Goal: Task Accomplishment & Management: Manage account settings

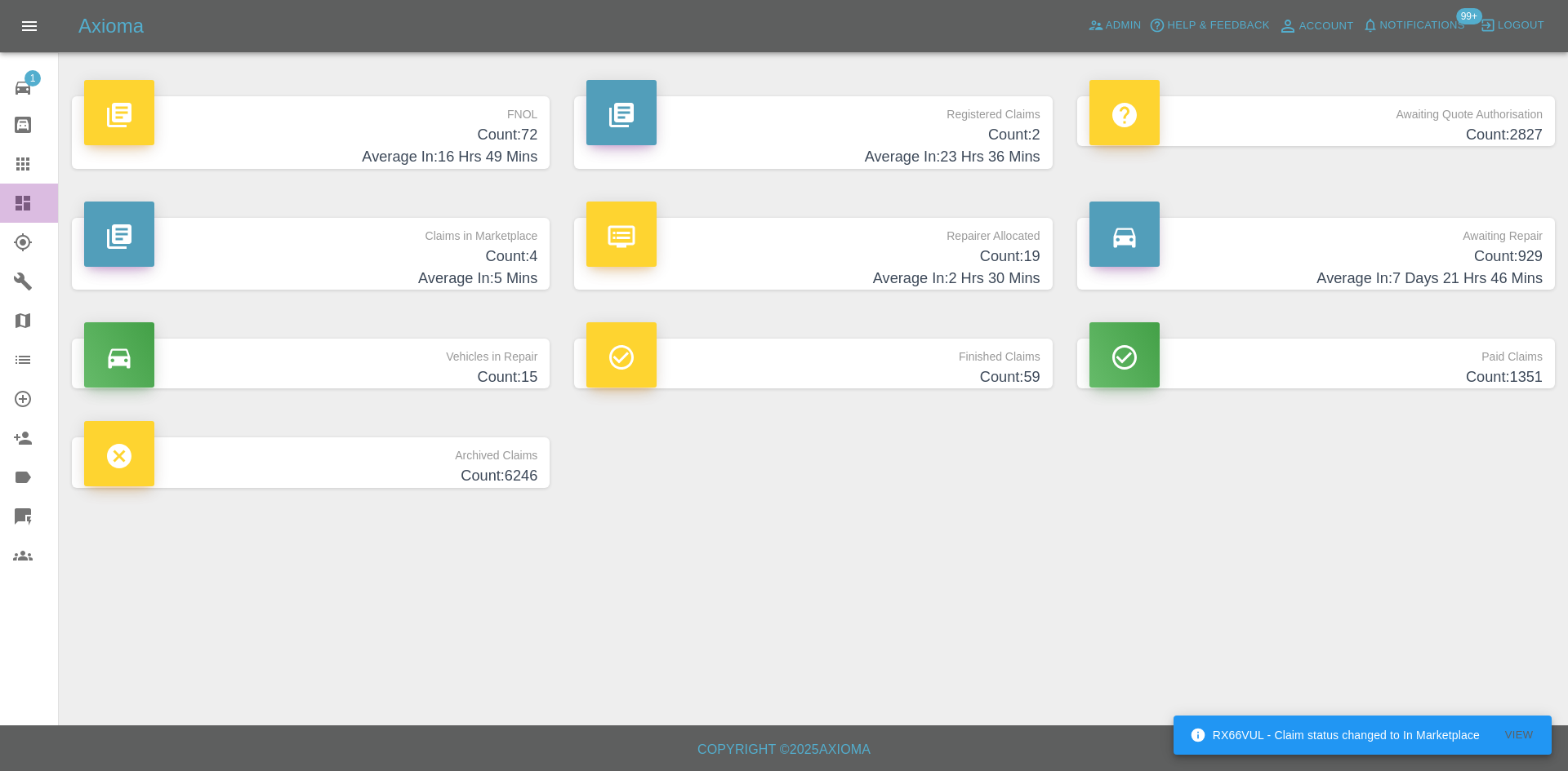
click at [0, 209] on link "Dashboard" at bounding box center [29, 203] width 58 height 39
click at [1118, 26] on span "Admin" at bounding box center [1123, 26] width 36 height 19
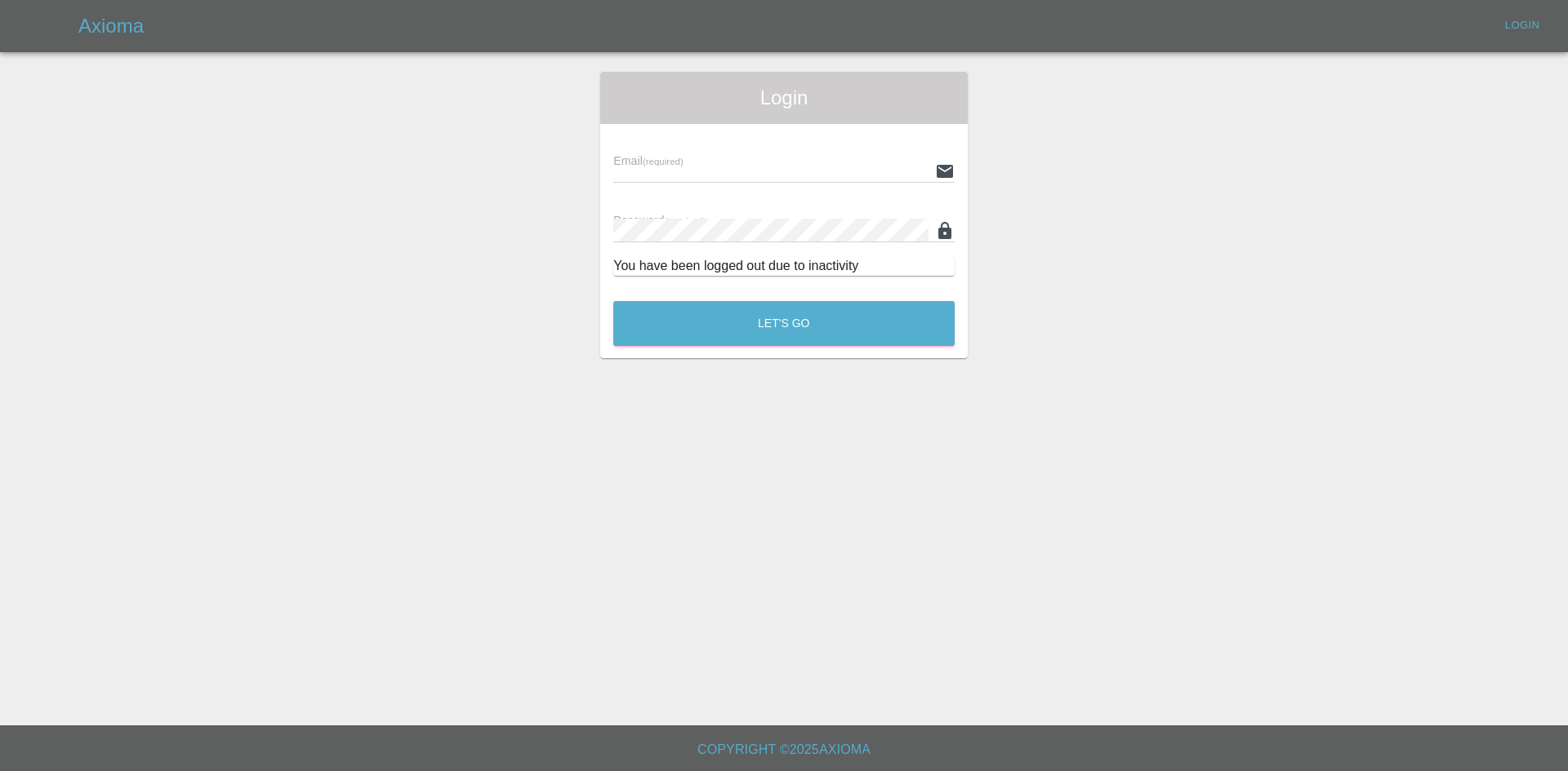
type input "alex.kennett@axioma.co.uk"
click at [650, 331] on button "Let's Go" at bounding box center [784, 324] width 342 height 45
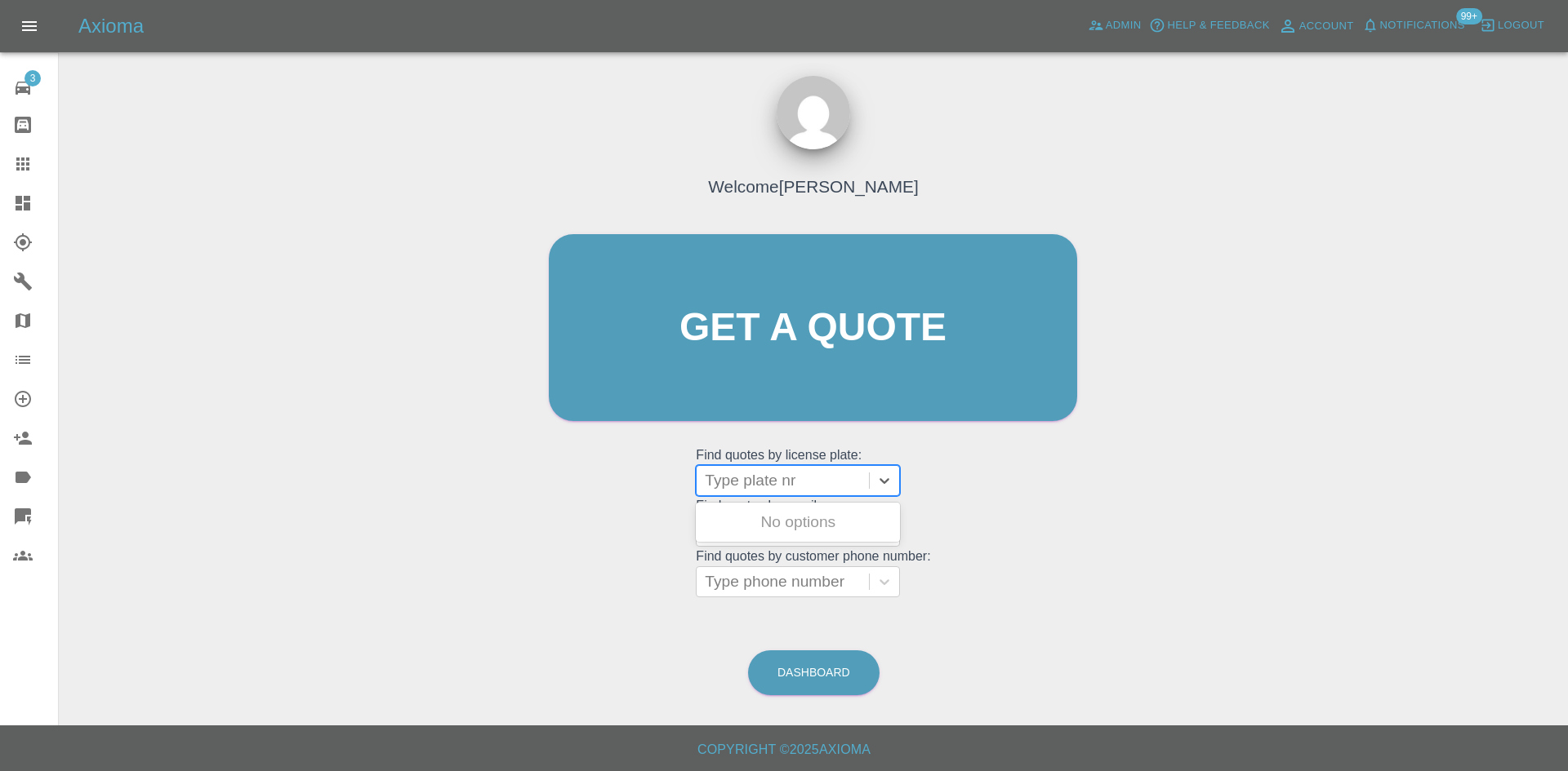
click at [756, 476] on div at bounding box center [783, 481] width 156 height 23
paste input "DT25WZN"
type input "DT25WZN"
click at [762, 521] on div "DT25WZN, Awaiting Repair" at bounding box center [797, 532] width 204 height 52
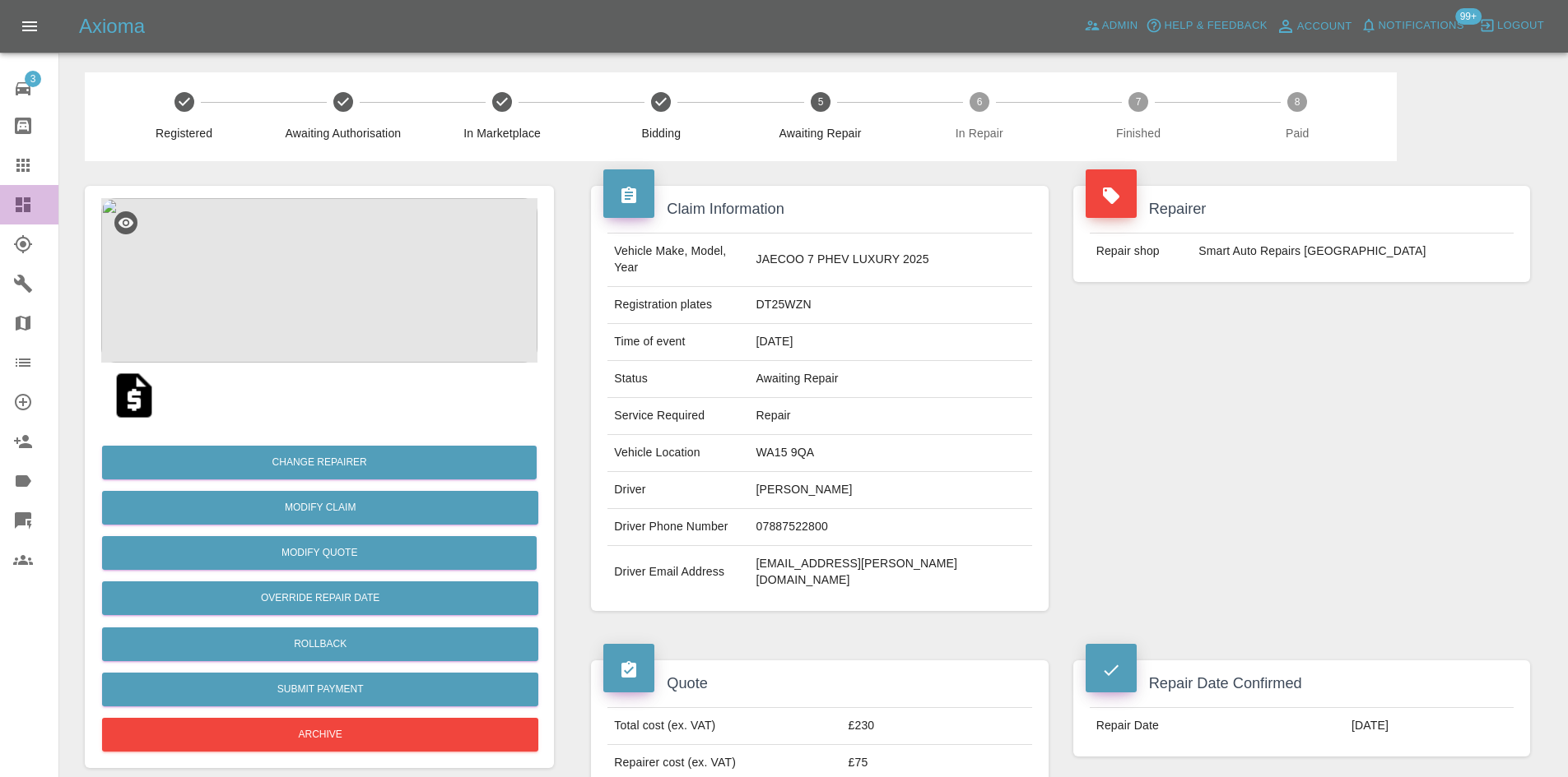
click at [28, 209] on icon at bounding box center [23, 205] width 15 height 15
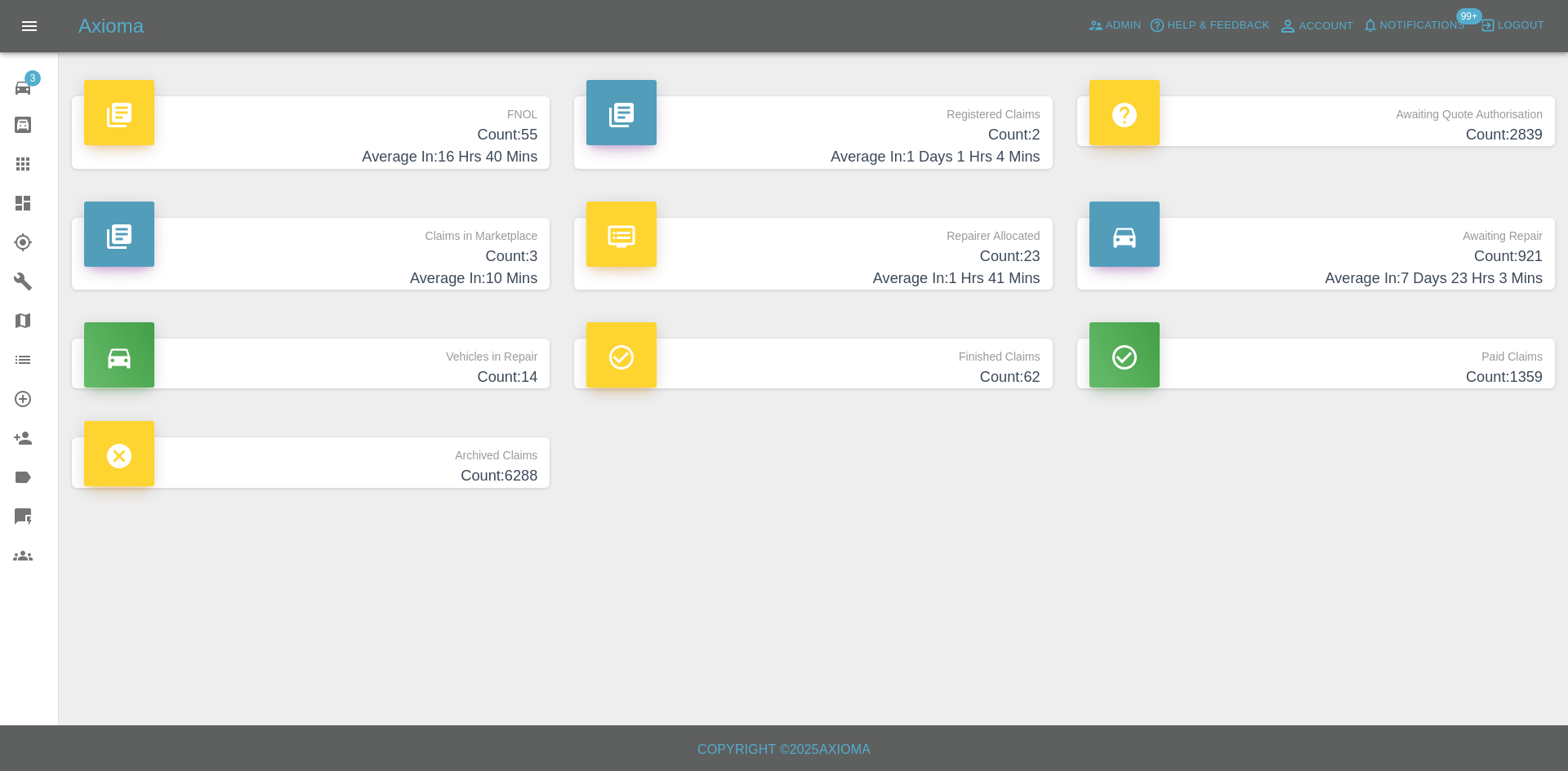
click at [934, 160] on h4 "Average In: 1 Days 1 Hrs 4 Mins" at bounding box center [813, 157] width 453 height 22
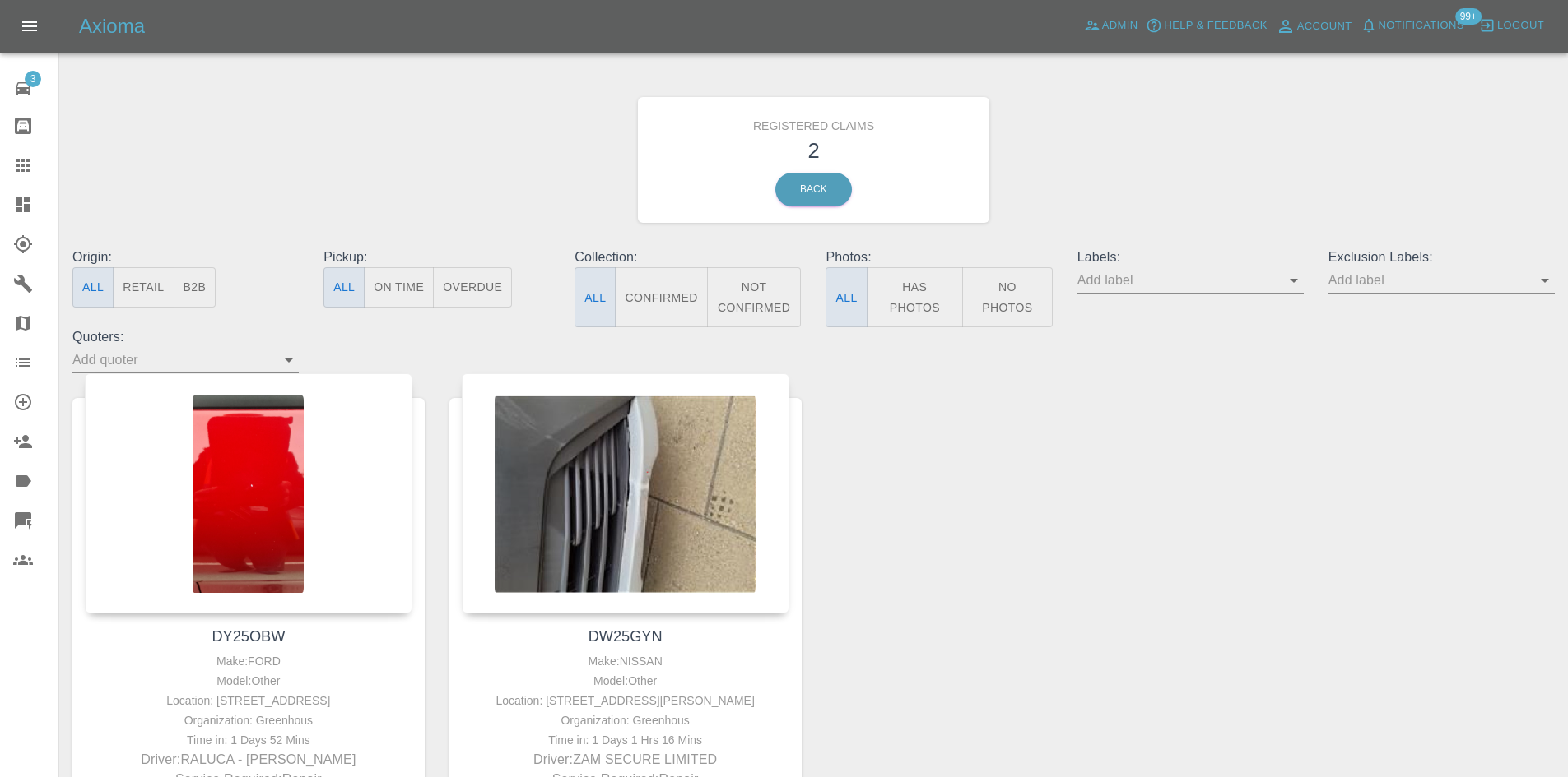
click at [0, 212] on link "Dashboard" at bounding box center [29, 205] width 58 height 39
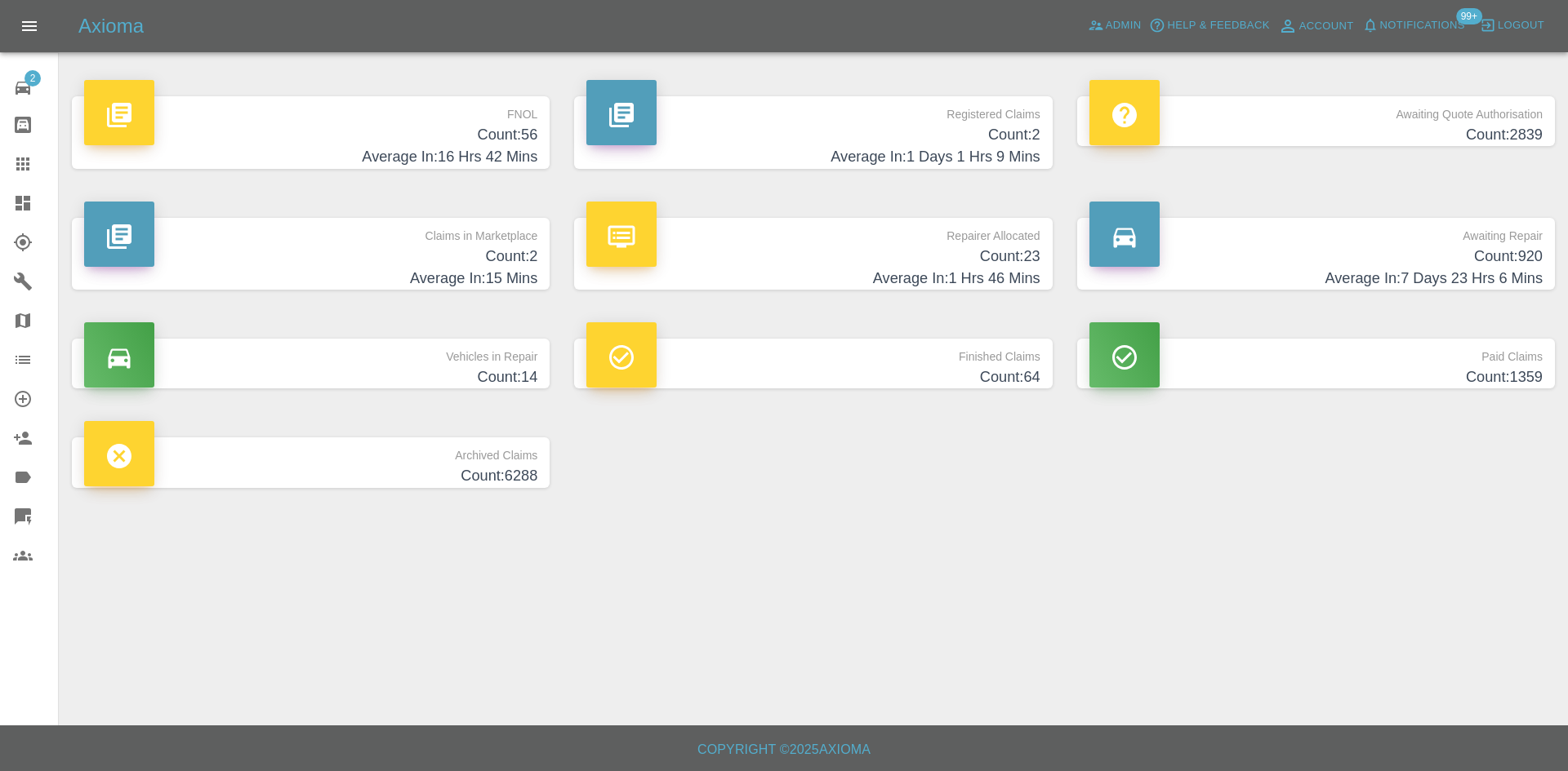
click at [770, 265] on h4 "Count: 23" at bounding box center [813, 257] width 453 height 22
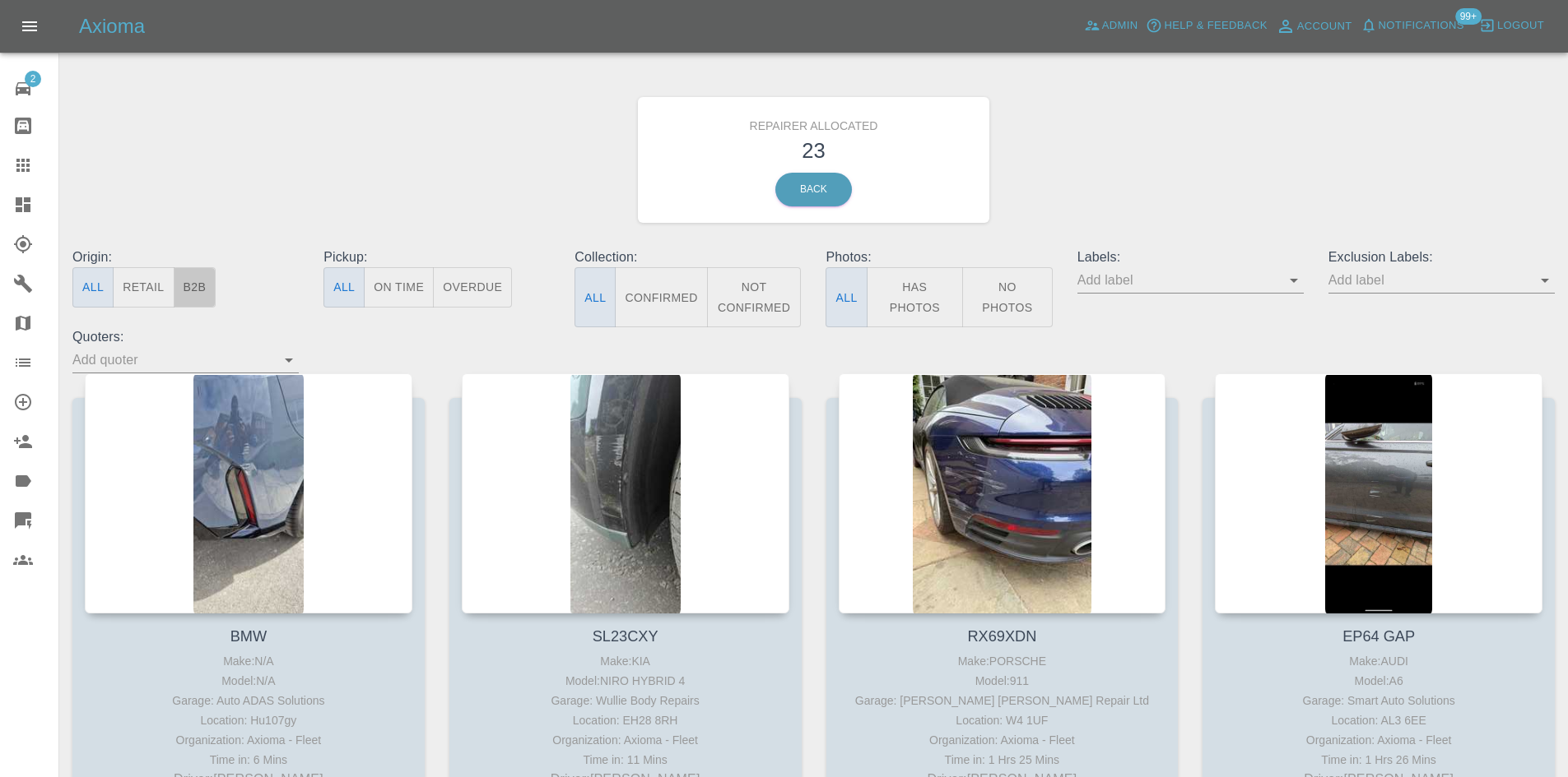
click at [214, 288] on button "B2B" at bounding box center [196, 287] width 43 height 40
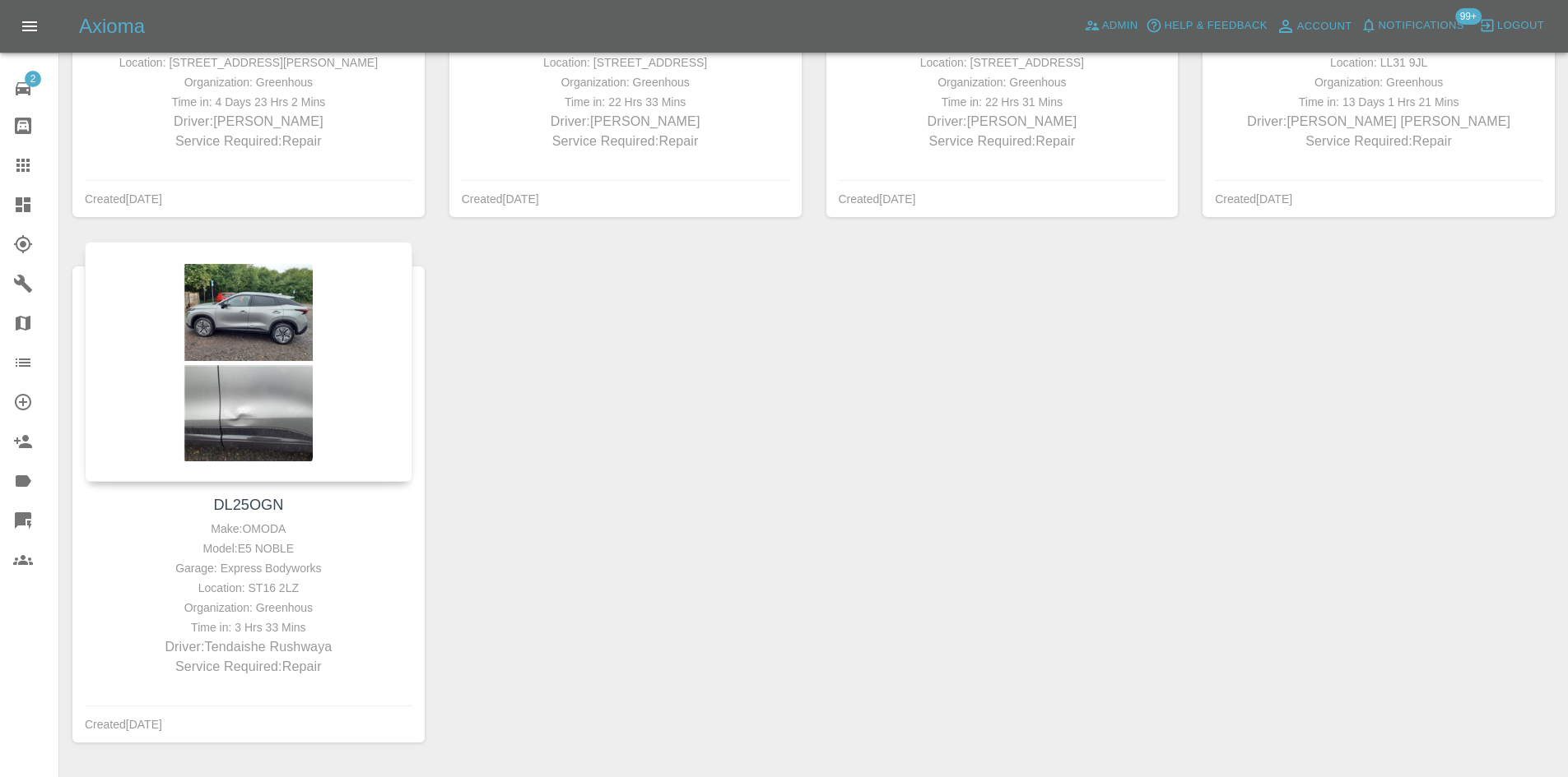
scroll to position [713, 0]
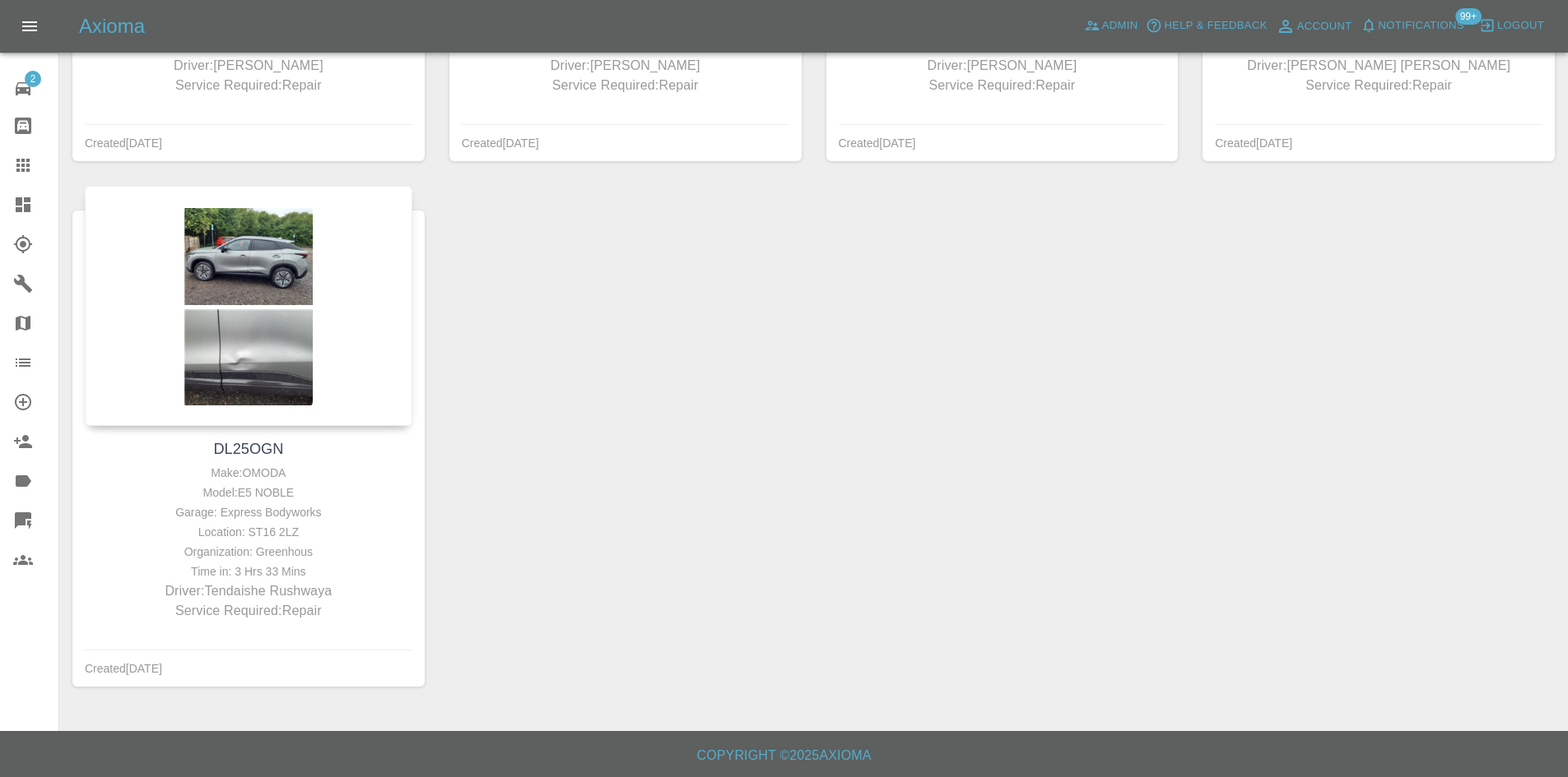
click at [0, 209] on link "Dashboard" at bounding box center [29, 205] width 58 height 39
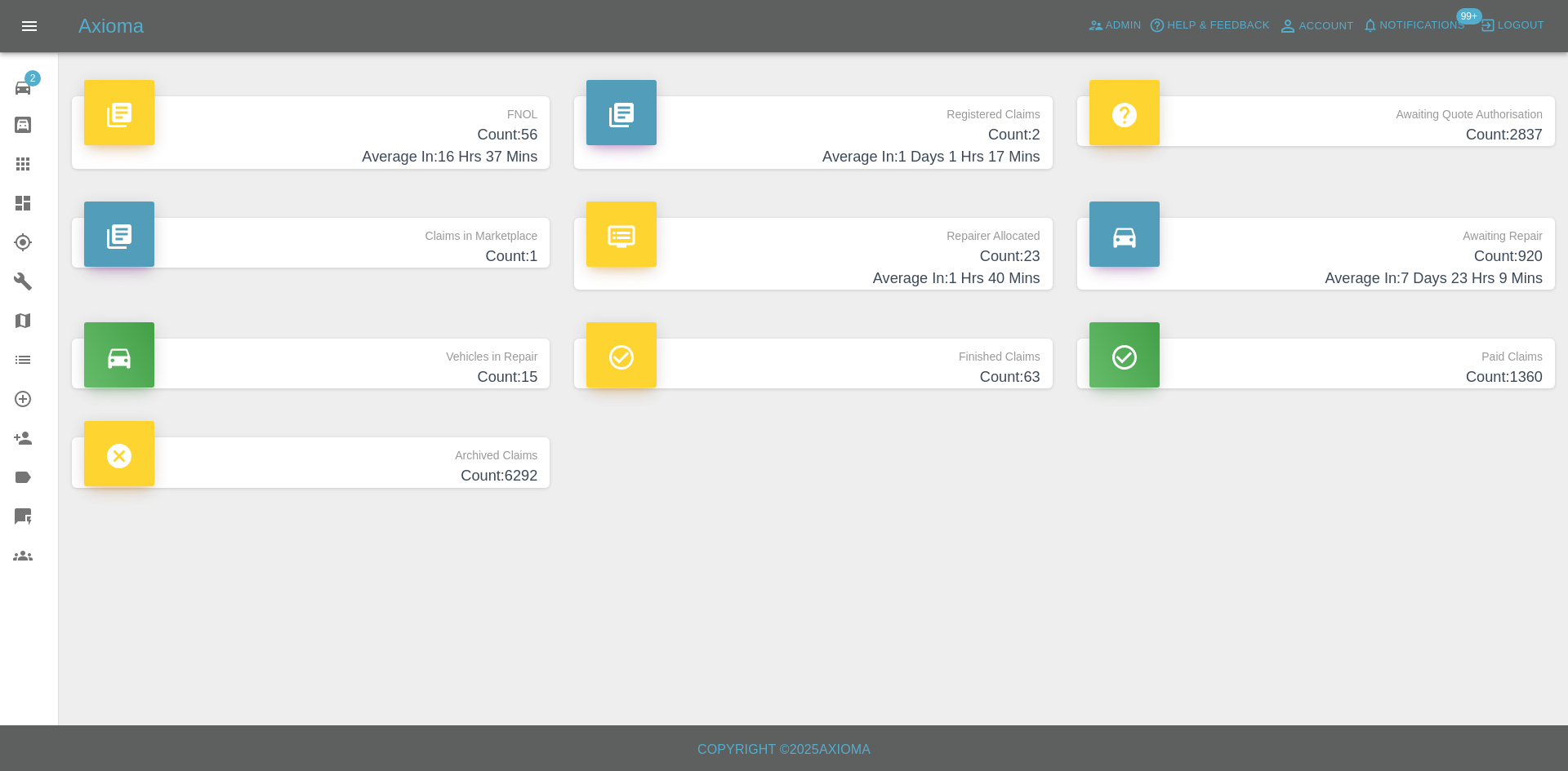
click at [351, 132] on h4 "Count: 56" at bounding box center [311, 135] width 453 height 22
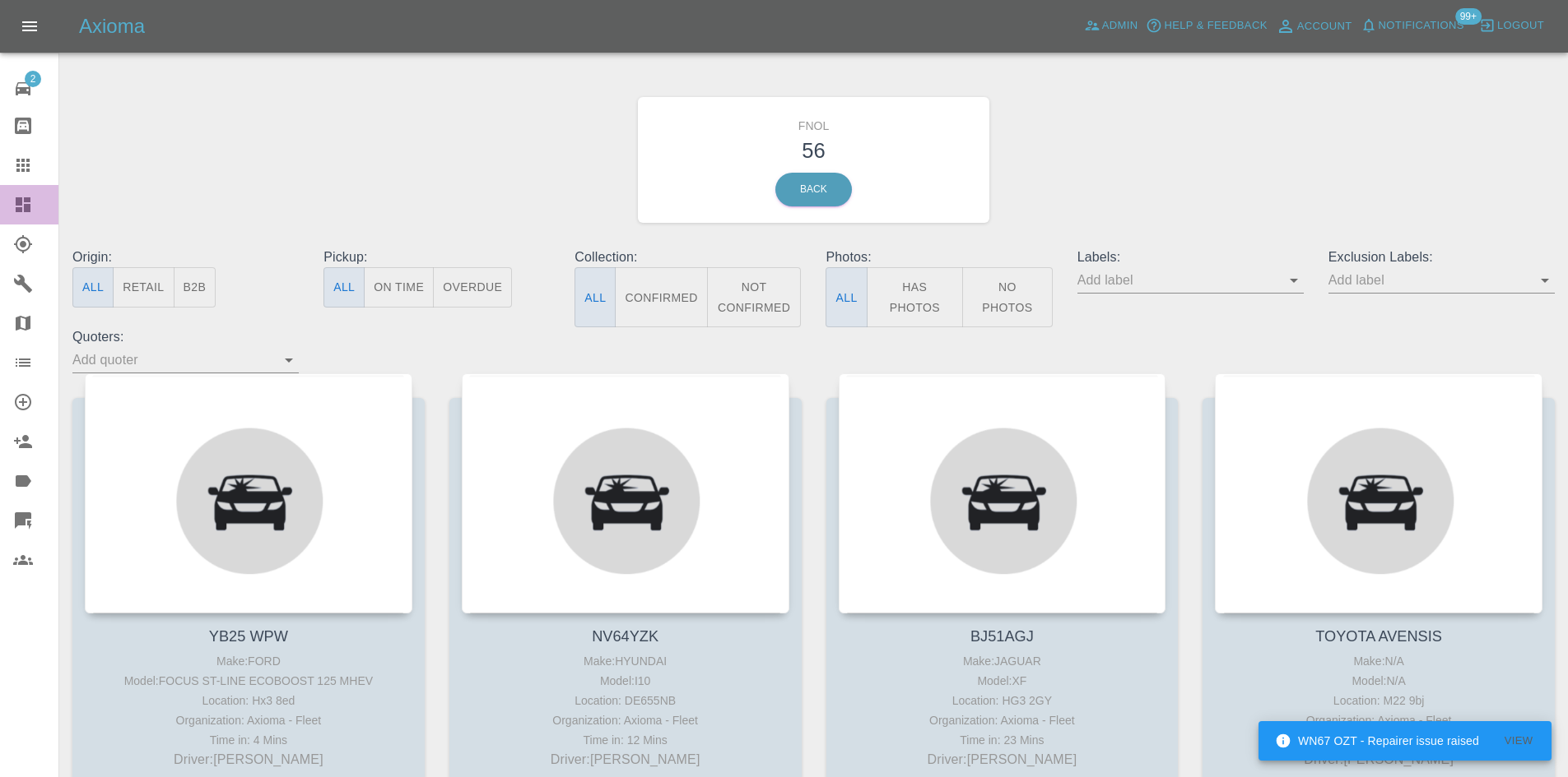
click at [22, 208] on icon at bounding box center [23, 205] width 15 height 15
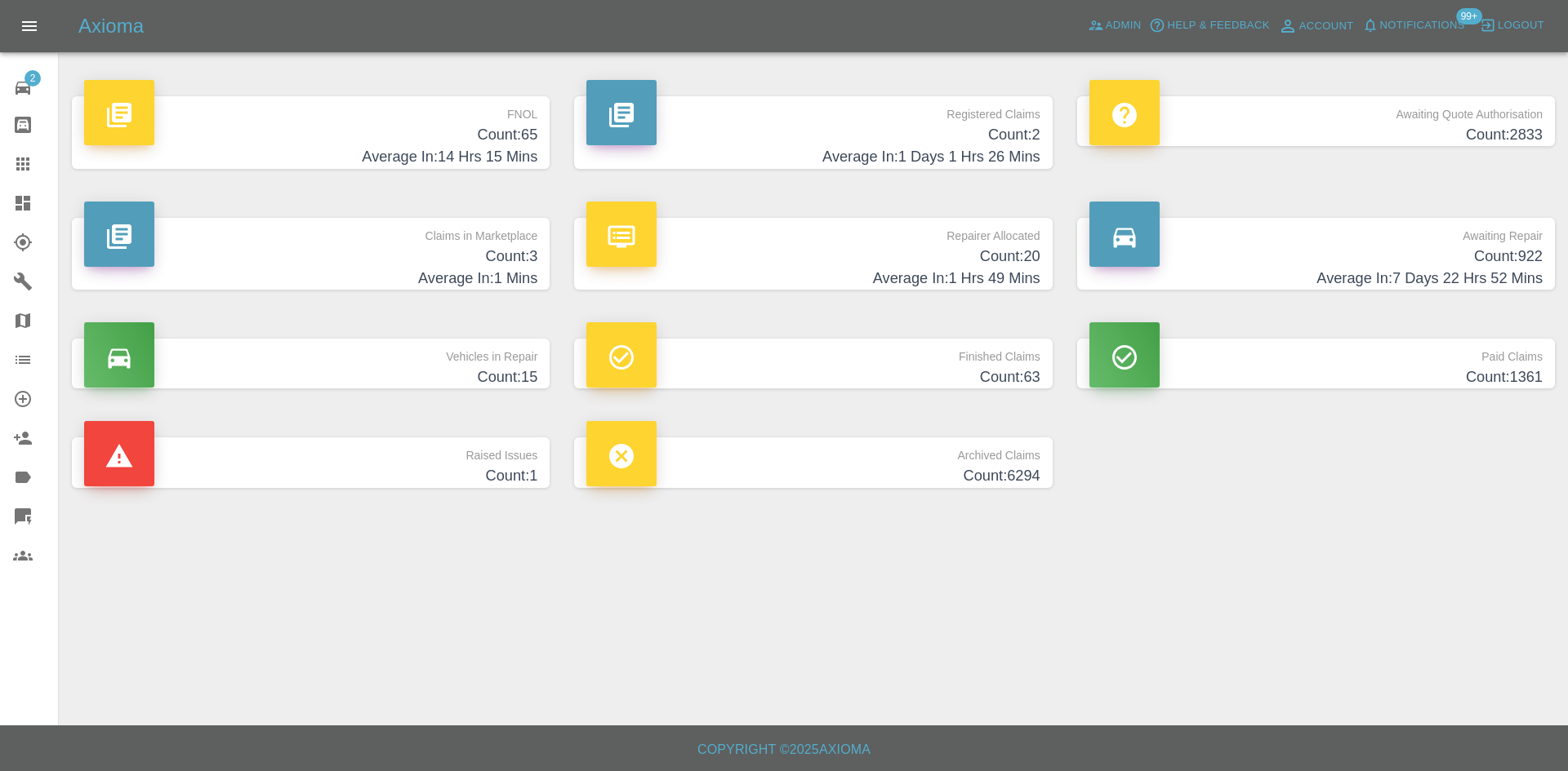
click at [850, 266] on h4 "Count: 20" at bounding box center [813, 257] width 453 height 22
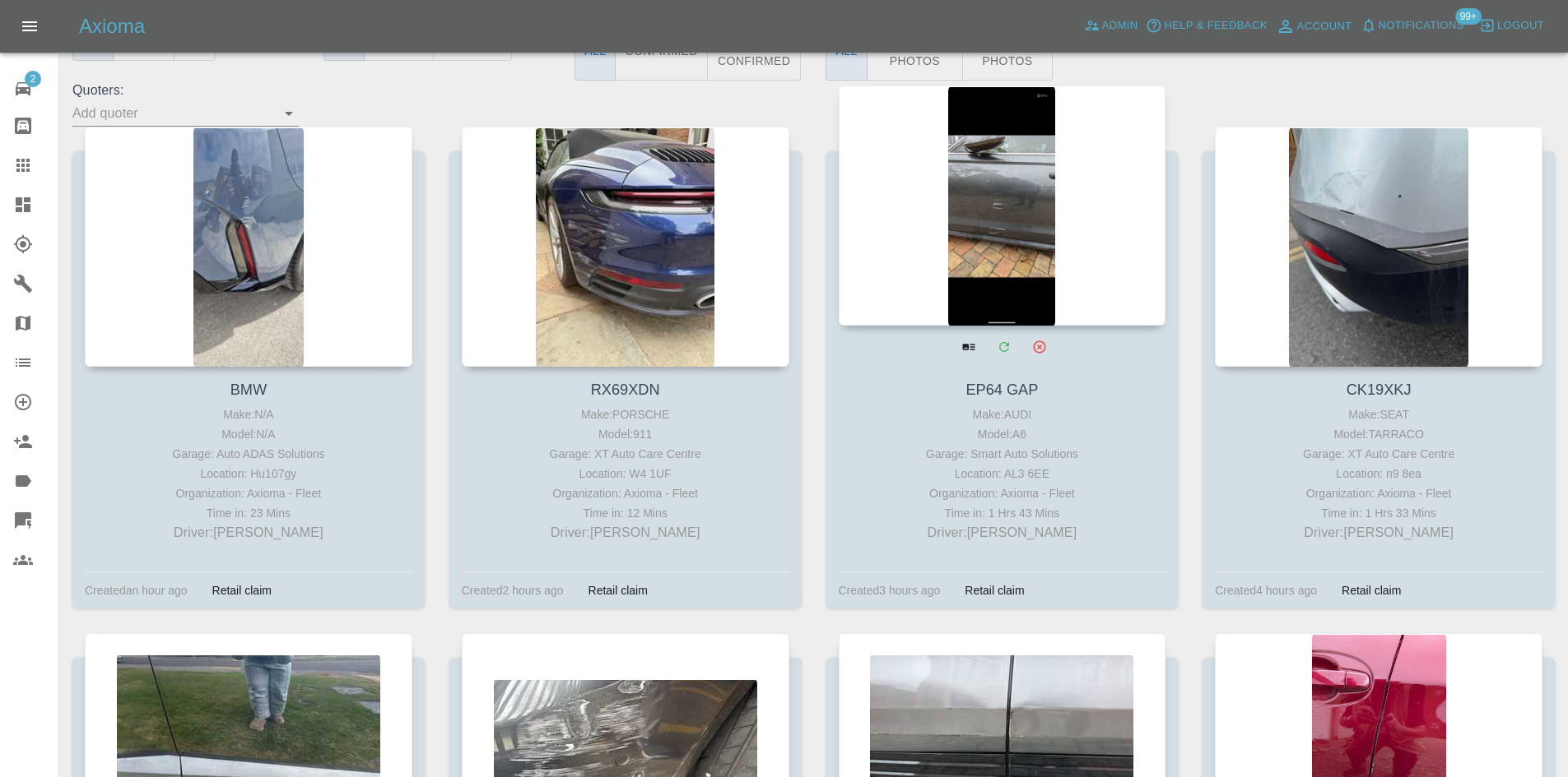
scroll to position [658, 0]
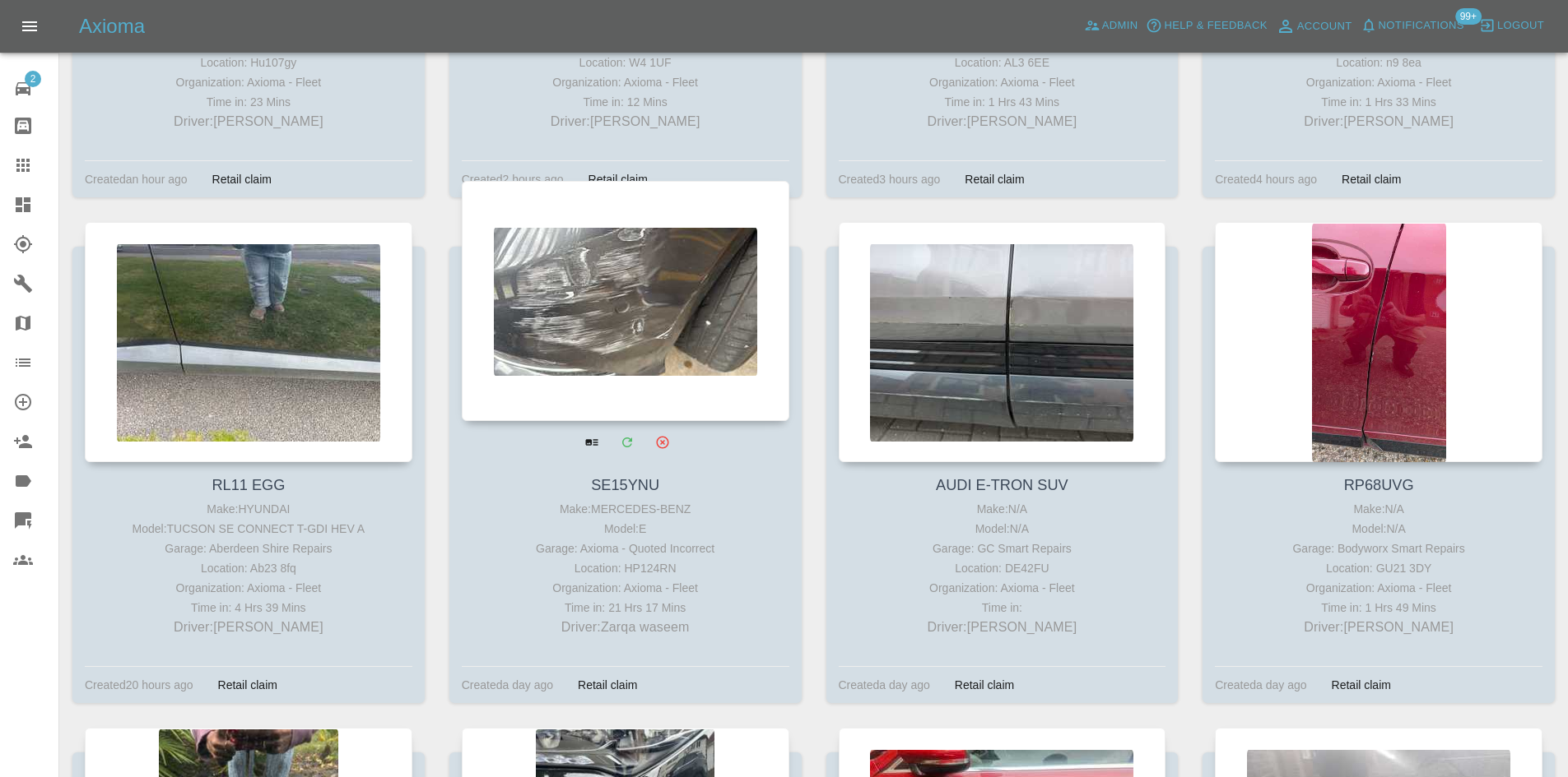
click at [651, 320] on div at bounding box center [625, 300] width 327 height 240
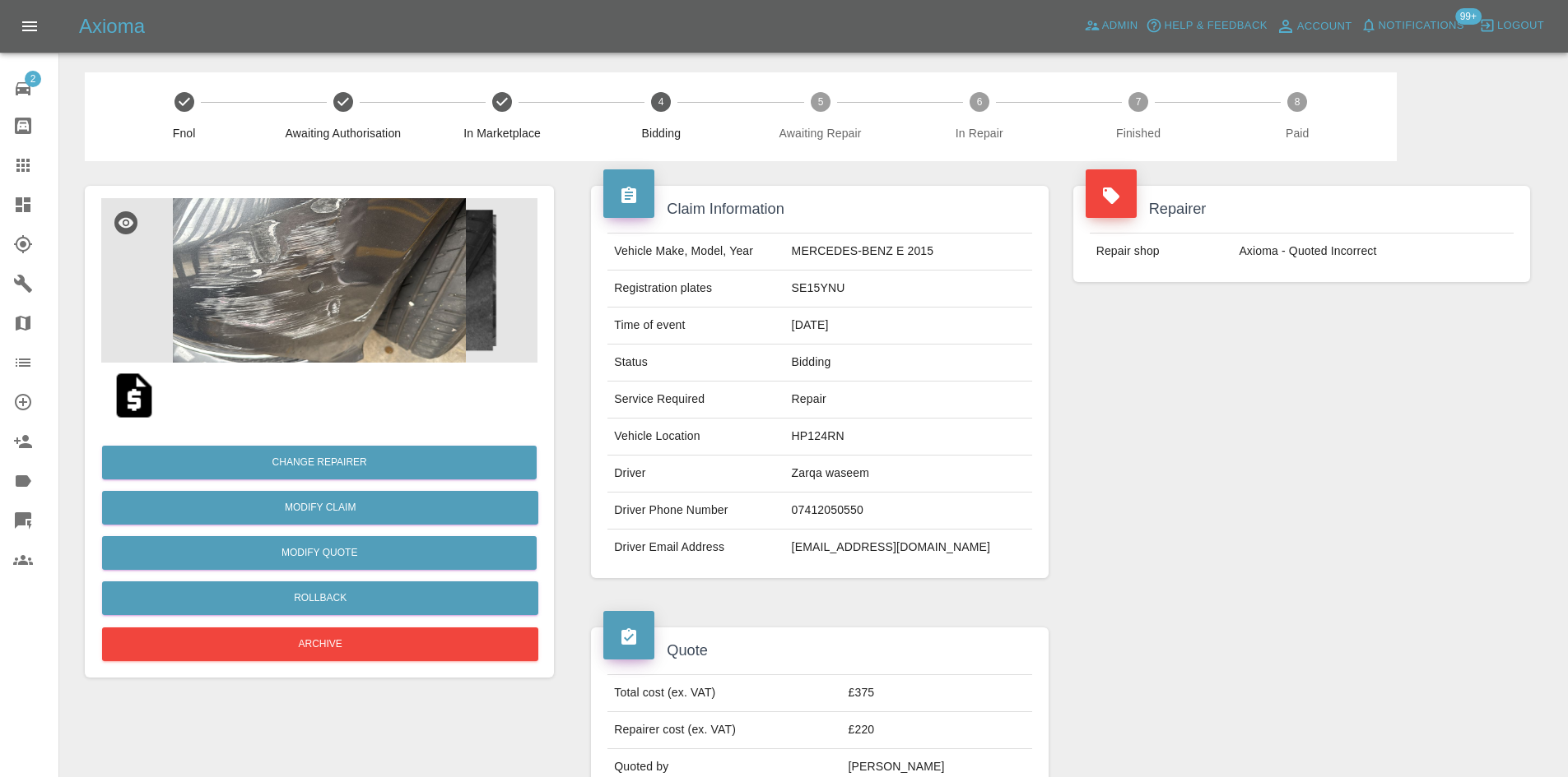
click at [403, 324] on img at bounding box center [319, 281] width 436 height 165
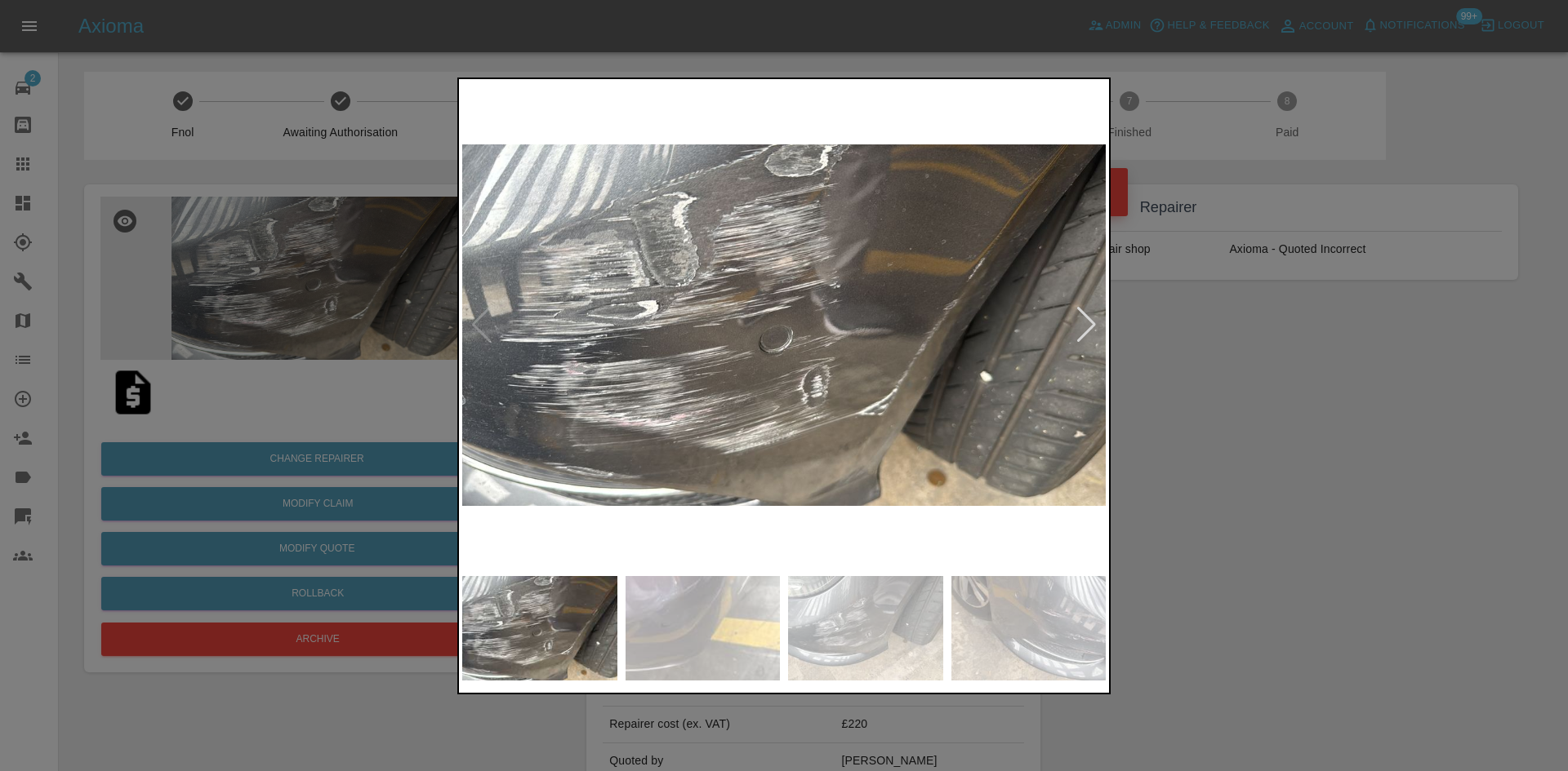
click at [1092, 330] on div at bounding box center [1086, 325] width 22 height 36
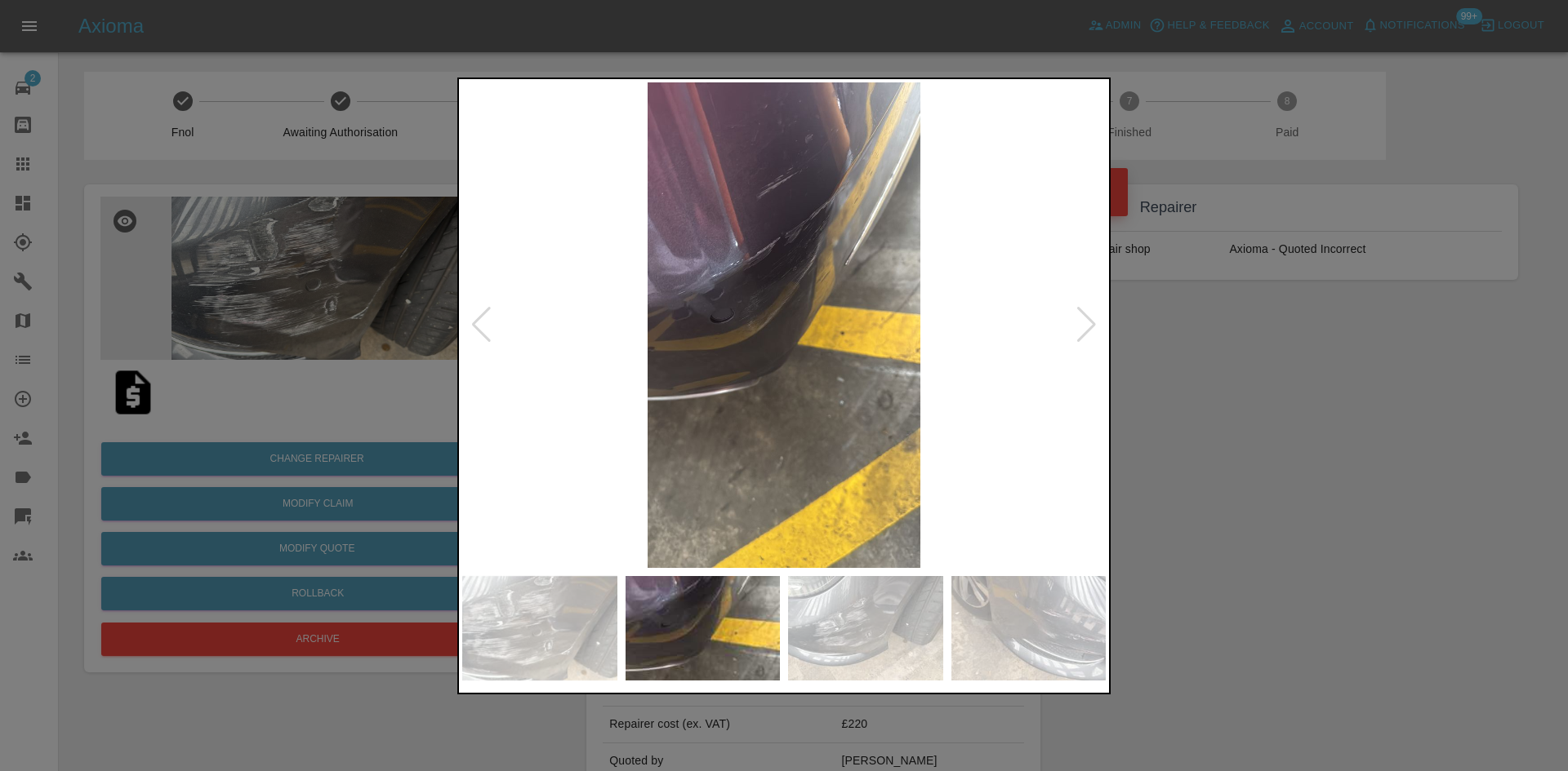
click at [1092, 330] on div at bounding box center [1086, 325] width 22 height 36
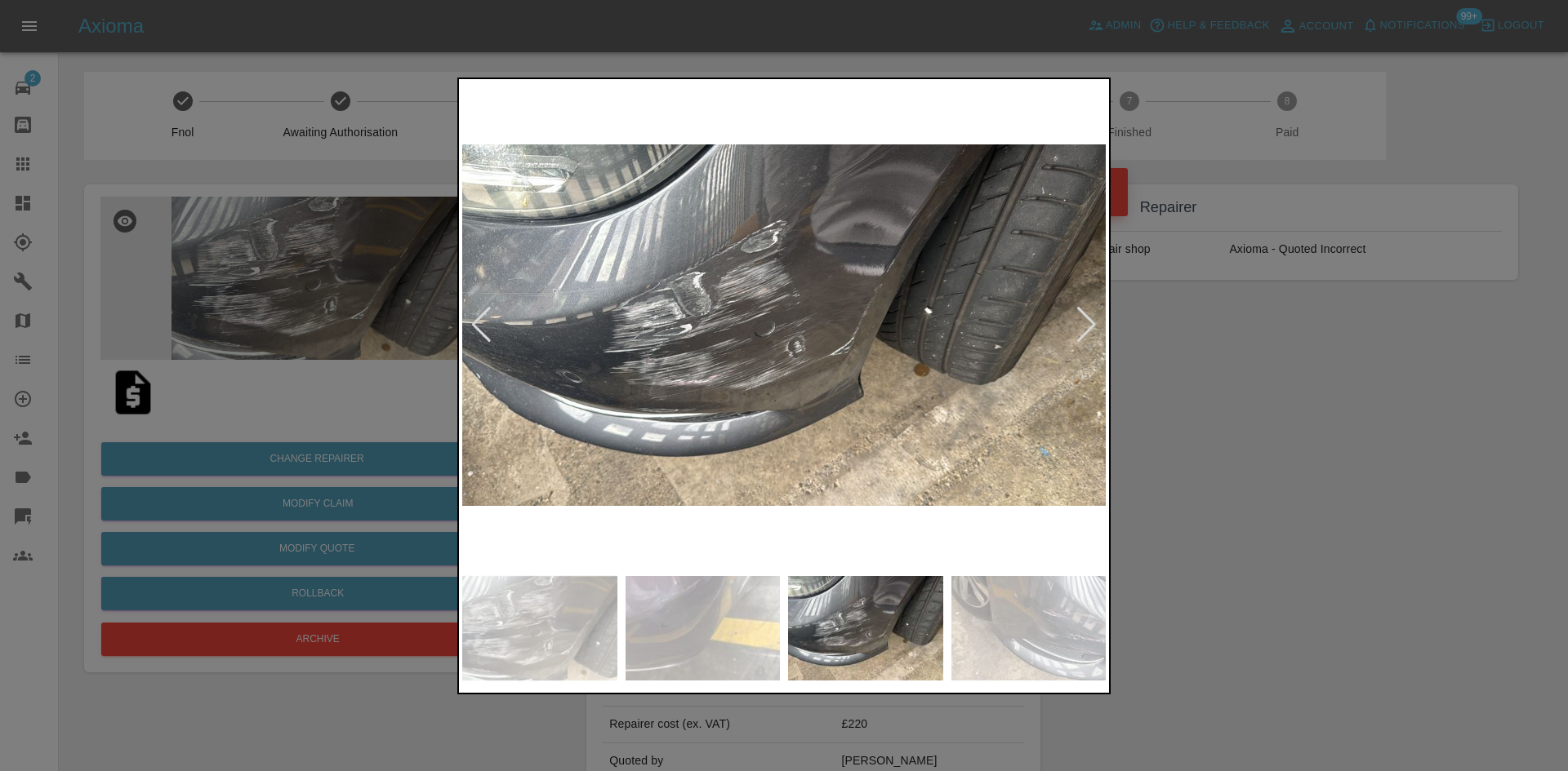
click at [1092, 330] on div at bounding box center [1086, 325] width 22 height 36
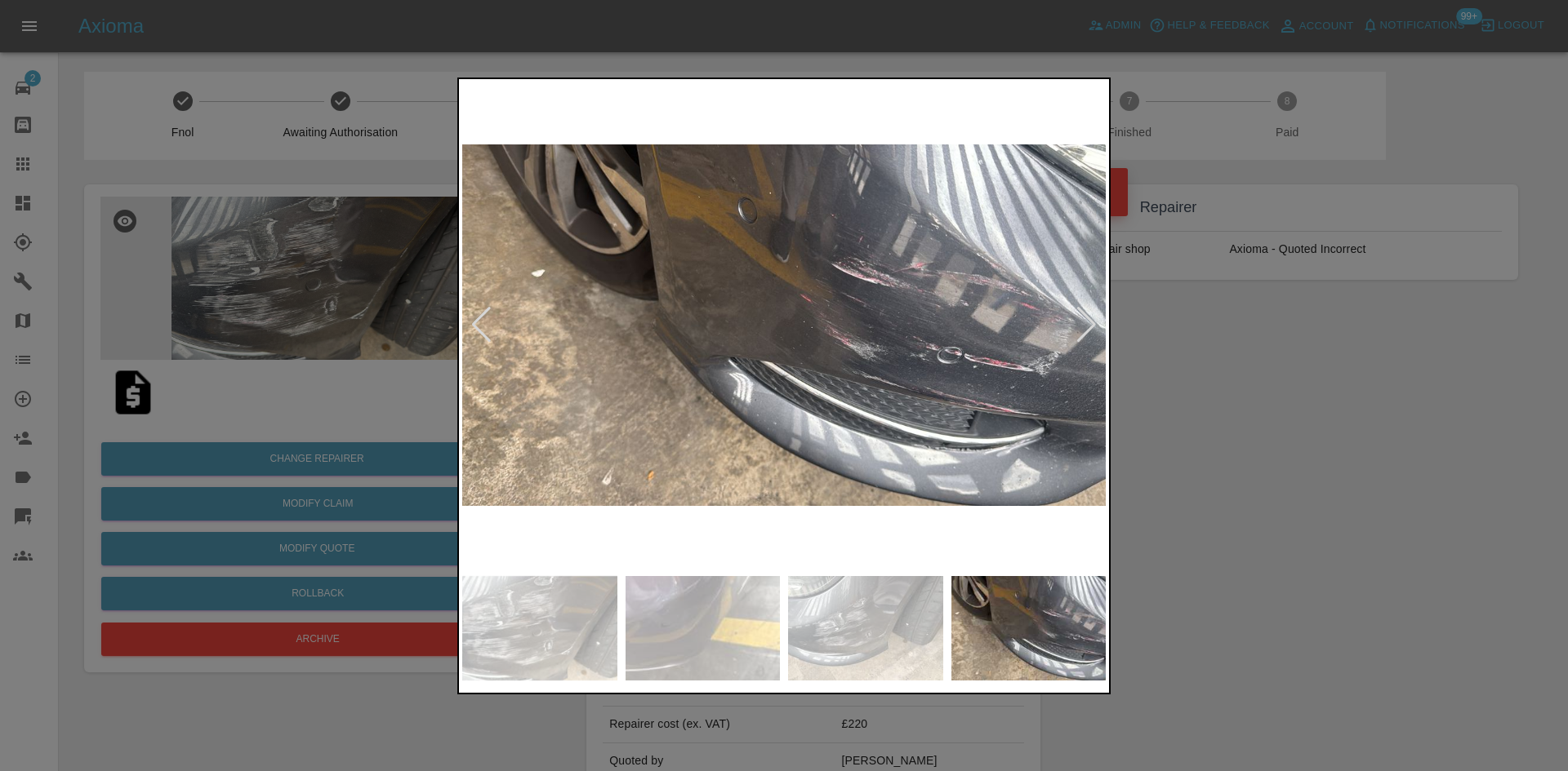
click at [1092, 330] on div at bounding box center [1086, 325] width 22 height 36
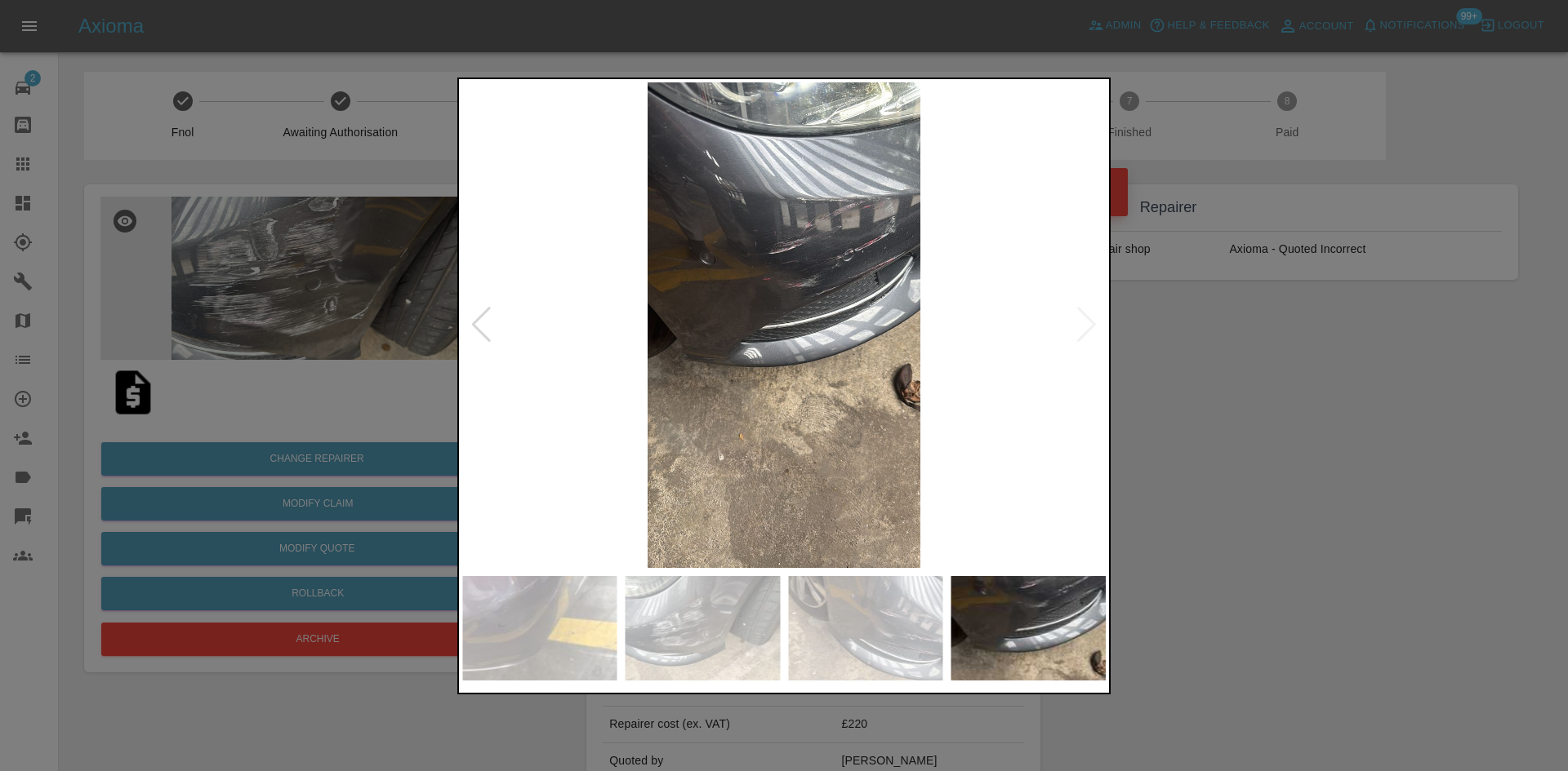
click at [1092, 330] on img at bounding box center [784, 325] width 643 height 485
click at [1222, 366] on div at bounding box center [784, 385] width 1568 height 771
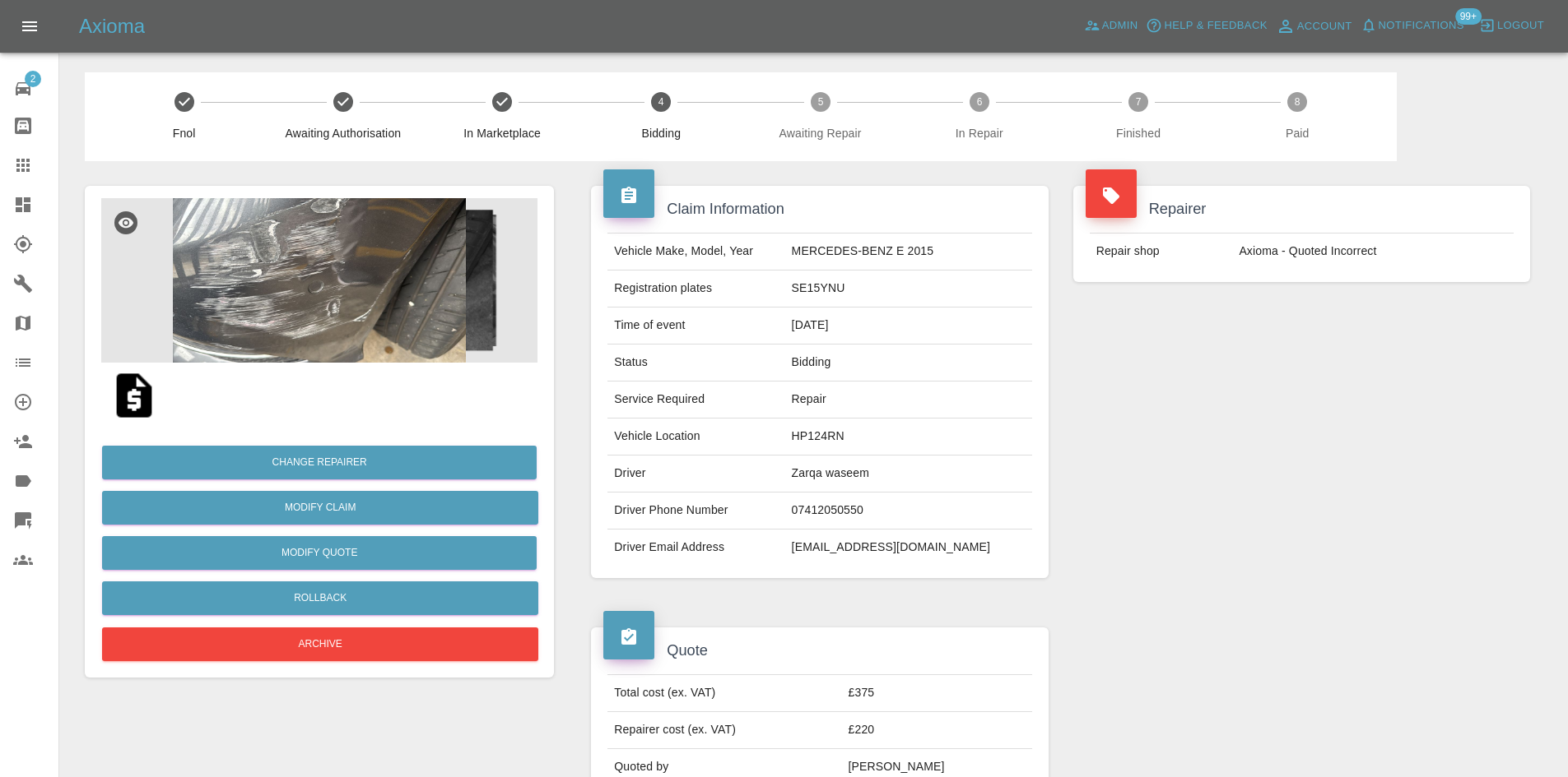
click at [319, 328] on img at bounding box center [319, 281] width 436 height 165
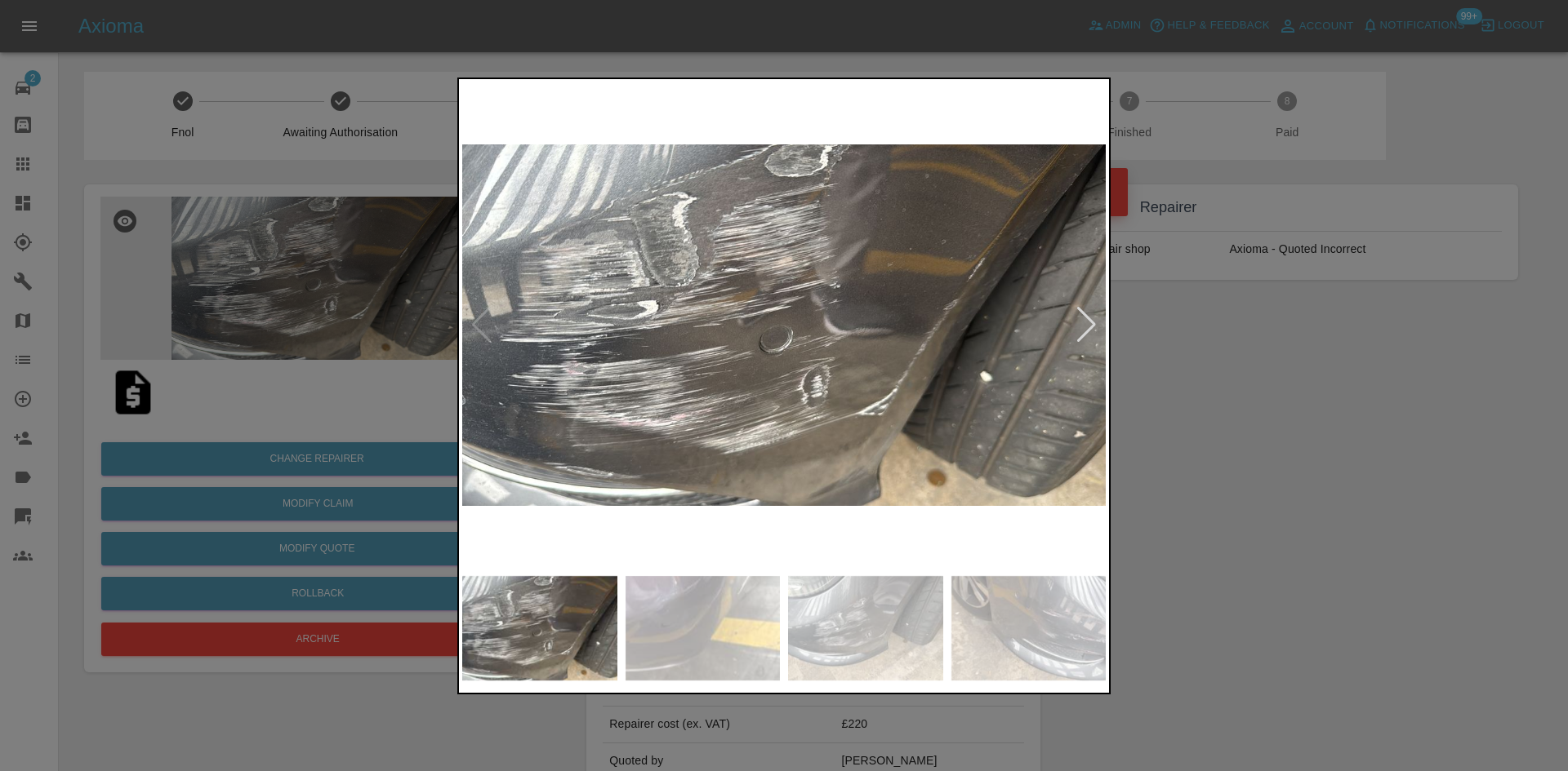
click at [1084, 328] on div at bounding box center [1086, 325] width 22 height 36
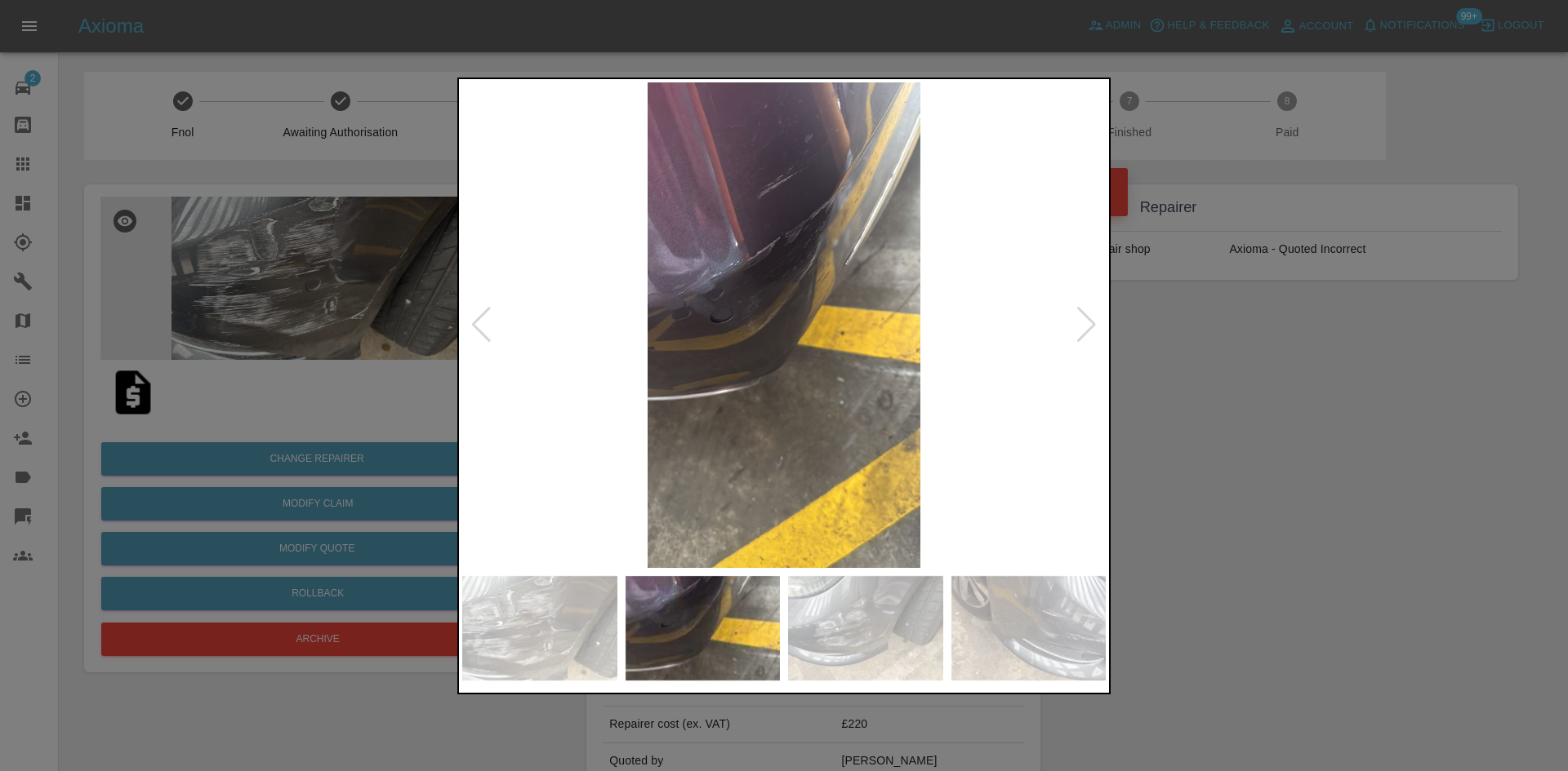
click at [667, 212] on img at bounding box center [784, 325] width 643 height 485
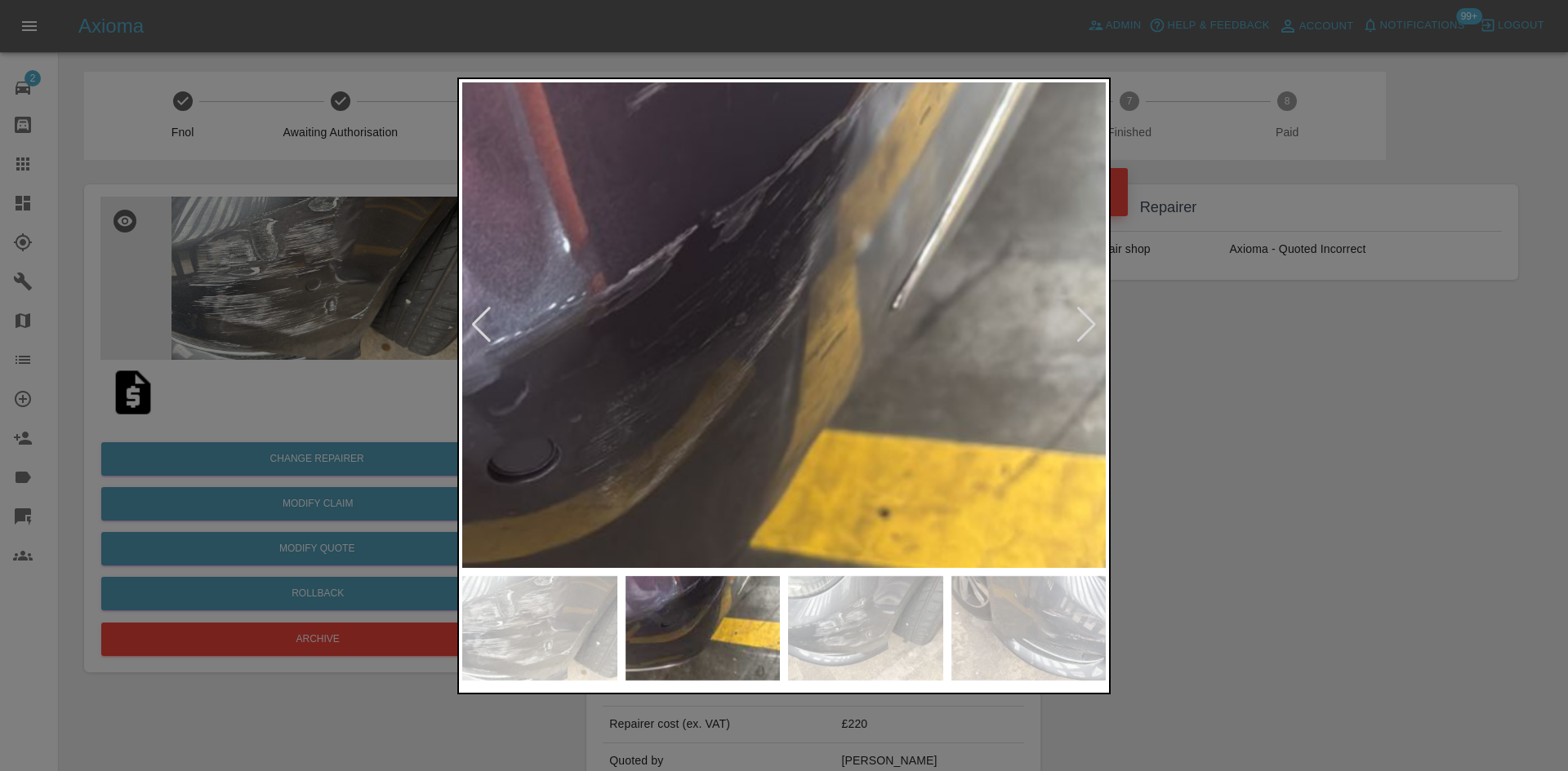
click at [555, 118] on img at bounding box center [708, 488] width 1930 height 1458
click at [1089, 329] on div at bounding box center [1086, 325] width 22 height 36
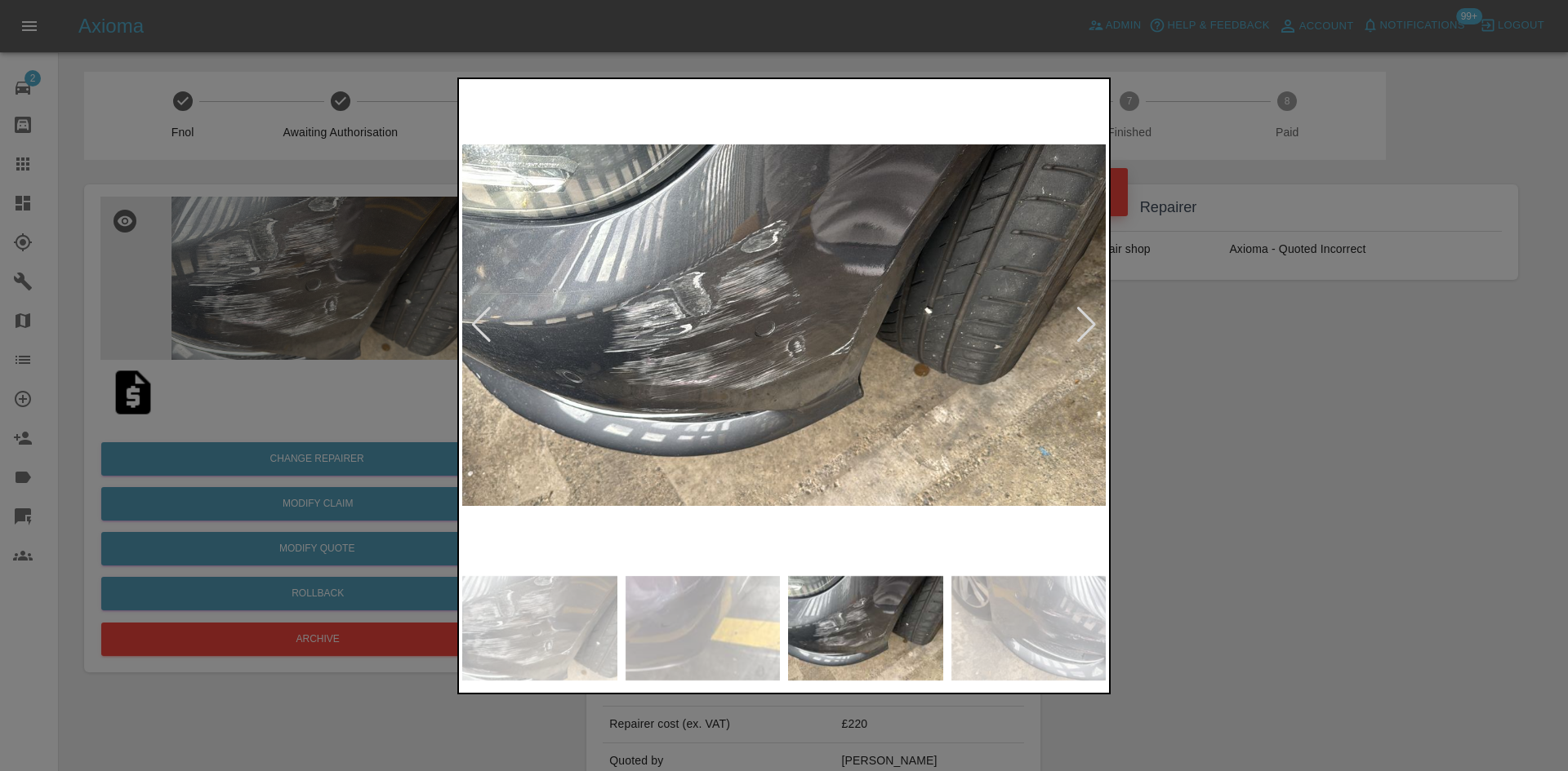
click at [1089, 329] on div at bounding box center [1086, 325] width 22 height 36
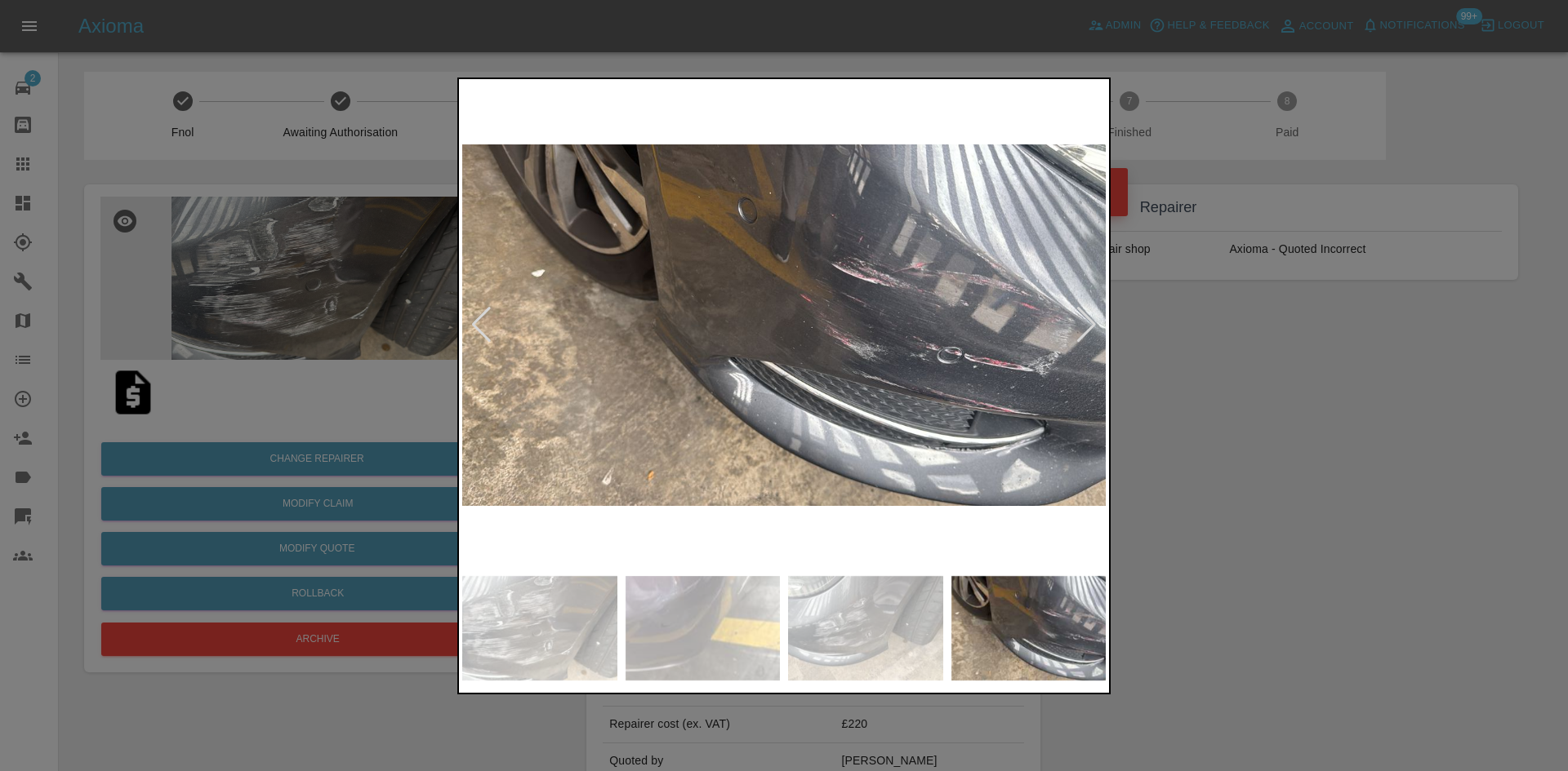
drag, startPoint x: 1287, startPoint y: 352, endPoint x: 1207, endPoint y: 342, distance: 80.6
click at [1284, 352] on div at bounding box center [784, 385] width 1568 height 771
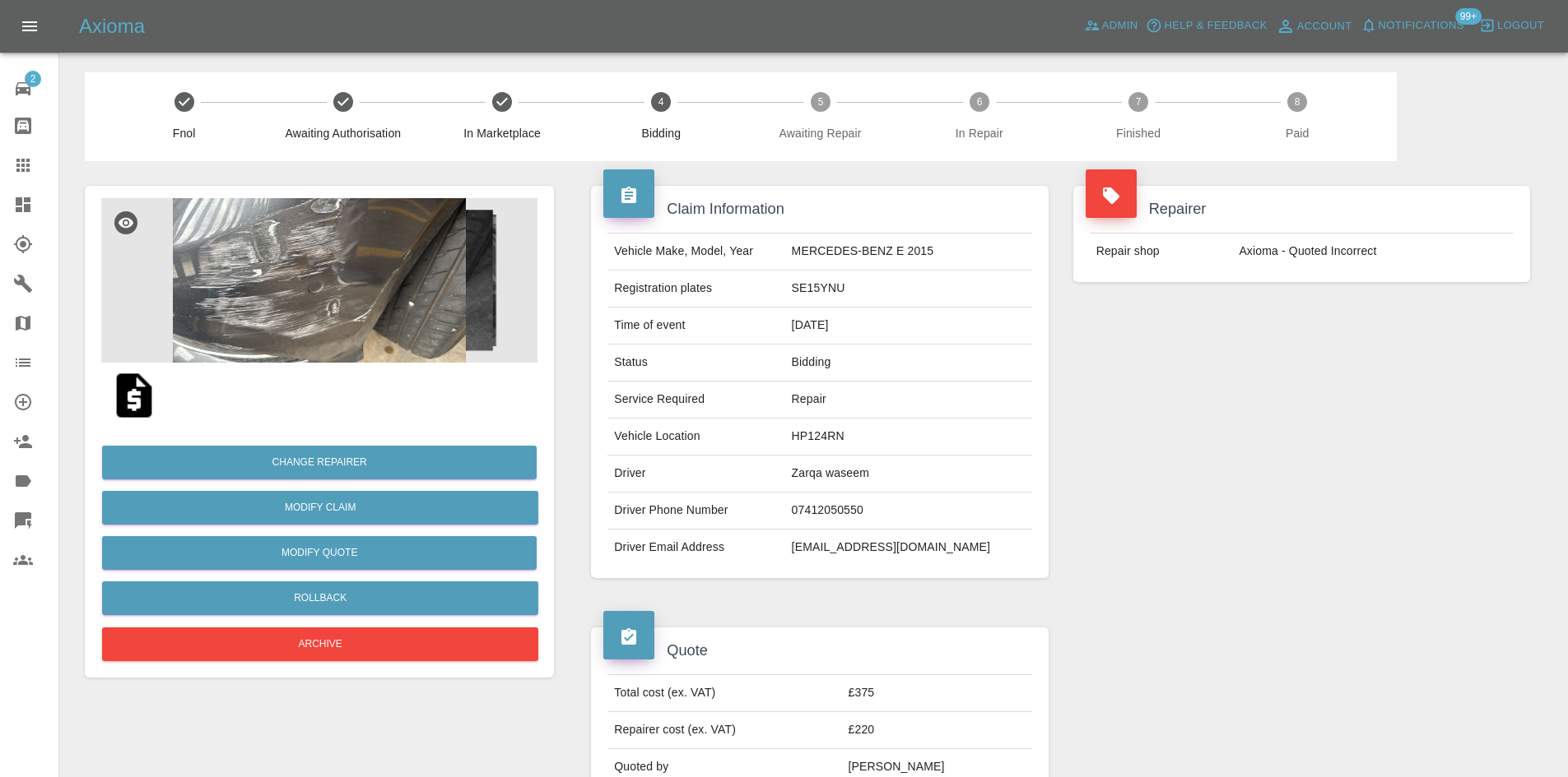
click at [31, 208] on icon at bounding box center [22, 204] width 20 height 20
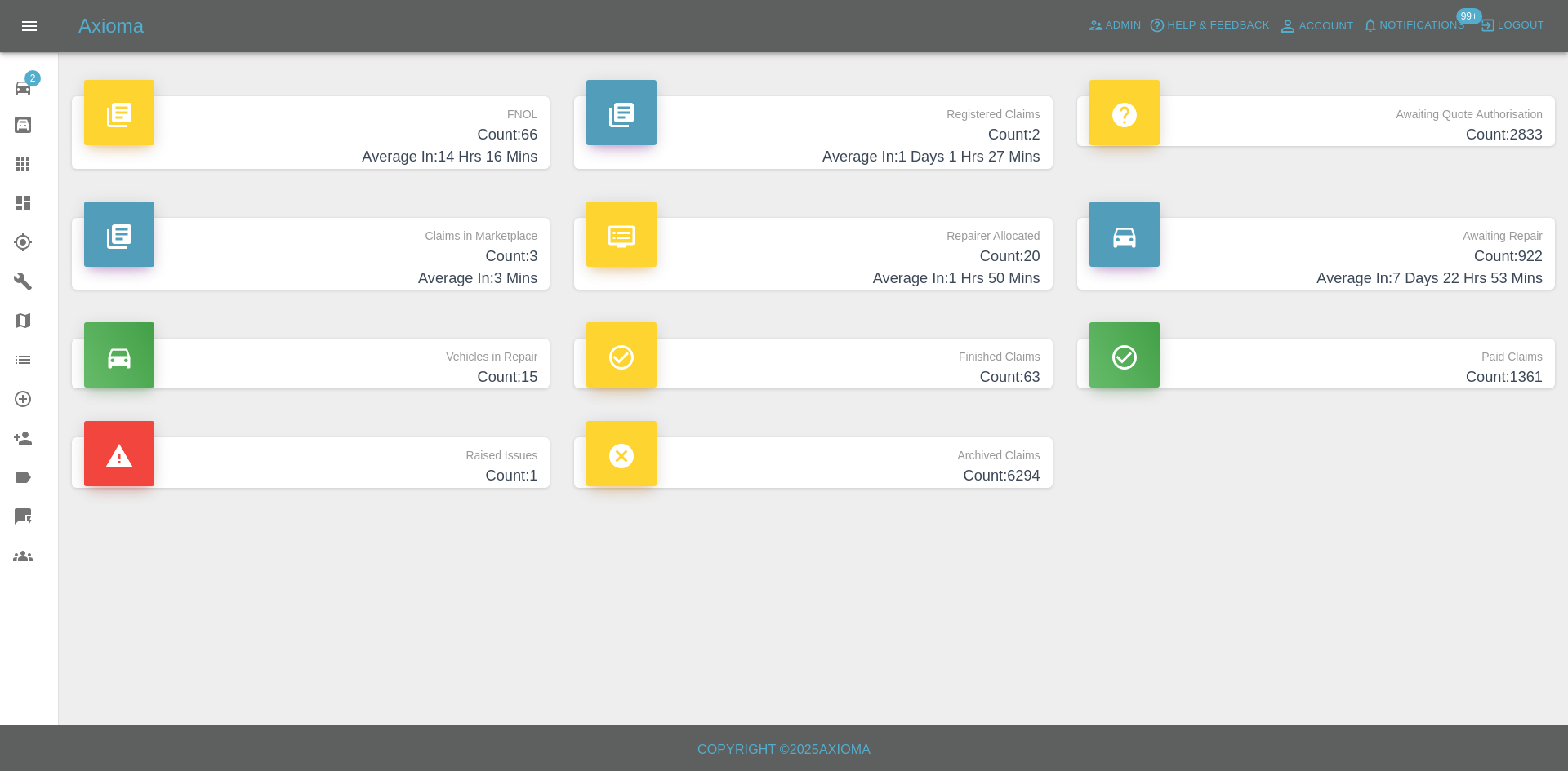
click at [713, 261] on h4 "Count: 20" at bounding box center [813, 257] width 453 height 22
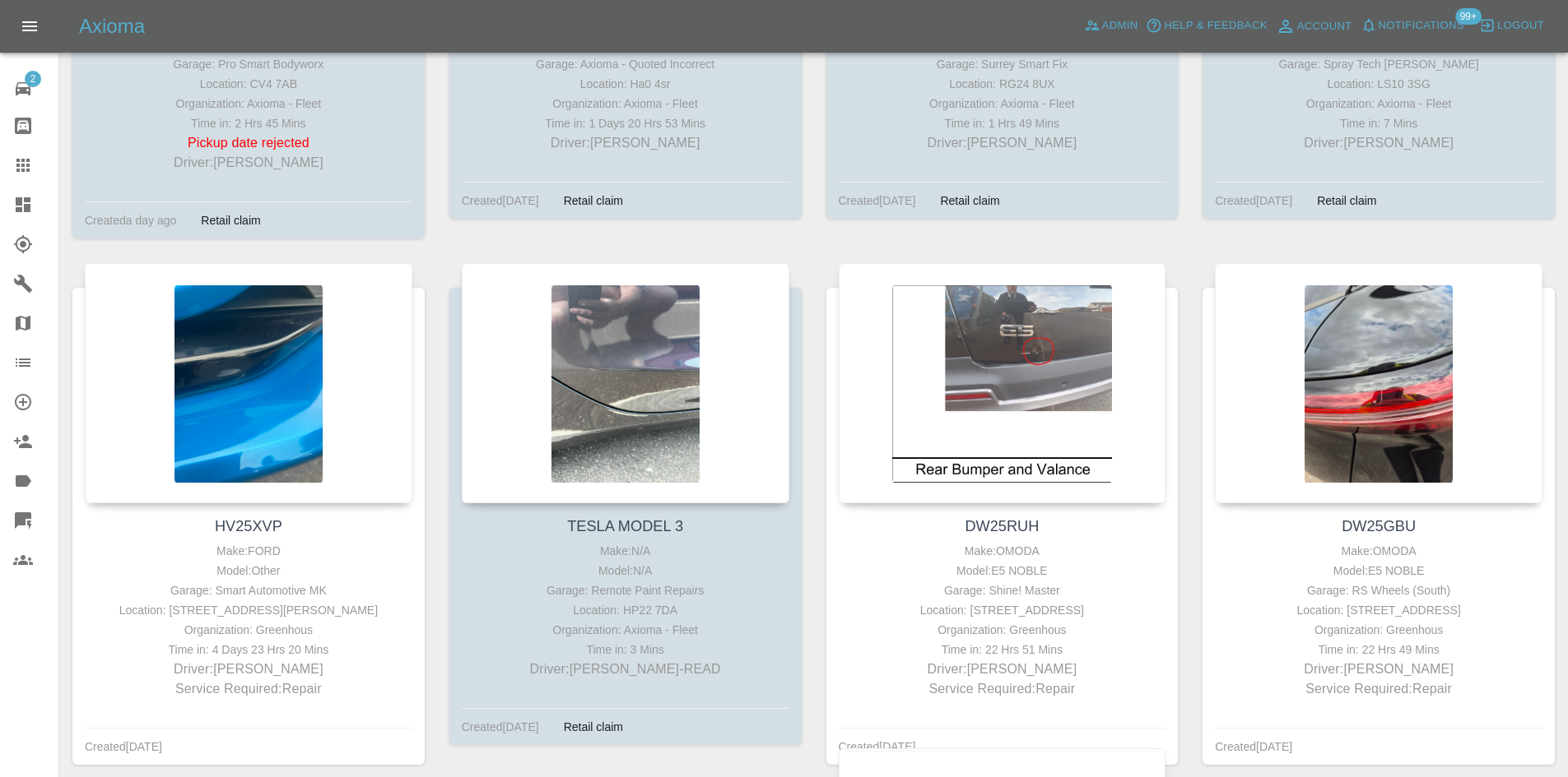
scroll to position [1727, 0]
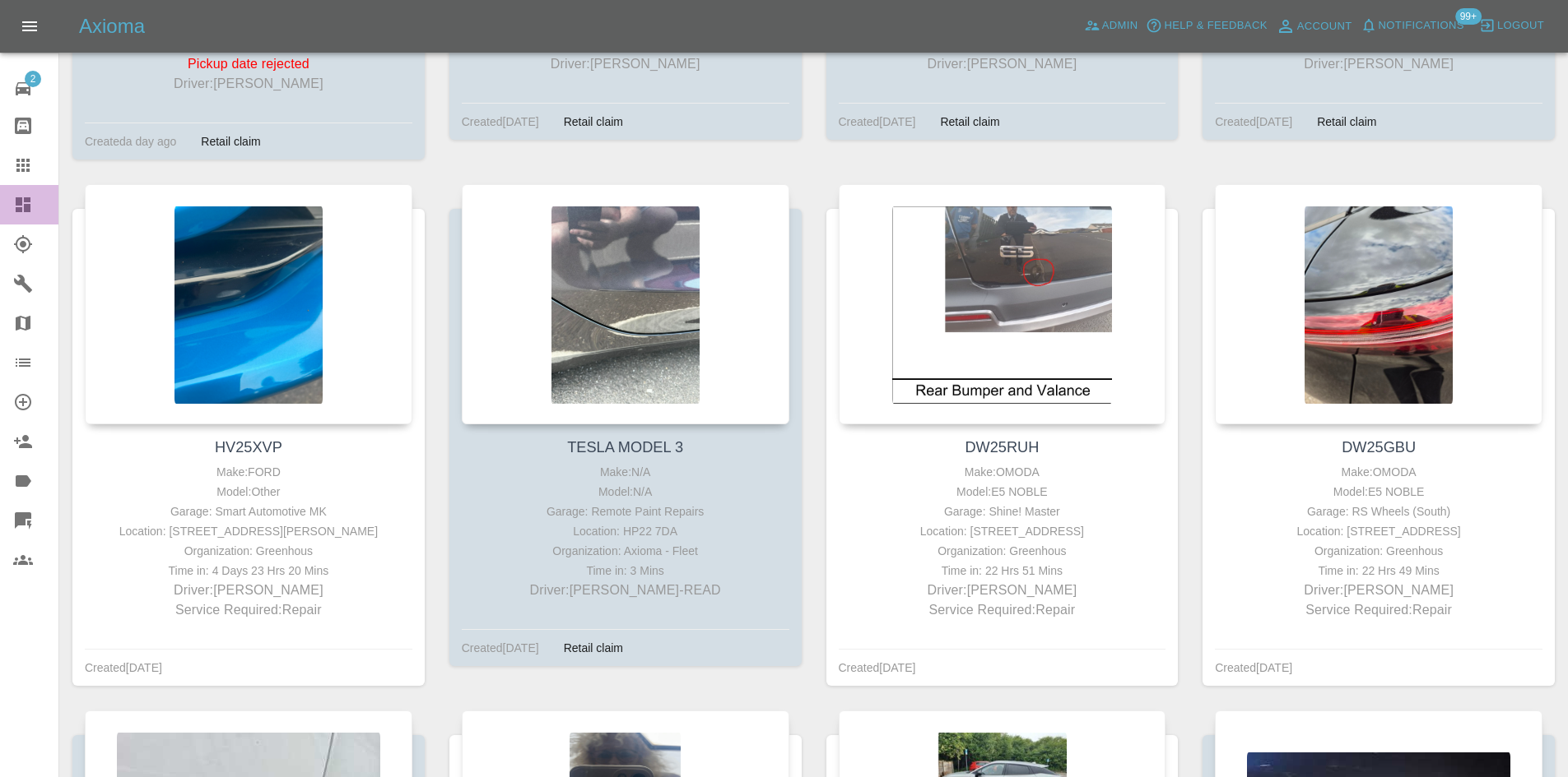
click at [15, 223] on link "Dashboard" at bounding box center [29, 205] width 58 height 39
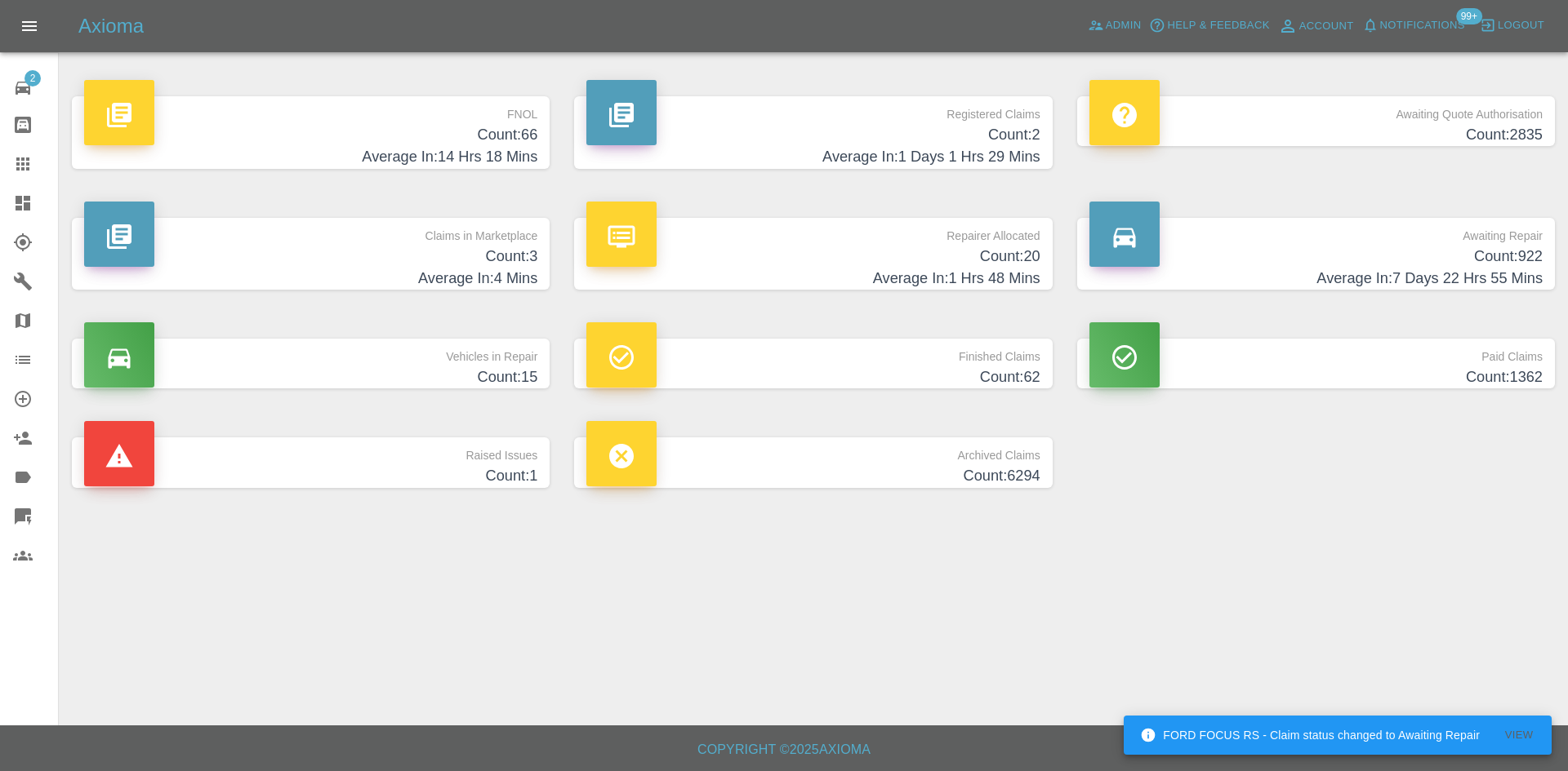
click at [878, 264] on h4 "Count: 20" at bounding box center [813, 257] width 453 height 22
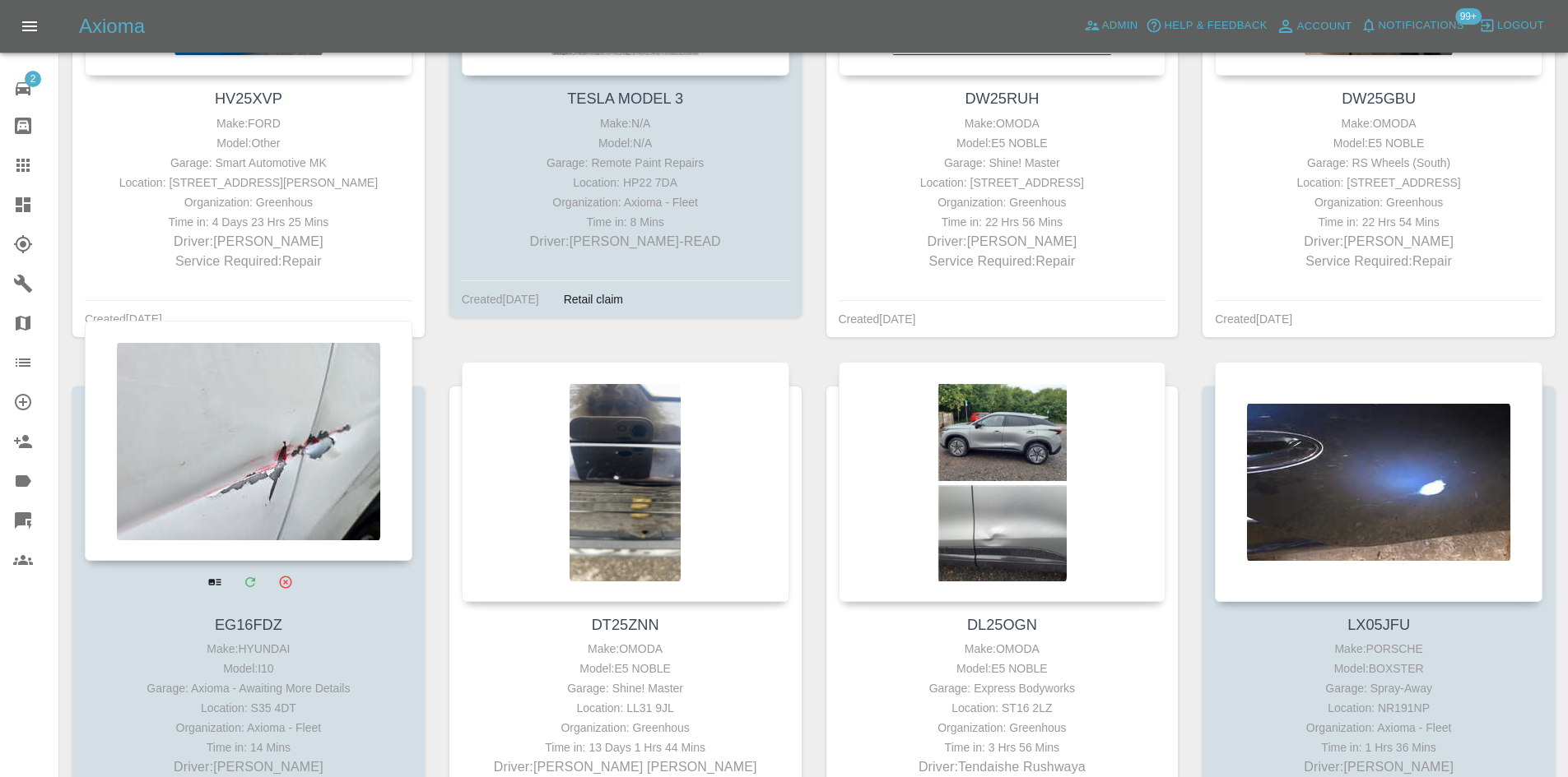
scroll to position [2232, 0]
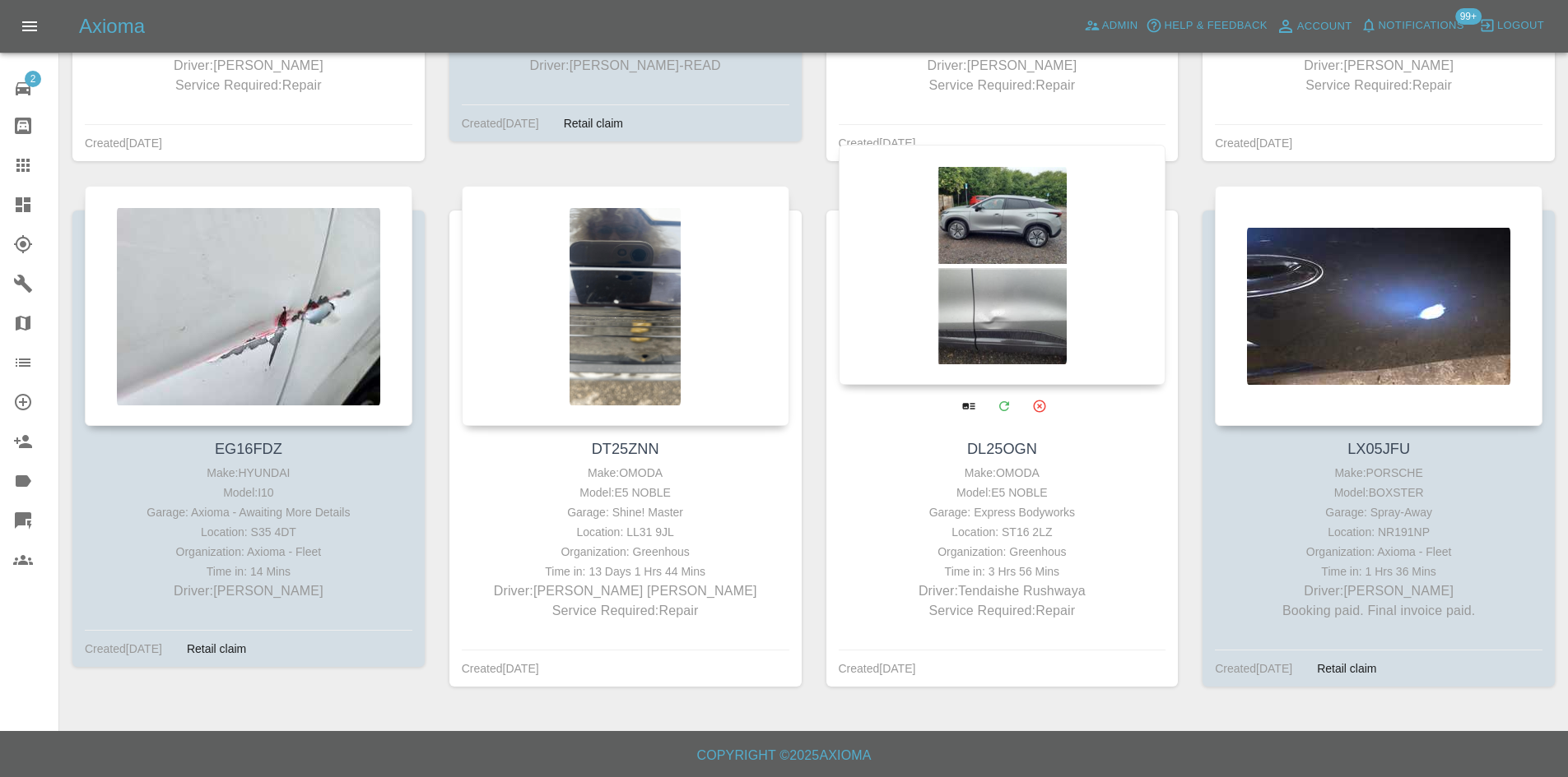
click at [1021, 244] on div at bounding box center [1002, 265] width 327 height 240
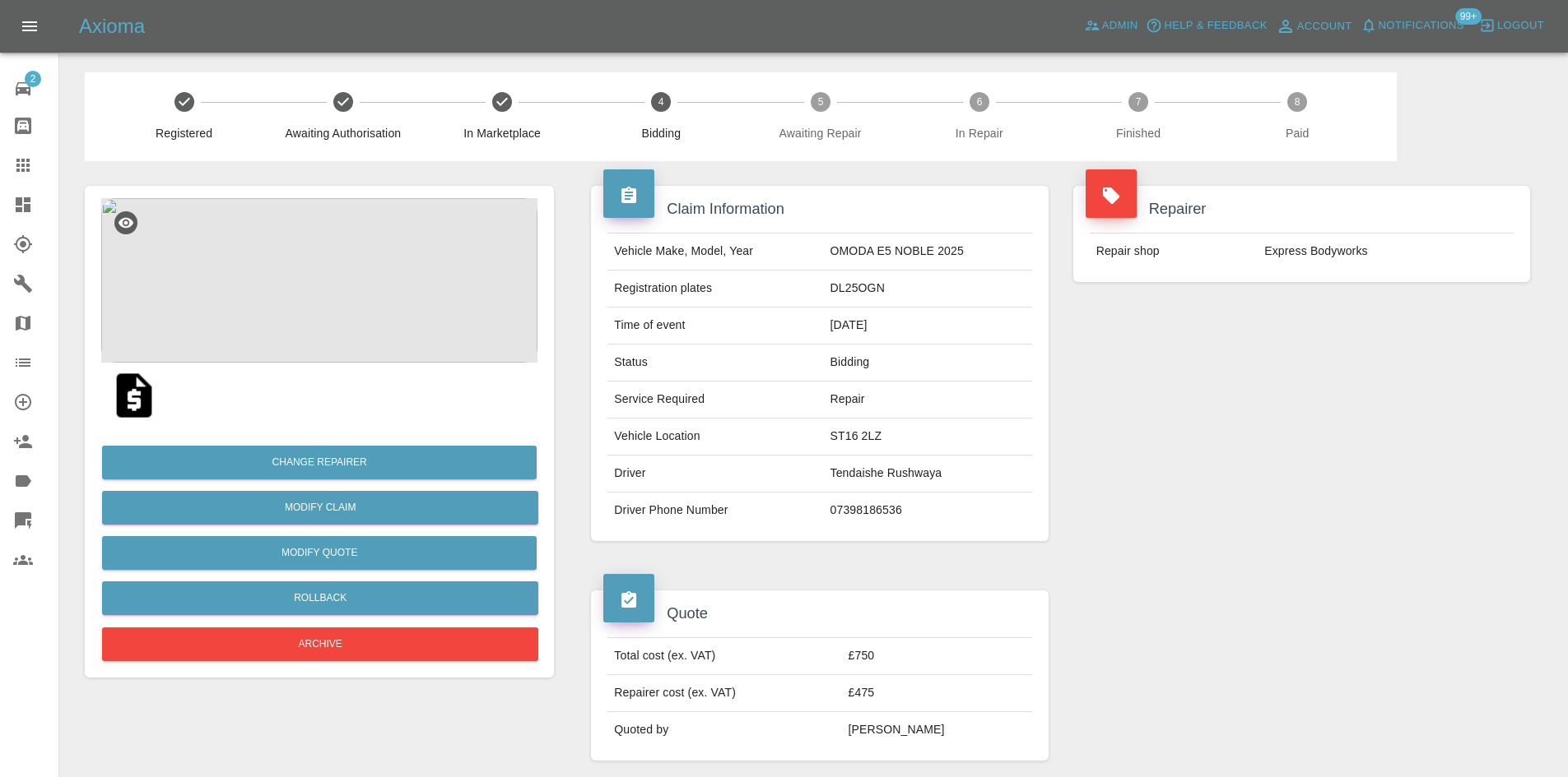
click at [329, 251] on img at bounding box center [319, 281] width 436 height 165
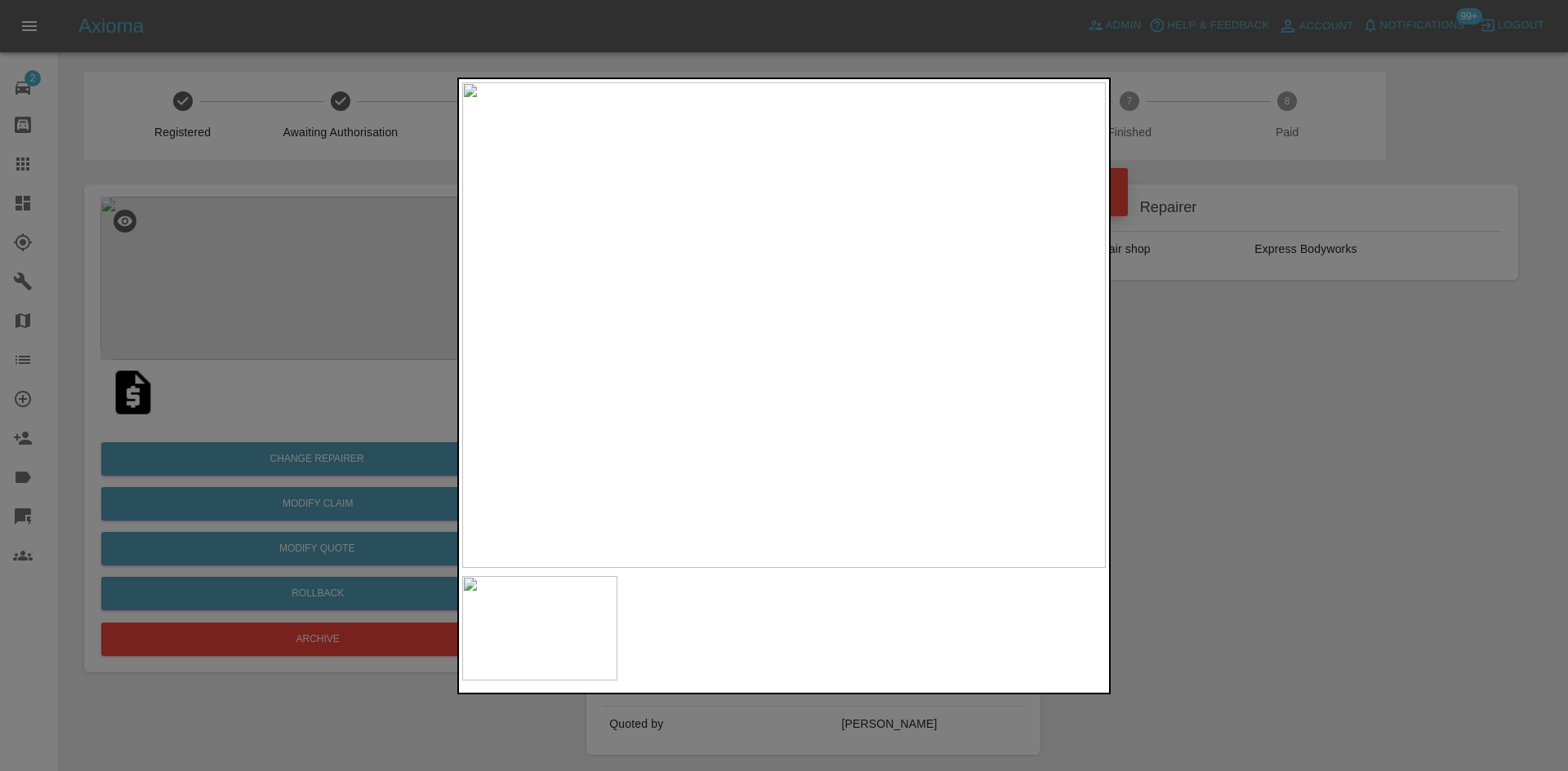
click at [1257, 523] on div at bounding box center [784, 385] width 1568 height 771
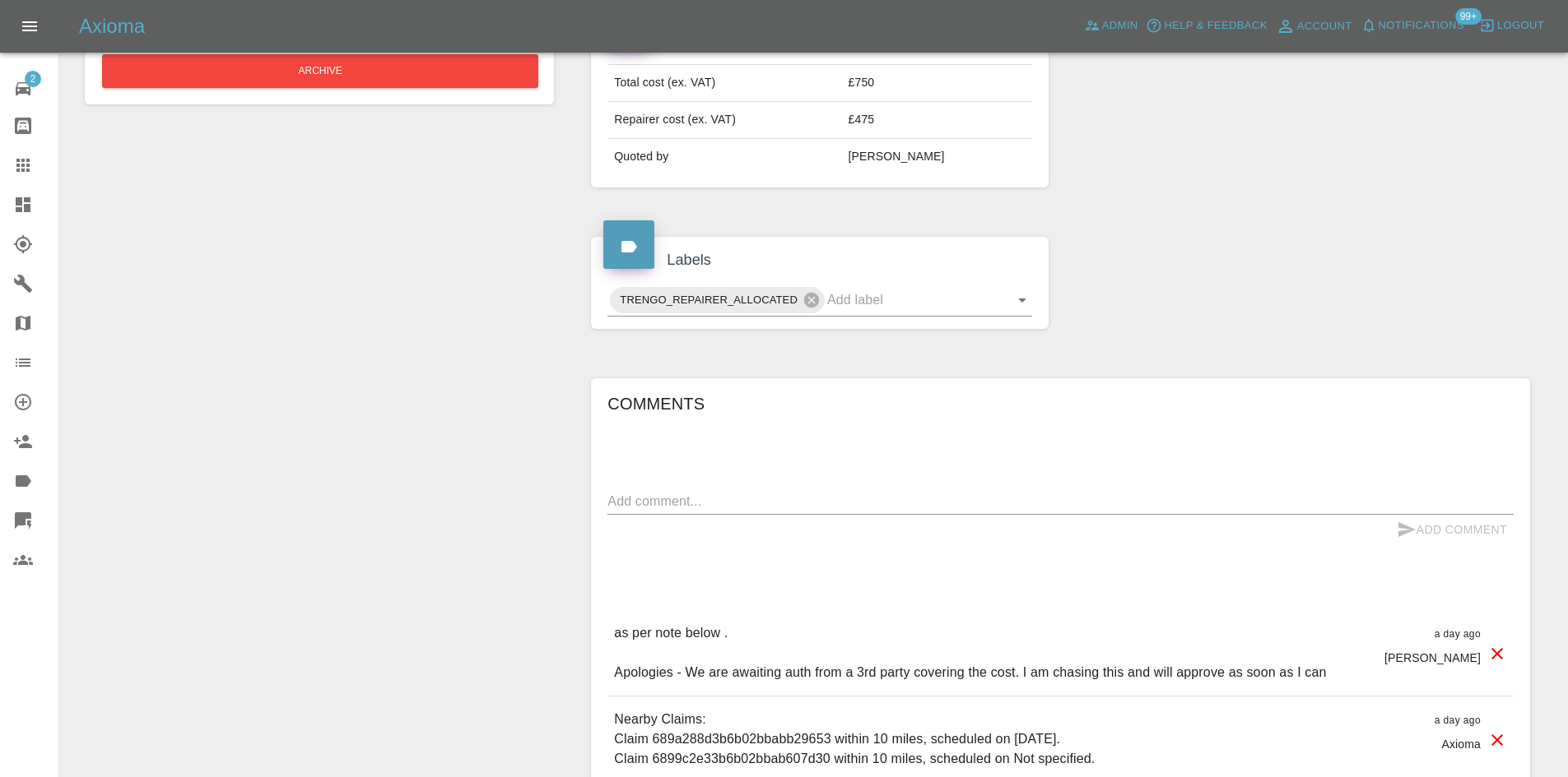
scroll to position [576, 0]
click at [709, 468] on div "Comments x Add Comment as per note below . Apologies - We are awaiting auth fro…" at bounding box center [1060, 697] width 906 height 618
click at [710, 496] on textarea at bounding box center [1060, 498] width 906 height 19
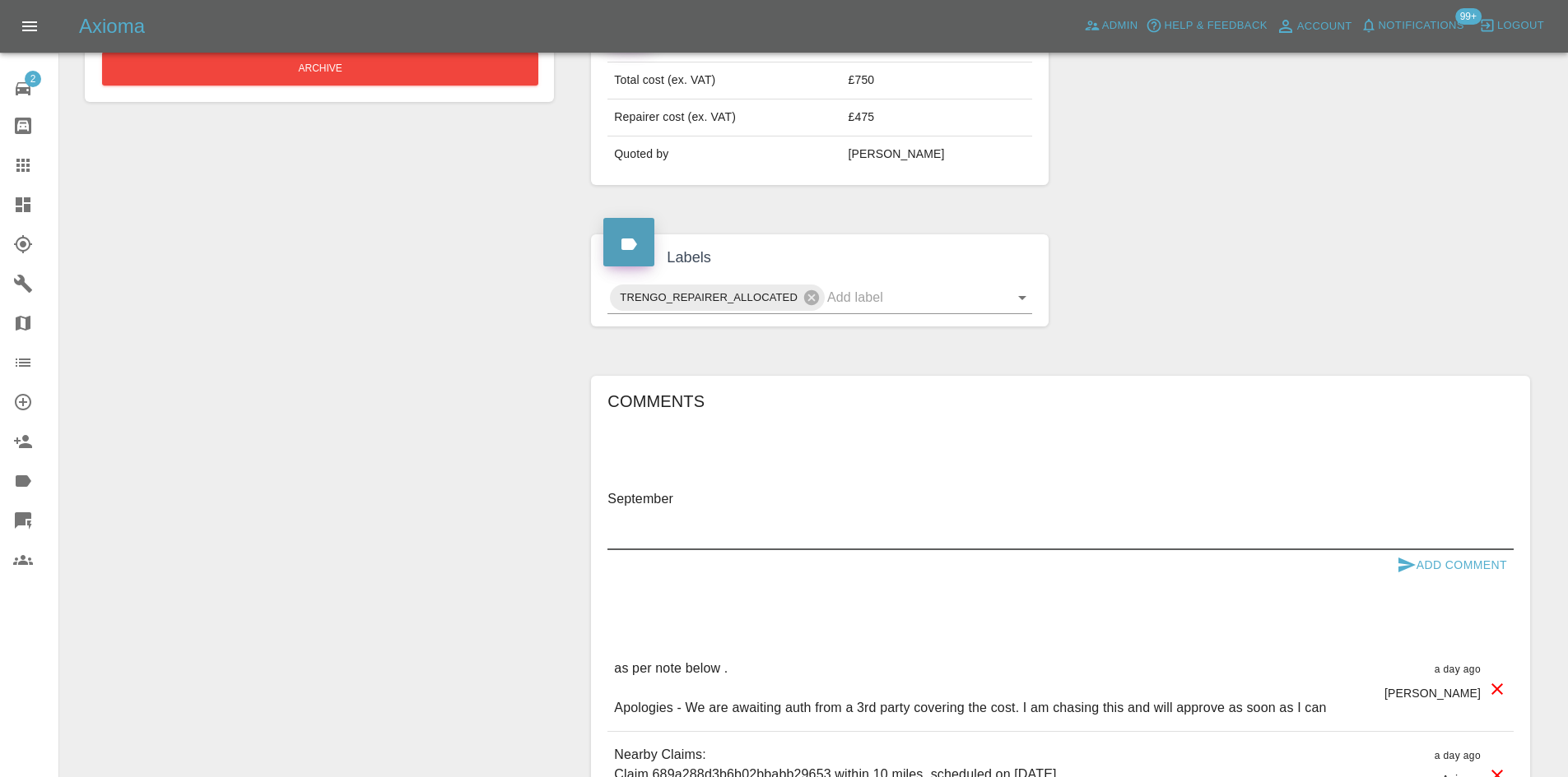
click at [675, 534] on textarea "September" at bounding box center [1060, 517] width 906 height 57
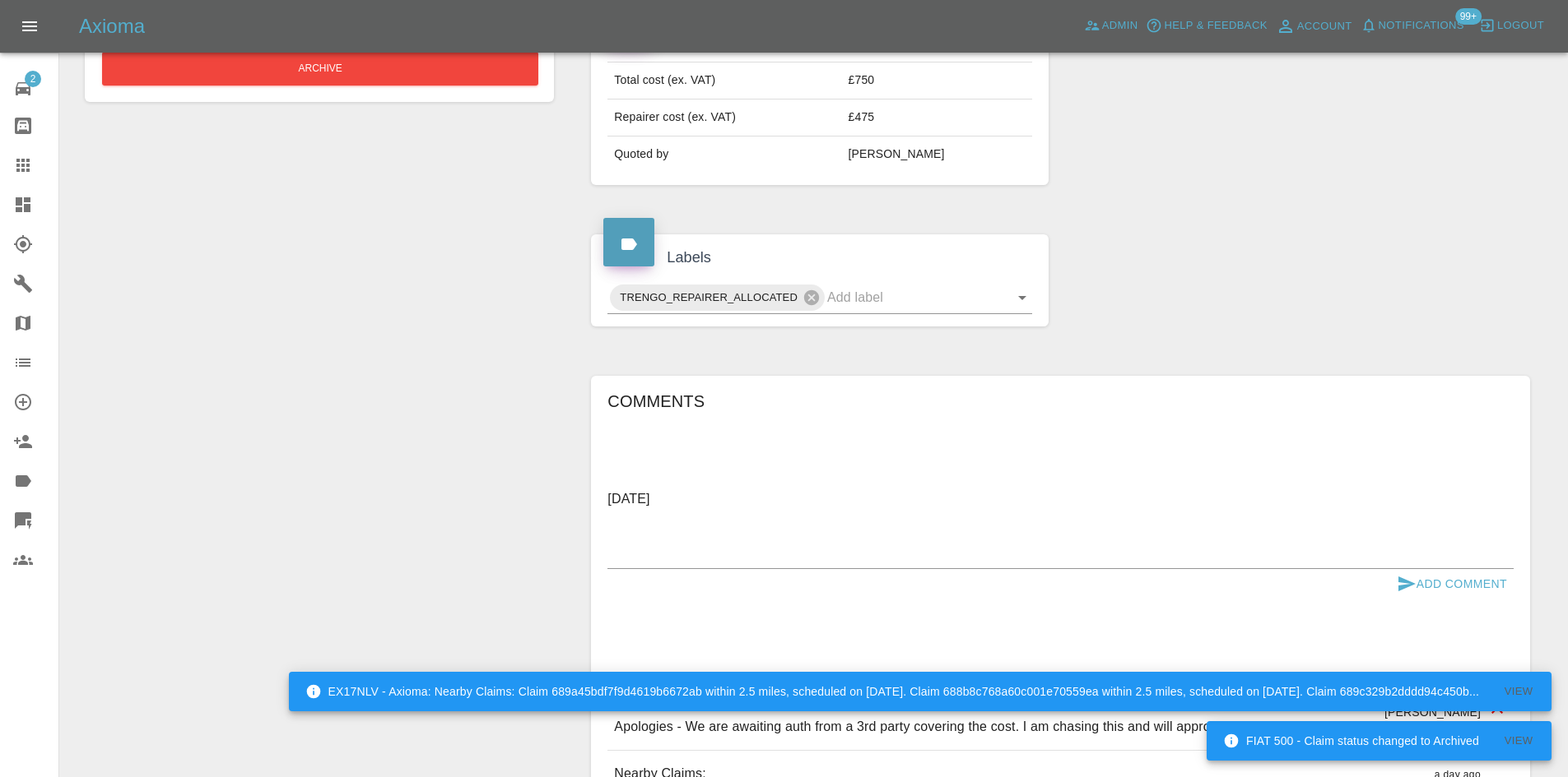
click at [677, 542] on textarea "September 3rd" at bounding box center [1060, 526] width 906 height 76
drag, startPoint x: 672, startPoint y: 542, endPoint x: 602, endPoint y: 542, distance: 70.0
click at [602, 542] on div "Comments September 3rd x Add Comment as per note below . Apologies - We are awa…" at bounding box center [1061, 726] width 939 height 699
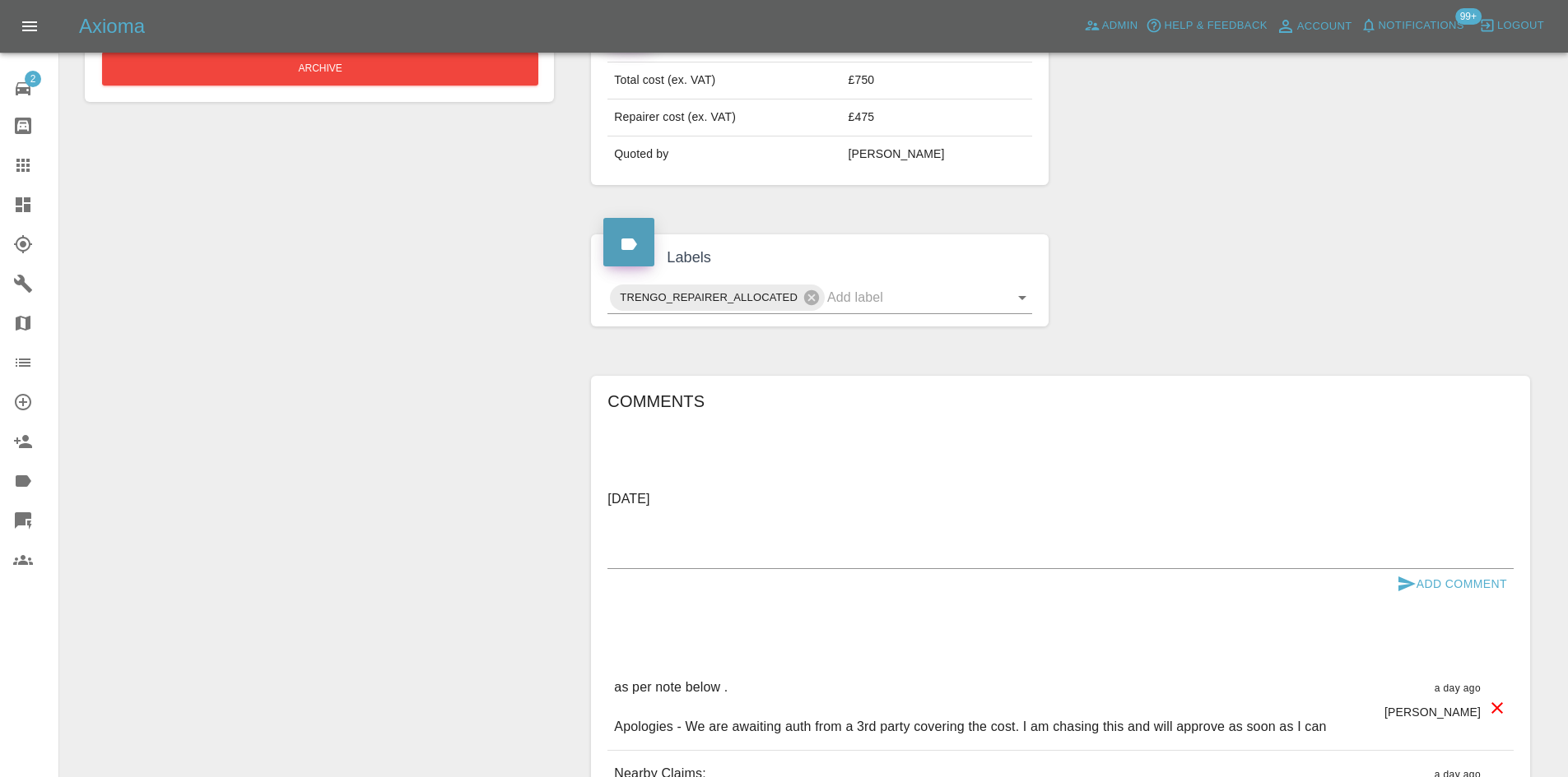
click at [761, 525] on textarea "September 1st" at bounding box center [1060, 526] width 906 height 76
click at [733, 540] on textarea "September 1st" at bounding box center [1060, 526] width 906 height 76
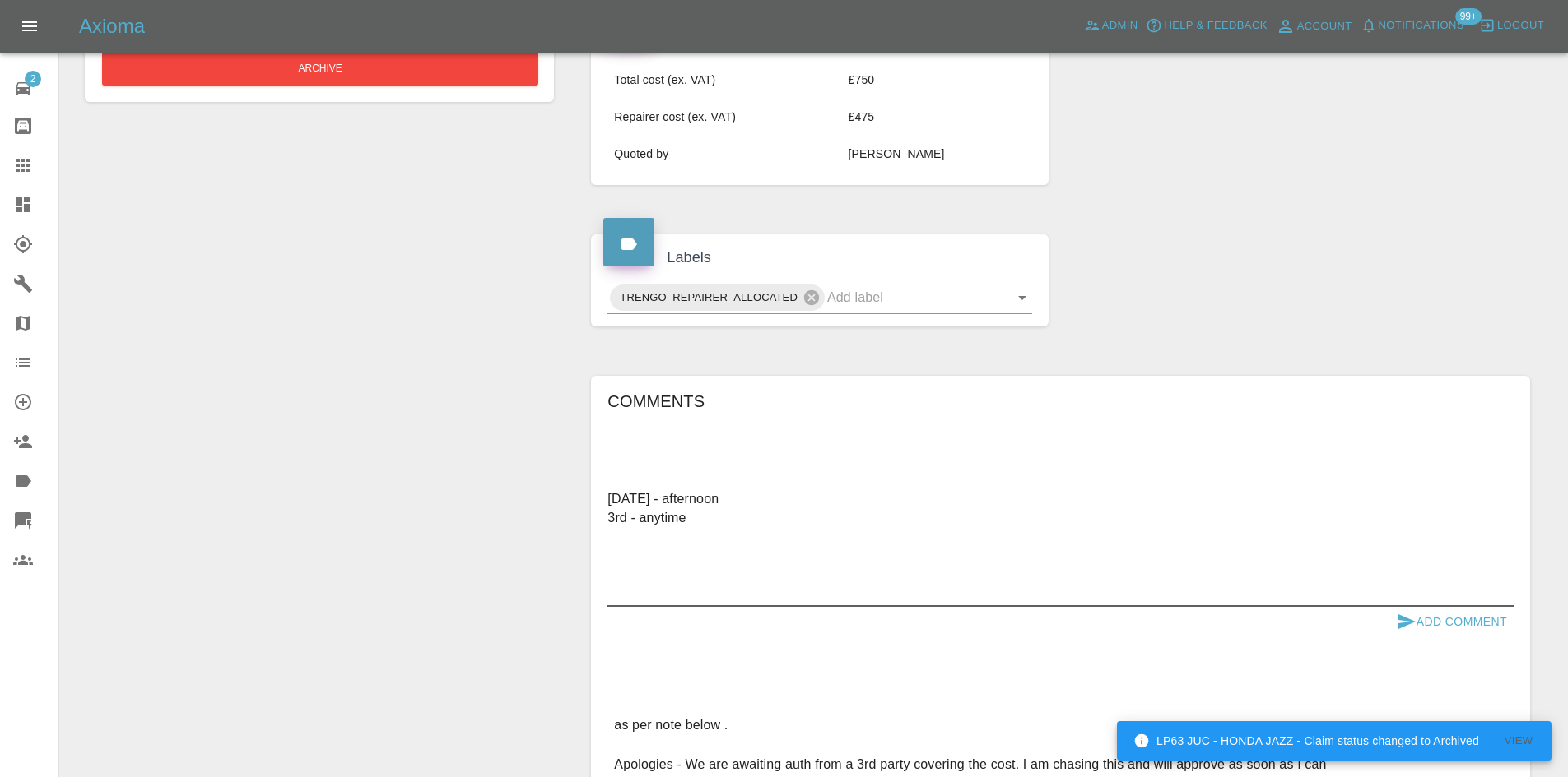
click at [809, 572] on textarea "September 1st - afternoon 3rd - anytime" at bounding box center [1060, 545] width 906 height 113
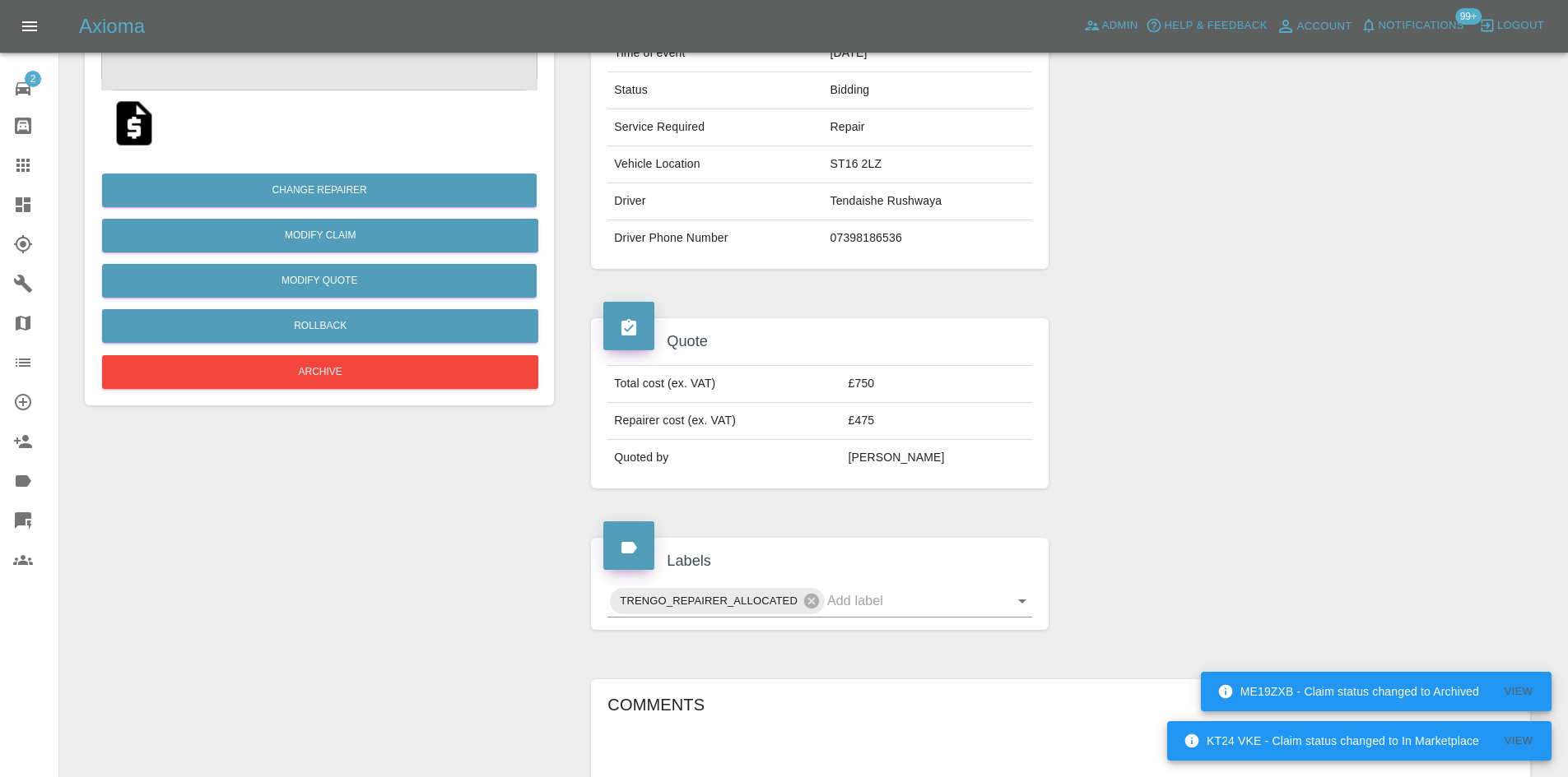
scroll to position [165, 0]
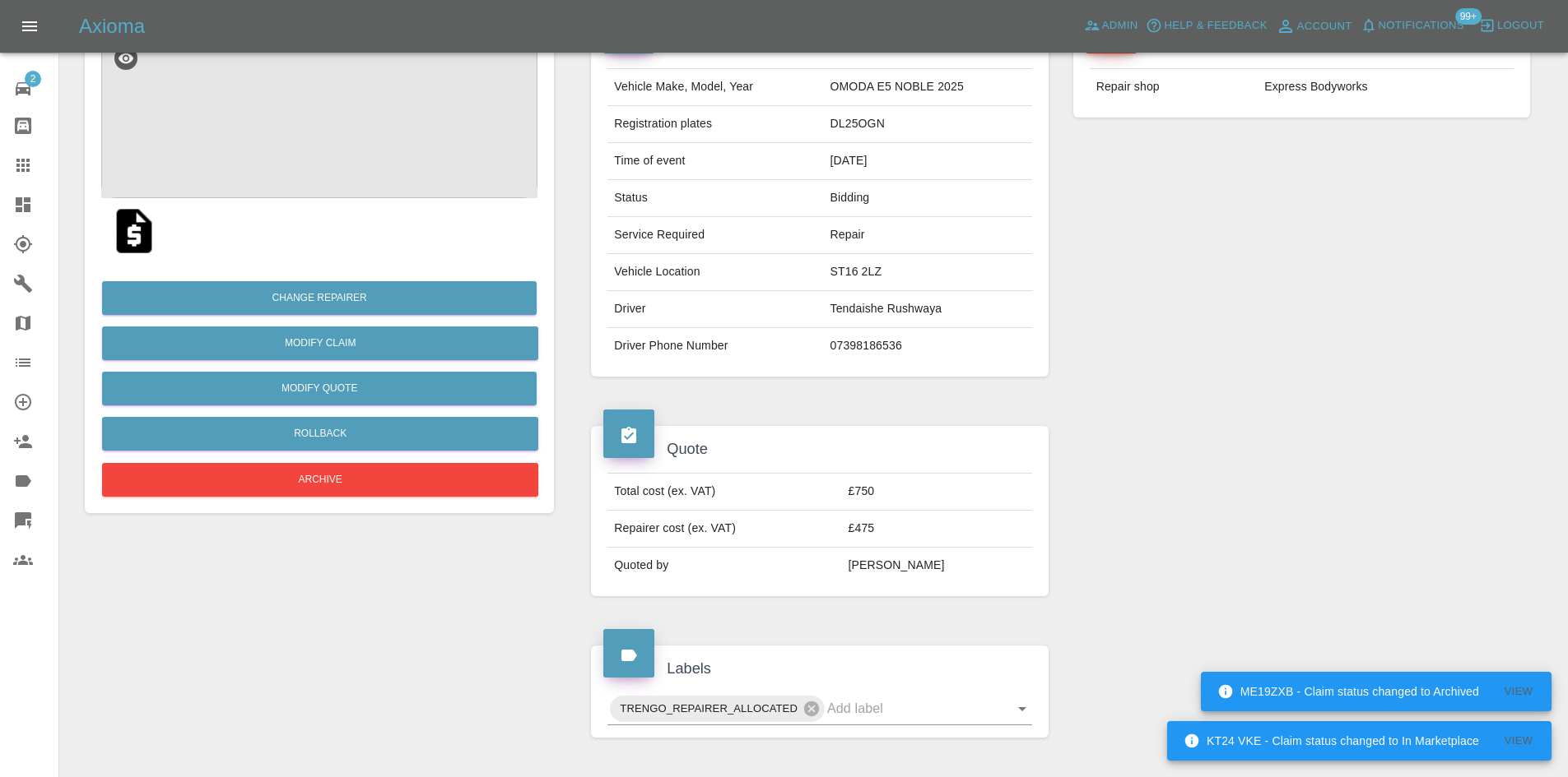
type textarea "September 1st - afternoon 3rd - anytime"
drag, startPoint x: 923, startPoint y: 367, endPoint x: 923, endPoint y: 351, distance: 16.0
click at [924, 366] on div "Vehicle Make, Model, Year OMODA E5 NOBLE 2025 Registration plates DL25OGN Time …" at bounding box center [820, 216] width 457 height 321
drag, startPoint x: 923, startPoint y: 351, endPoint x: 618, endPoint y: 311, distance: 307.6
click at [618, 311] on tbody "Vehicle Make, Model, Year OMODA E5 NOBLE 2025 Registration plates DL25OGN Time …" at bounding box center [819, 217] width 424 height 295
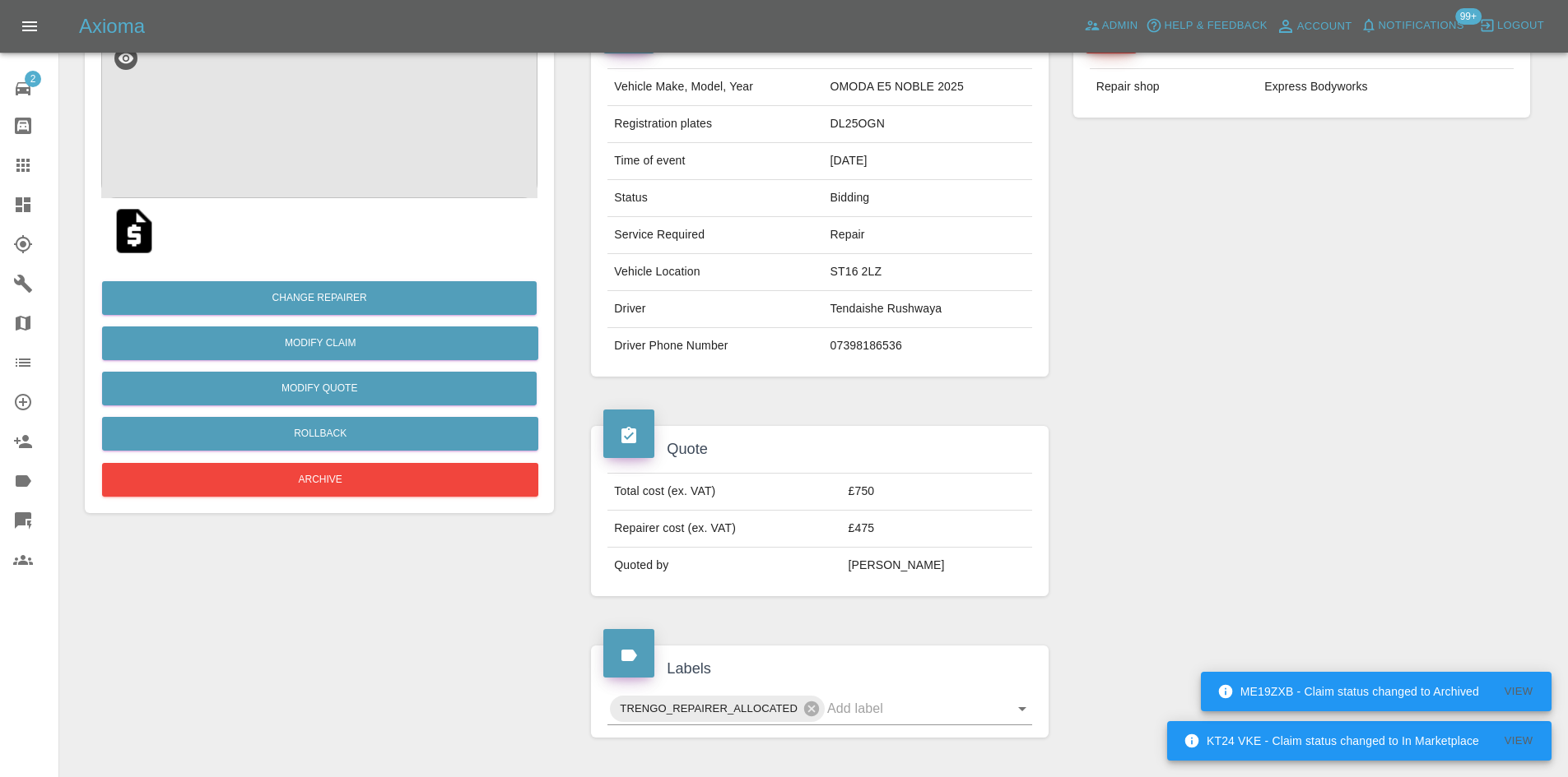
copy tbody "Driver Tendaishe Rushwaya Driver Phone Number 07398186536"
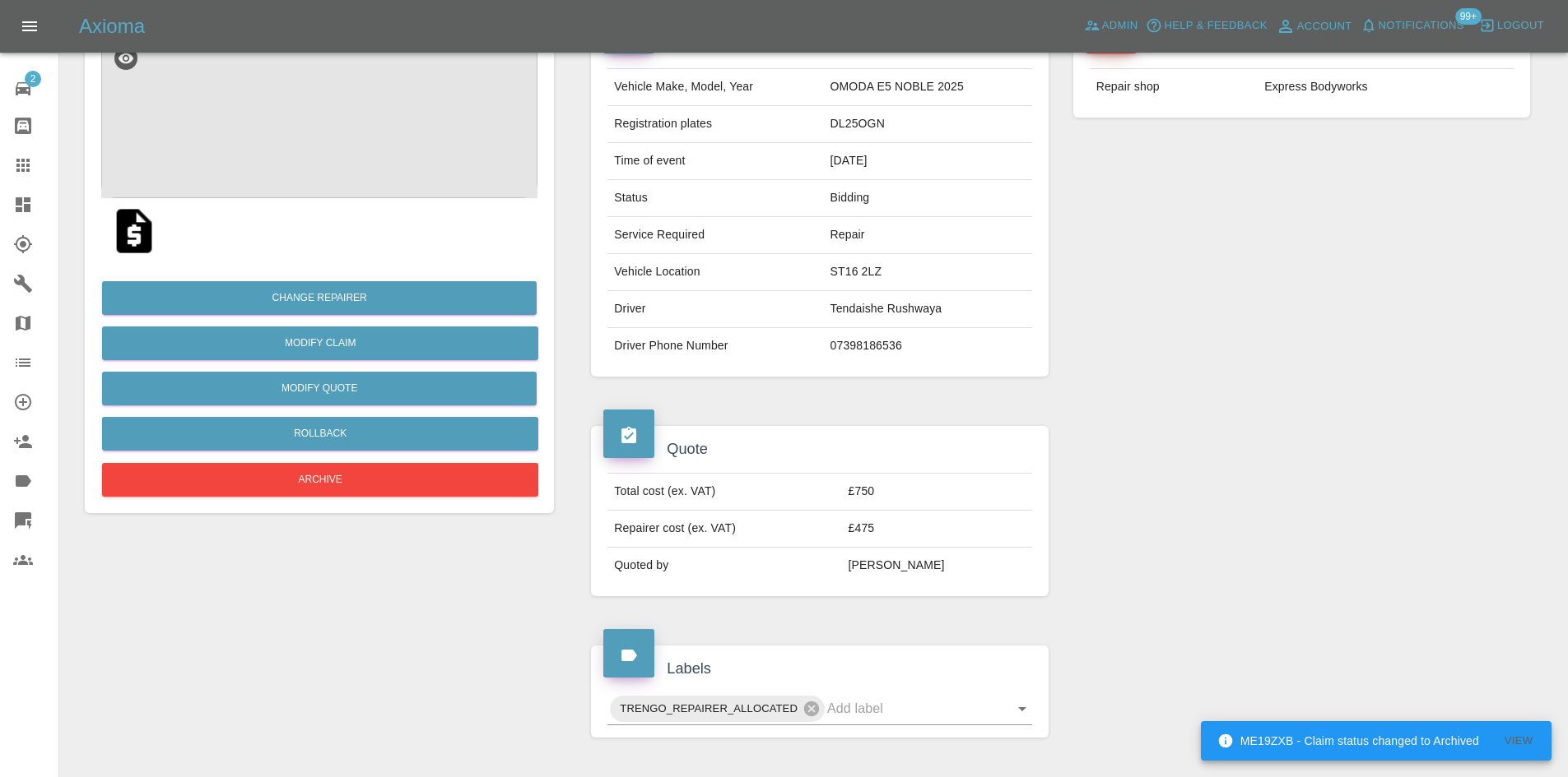
click at [879, 321] on td "Tendaishe Rushwaya" at bounding box center [927, 309] width 209 height 37
click at [877, 281] on td "ST16 2LZ" at bounding box center [927, 273] width 209 height 37
click at [877, 281] on td "ST16 2LZ" at bounding box center [927, 273] width 209 height 37
copy td "ST16 2LZ"
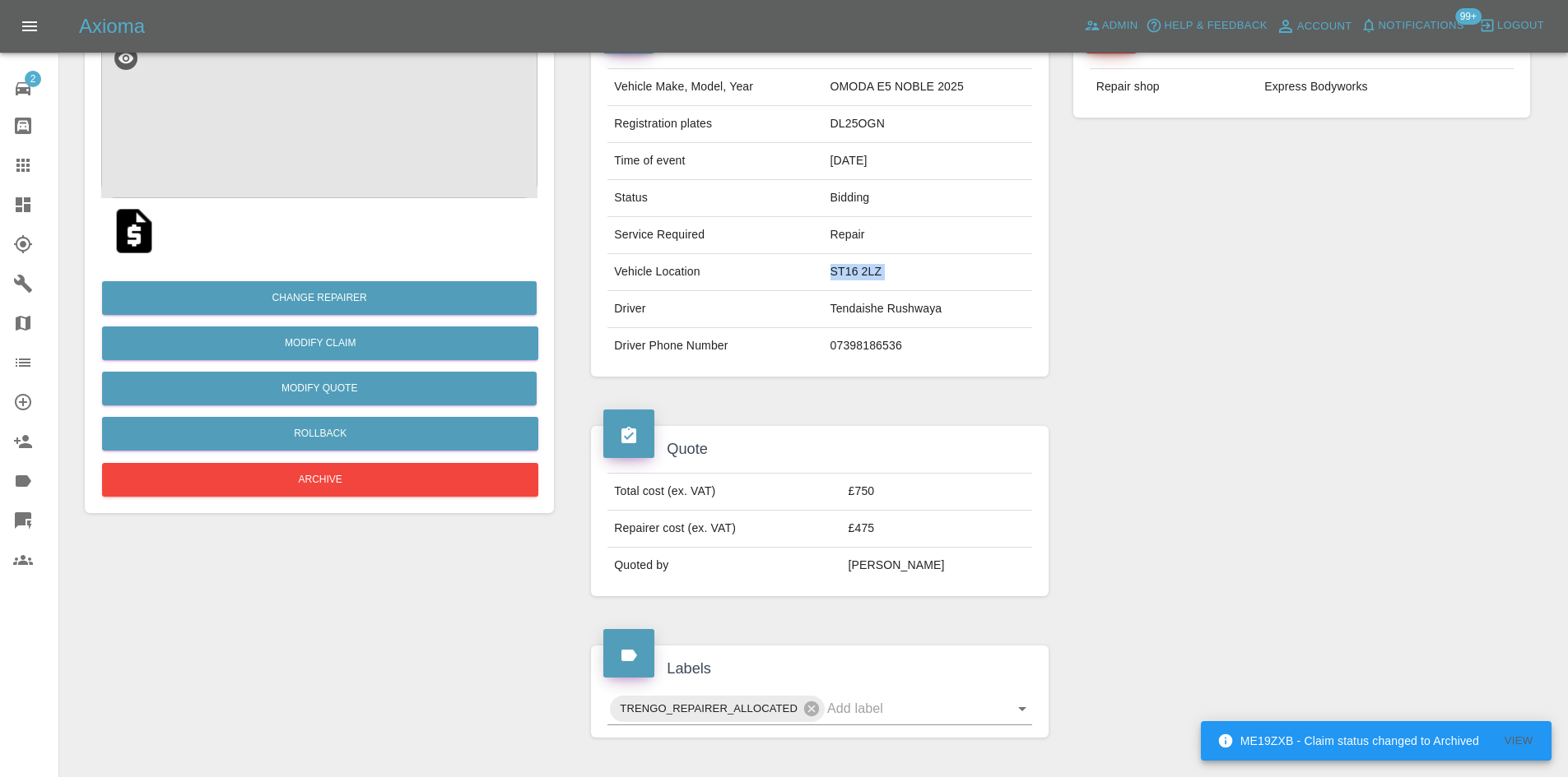
scroll to position [0, 0]
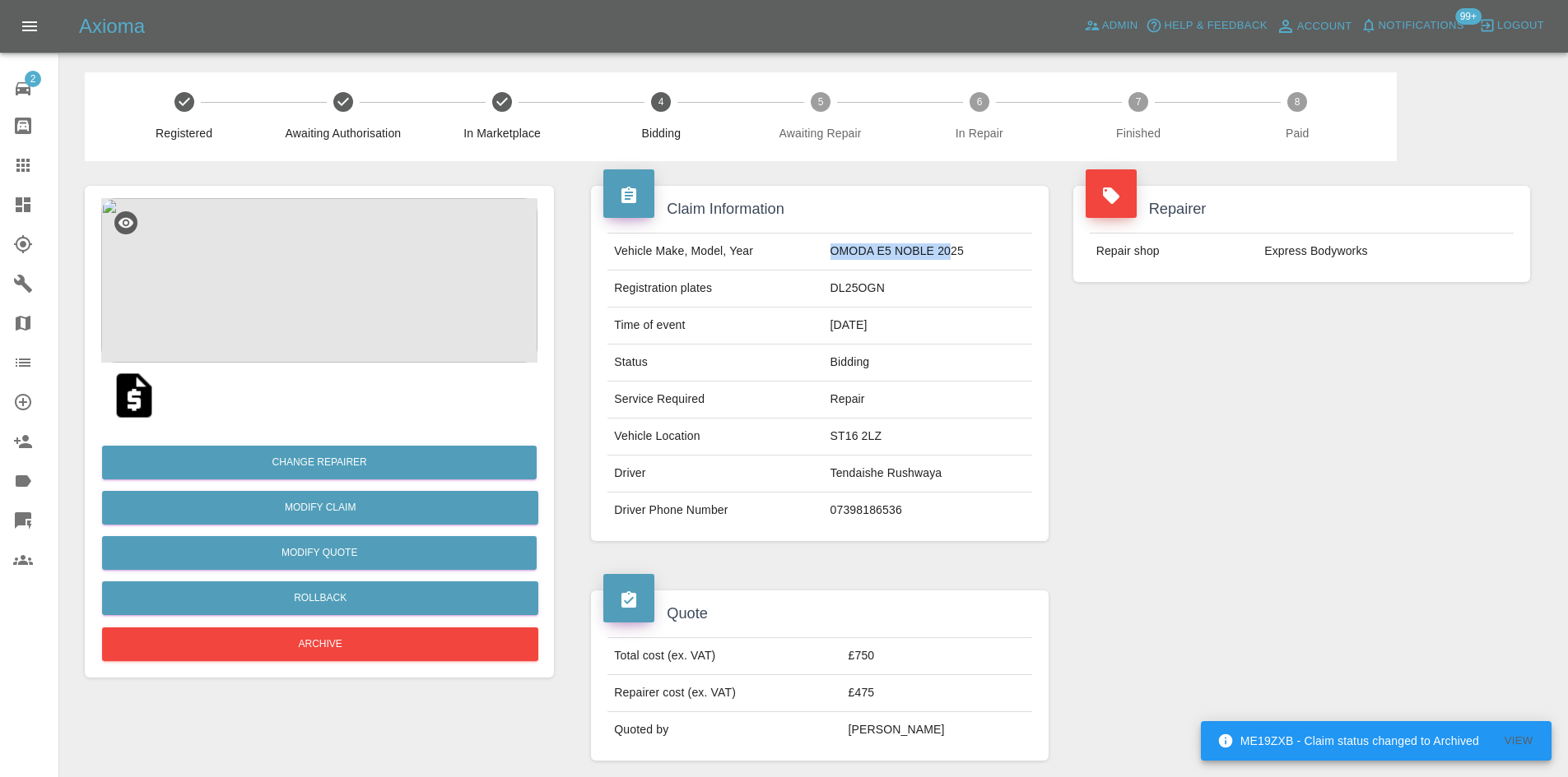
drag, startPoint x: 952, startPoint y: 263, endPoint x: 829, endPoint y: 266, distance: 123.0
click at [829, 266] on td "OMODA E5 NOBLE 2025" at bounding box center [927, 252] width 209 height 37
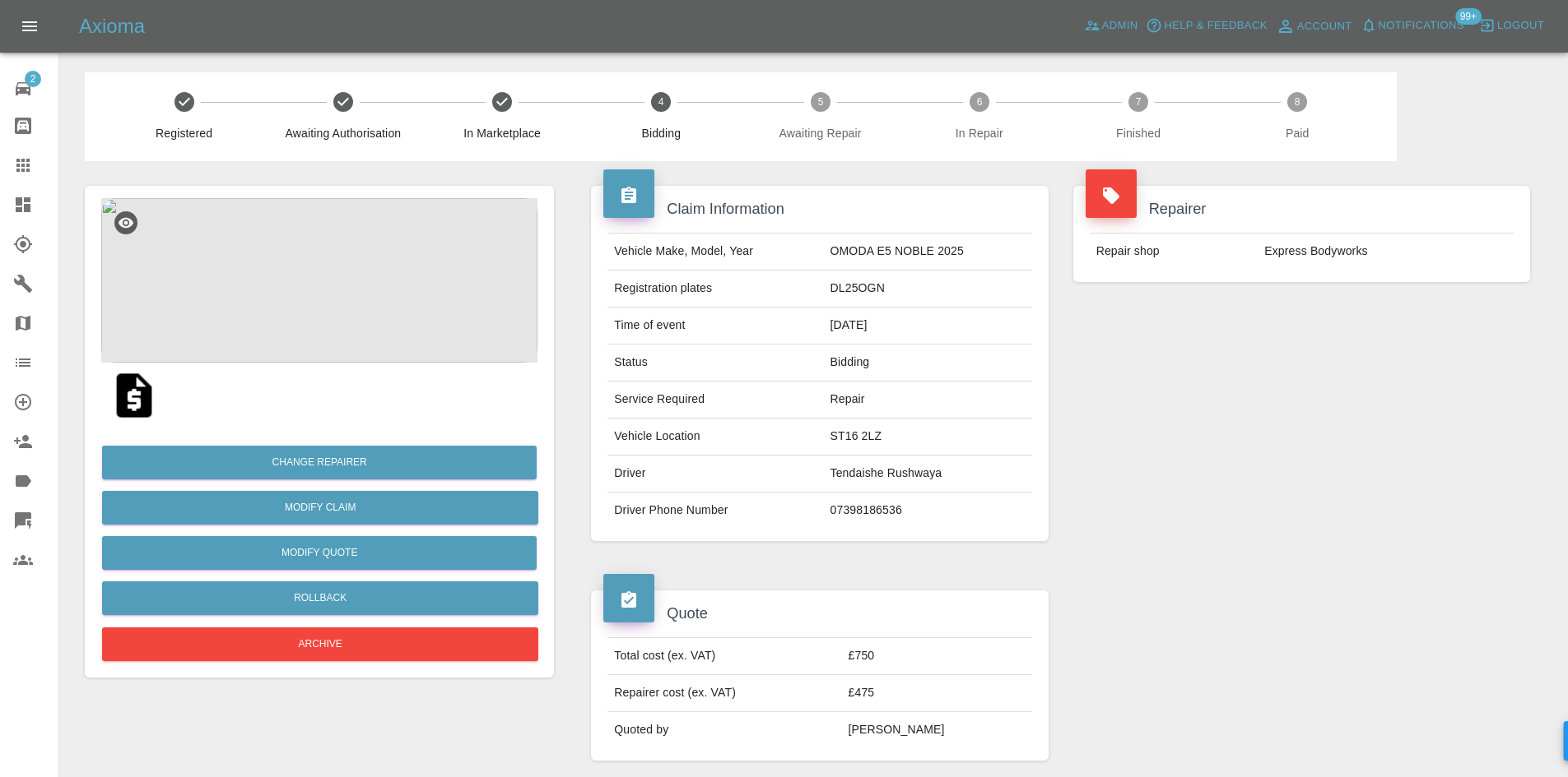
click at [864, 293] on td "DL25OGN" at bounding box center [927, 289] width 209 height 37
copy td "DL25OGN"
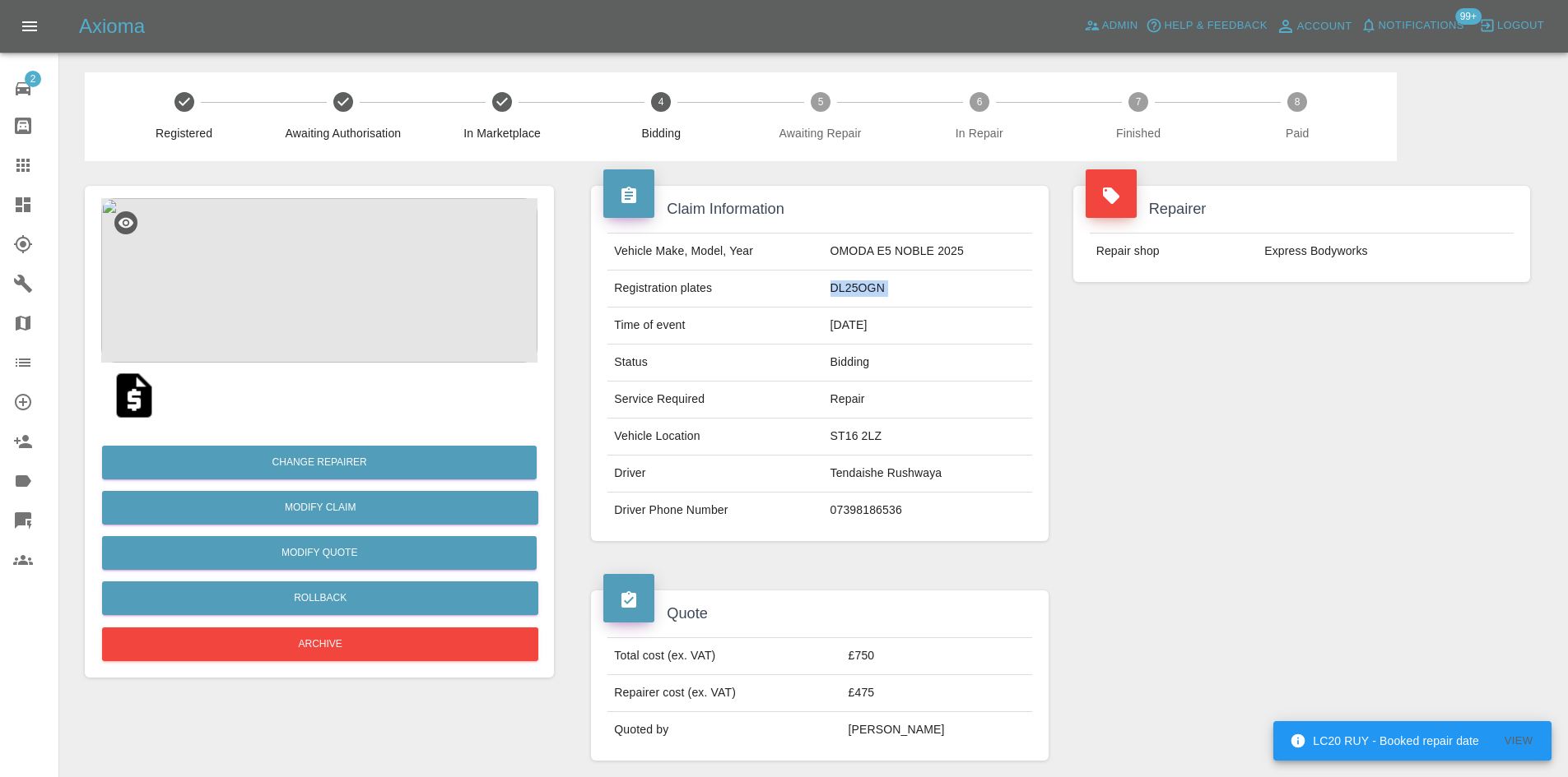
click at [26, 201] on icon at bounding box center [23, 205] width 15 height 15
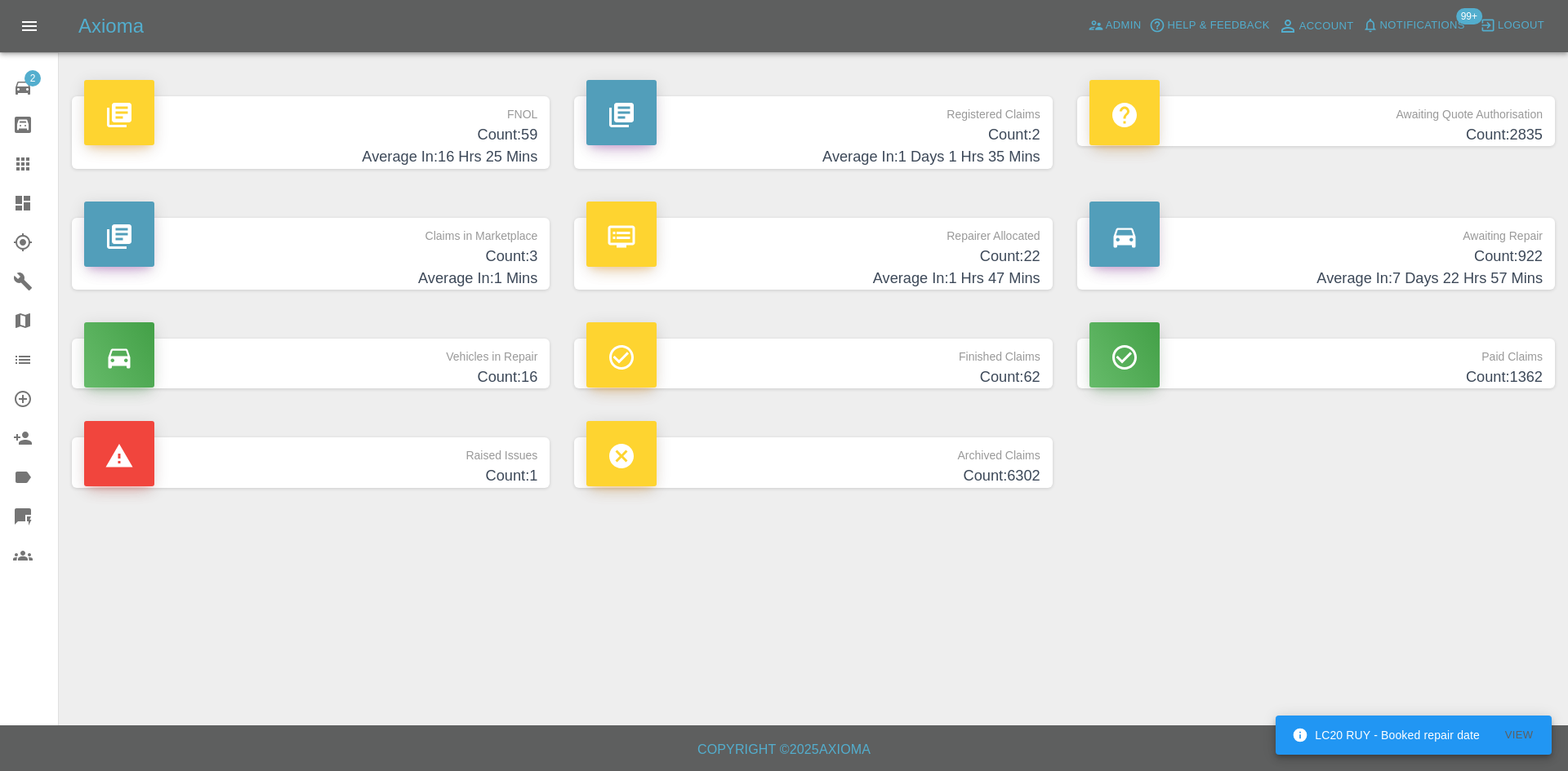
click at [408, 264] on h4 "Count: 3" at bounding box center [311, 257] width 453 height 22
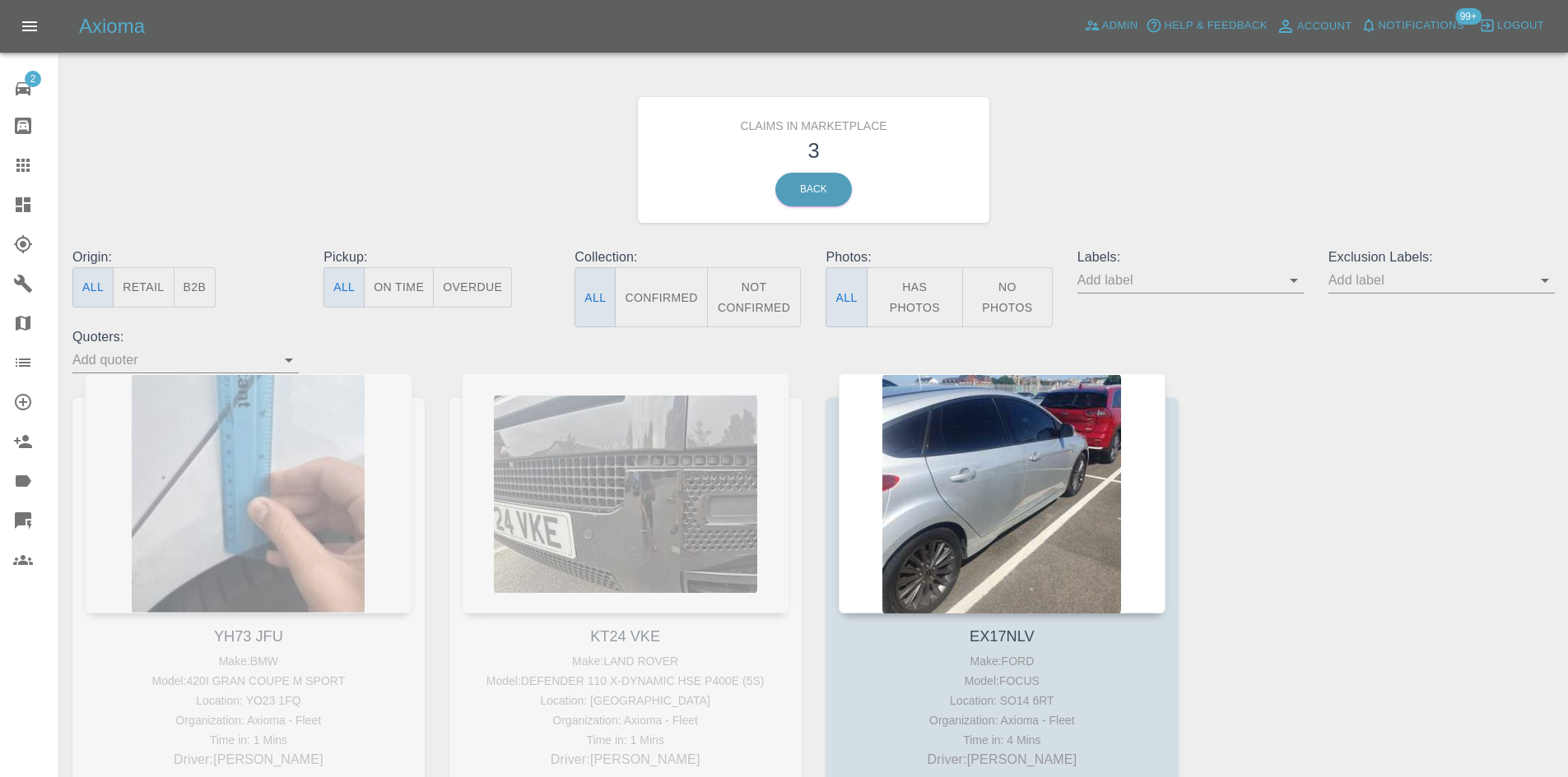
click at [8, 206] on link "Dashboard" at bounding box center [29, 205] width 58 height 39
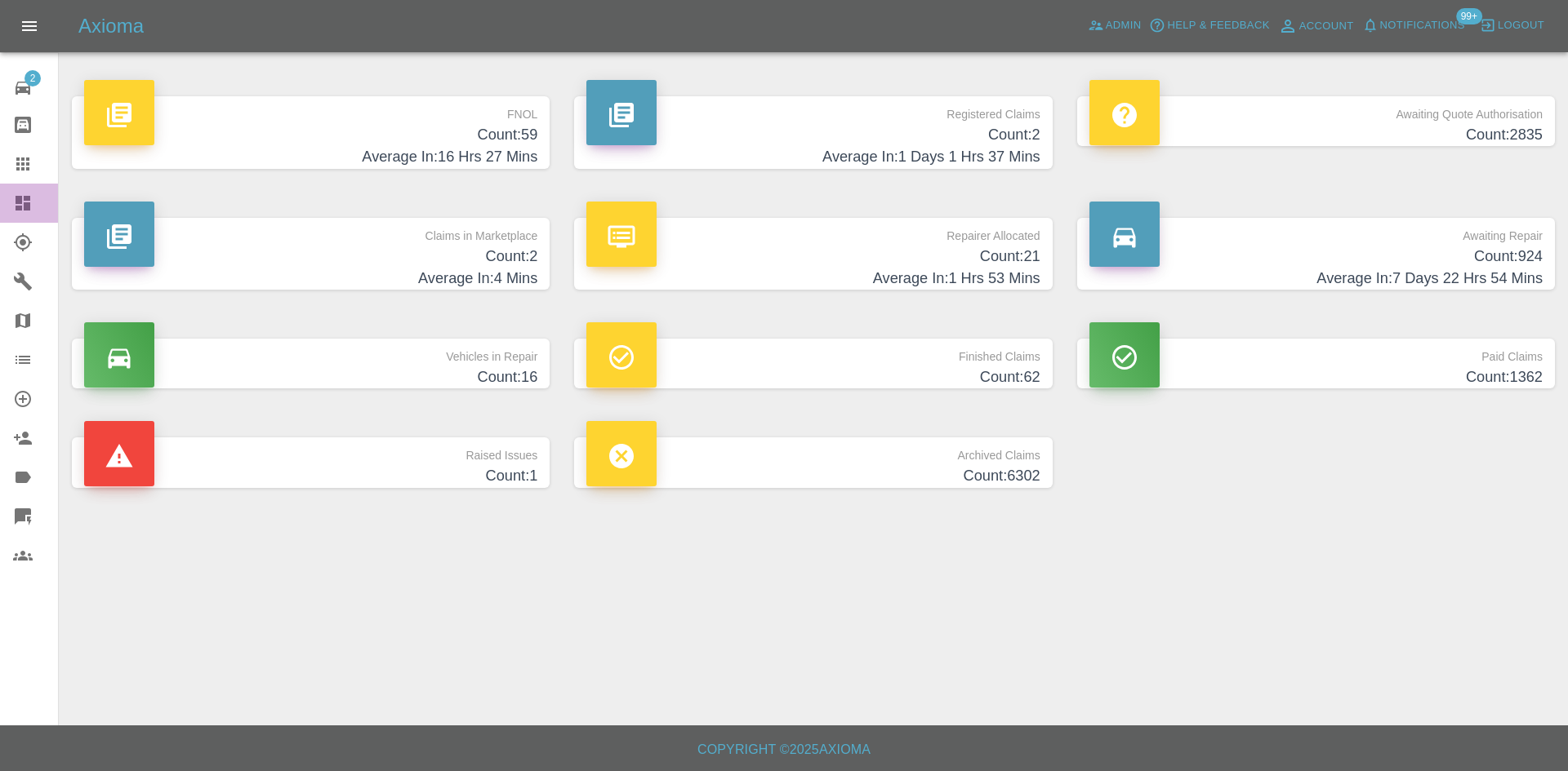
click at [30, 186] on link "Dashboard" at bounding box center [29, 203] width 58 height 39
click at [986, 128] on h4 "Count: 2" at bounding box center [813, 135] width 453 height 22
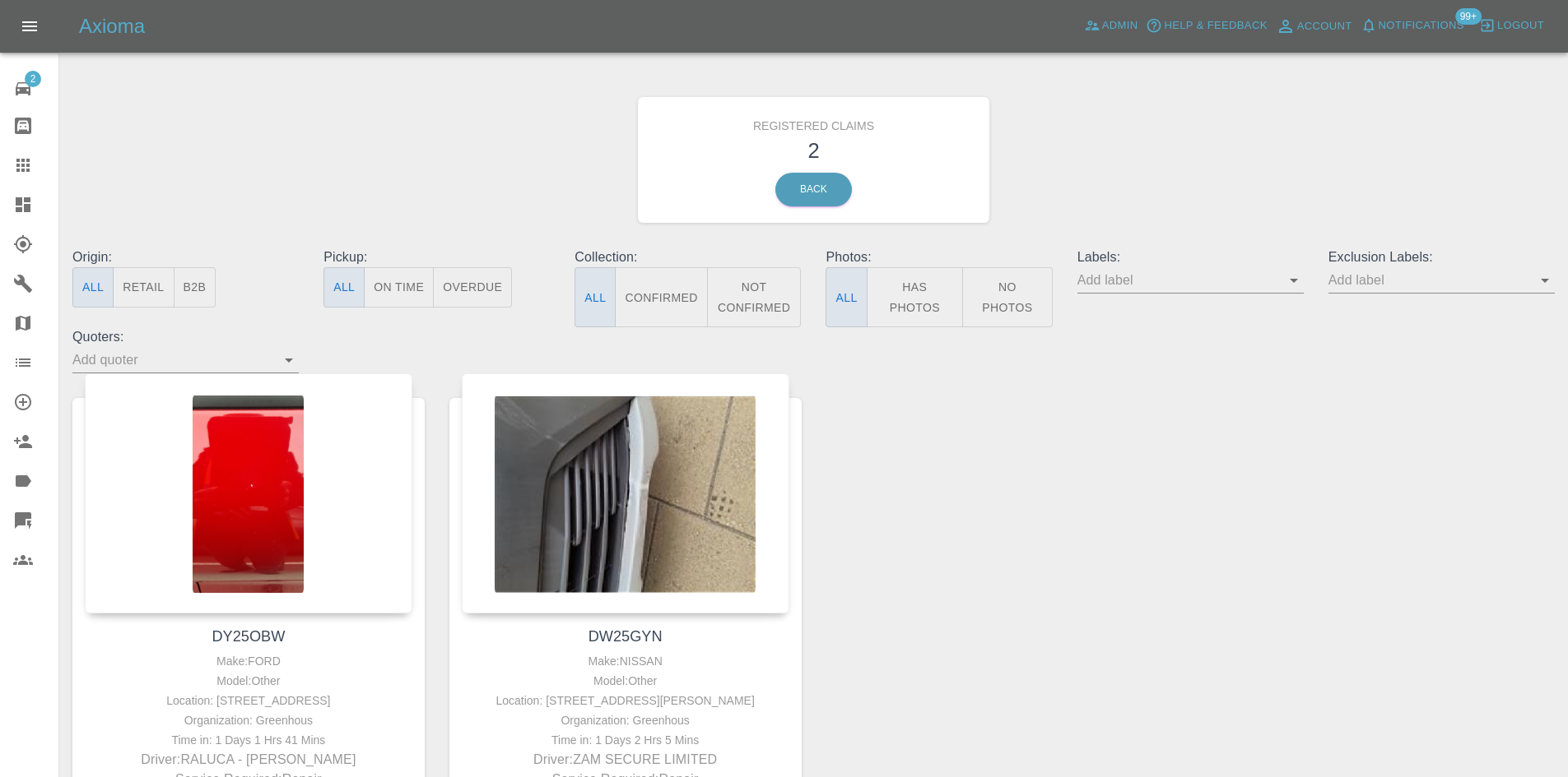
click at [15, 215] on link "Dashboard" at bounding box center [29, 205] width 58 height 39
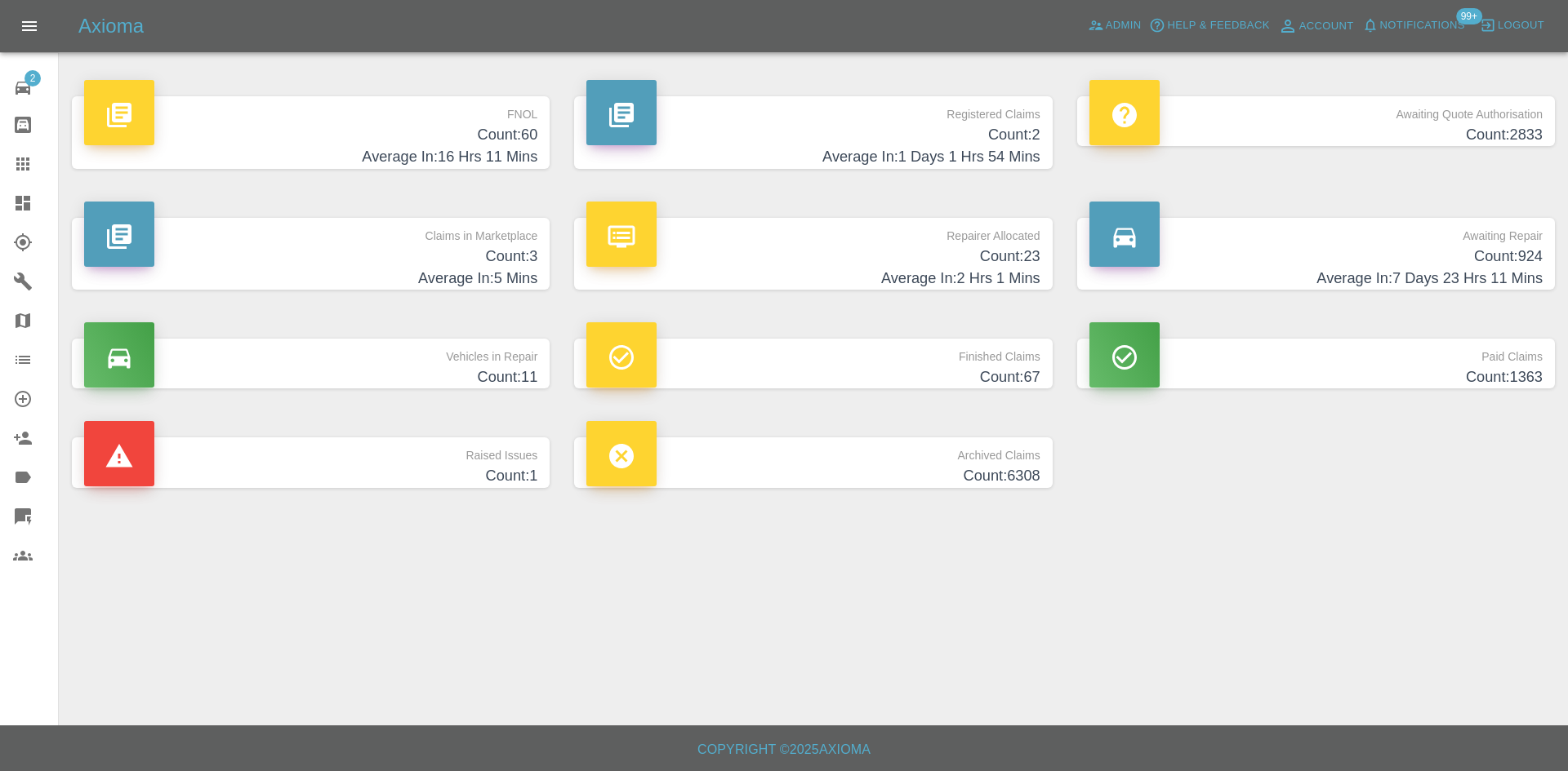
click at [866, 134] on h4 "Count: 2" at bounding box center [813, 135] width 453 height 22
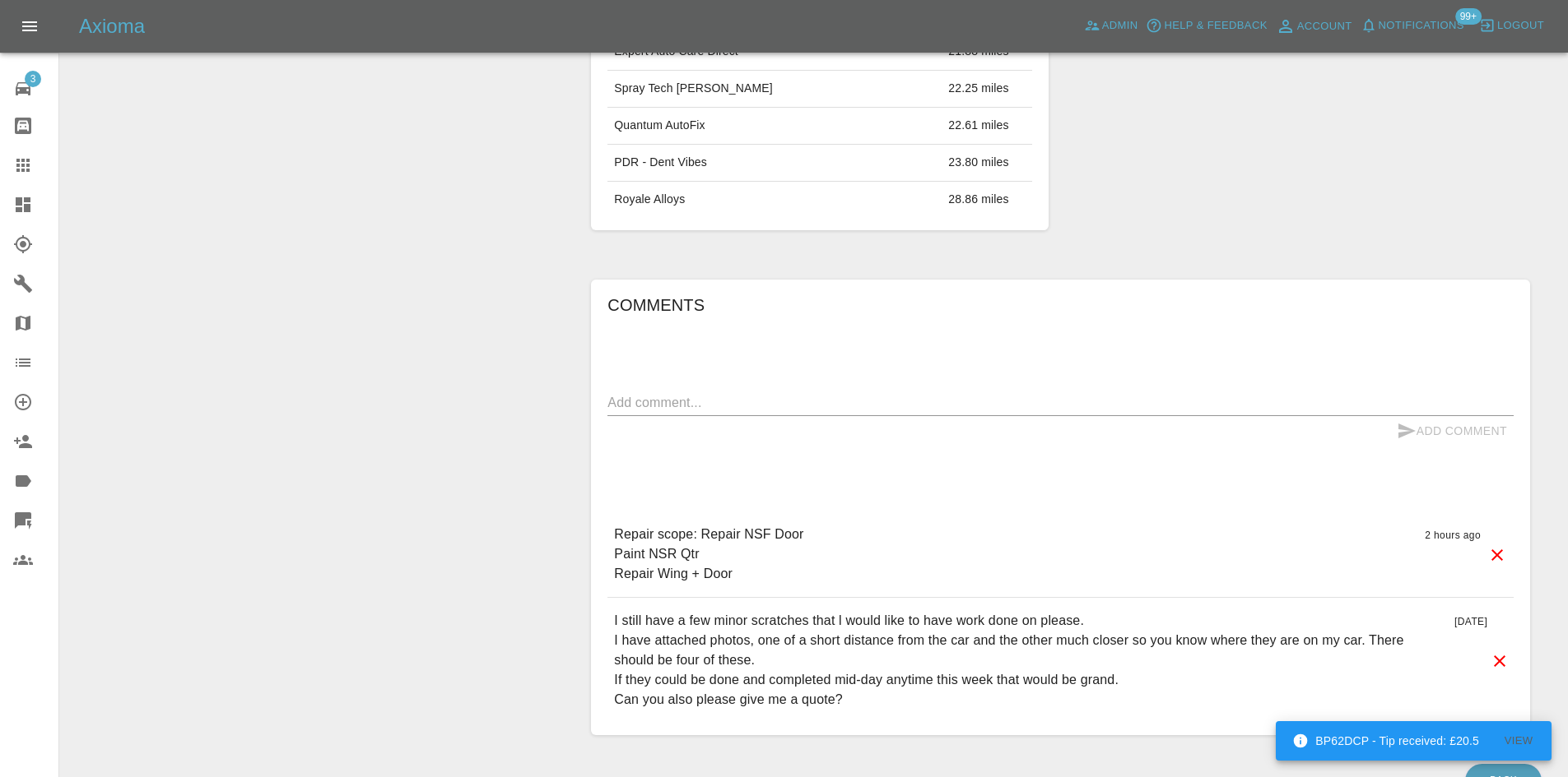
scroll to position [1138, 0]
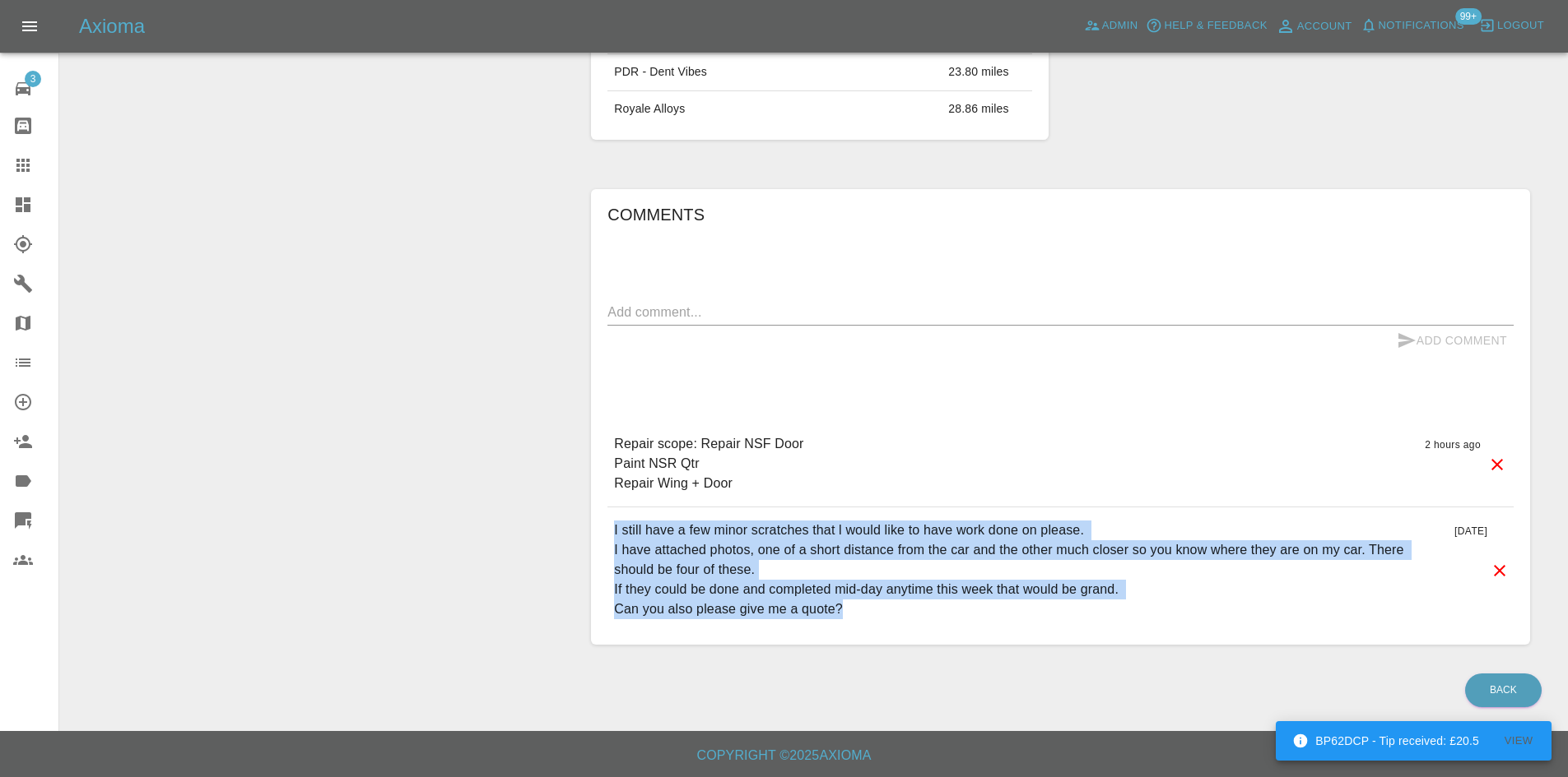
drag, startPoint x: 858, startPoint y: 612, endPoint x: 604, endPoint y: 530, distance: 266.9
click at [604, 530] on div "Comments x Add Comment Repair scope: Repair NSF Door Paint NSR Qtr Repair Wing …" at bounding box center [1061, 417] width 939 height 456
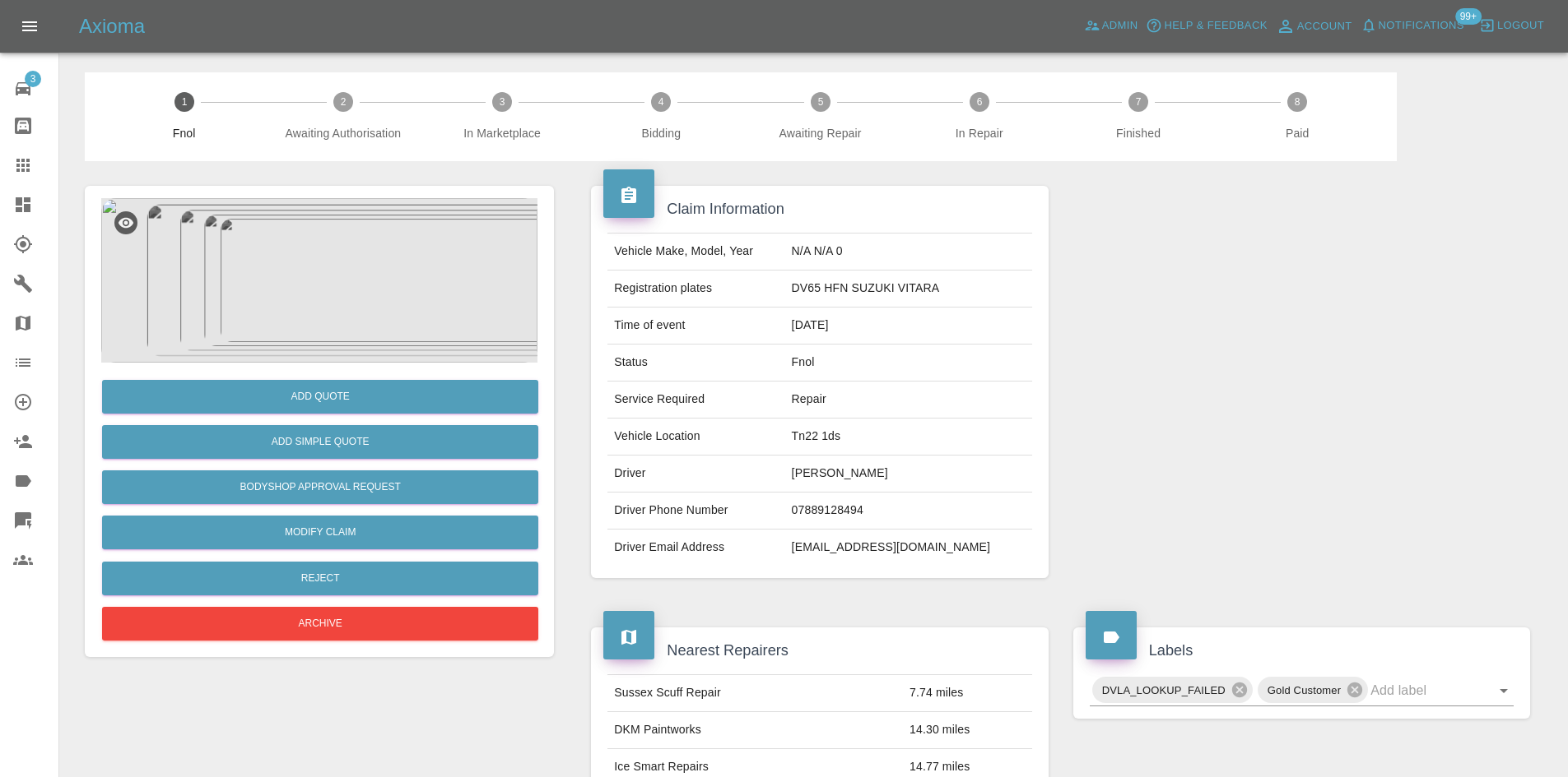
click at [356, 300] on img at bounding box center [319, 281] width 436 height 165
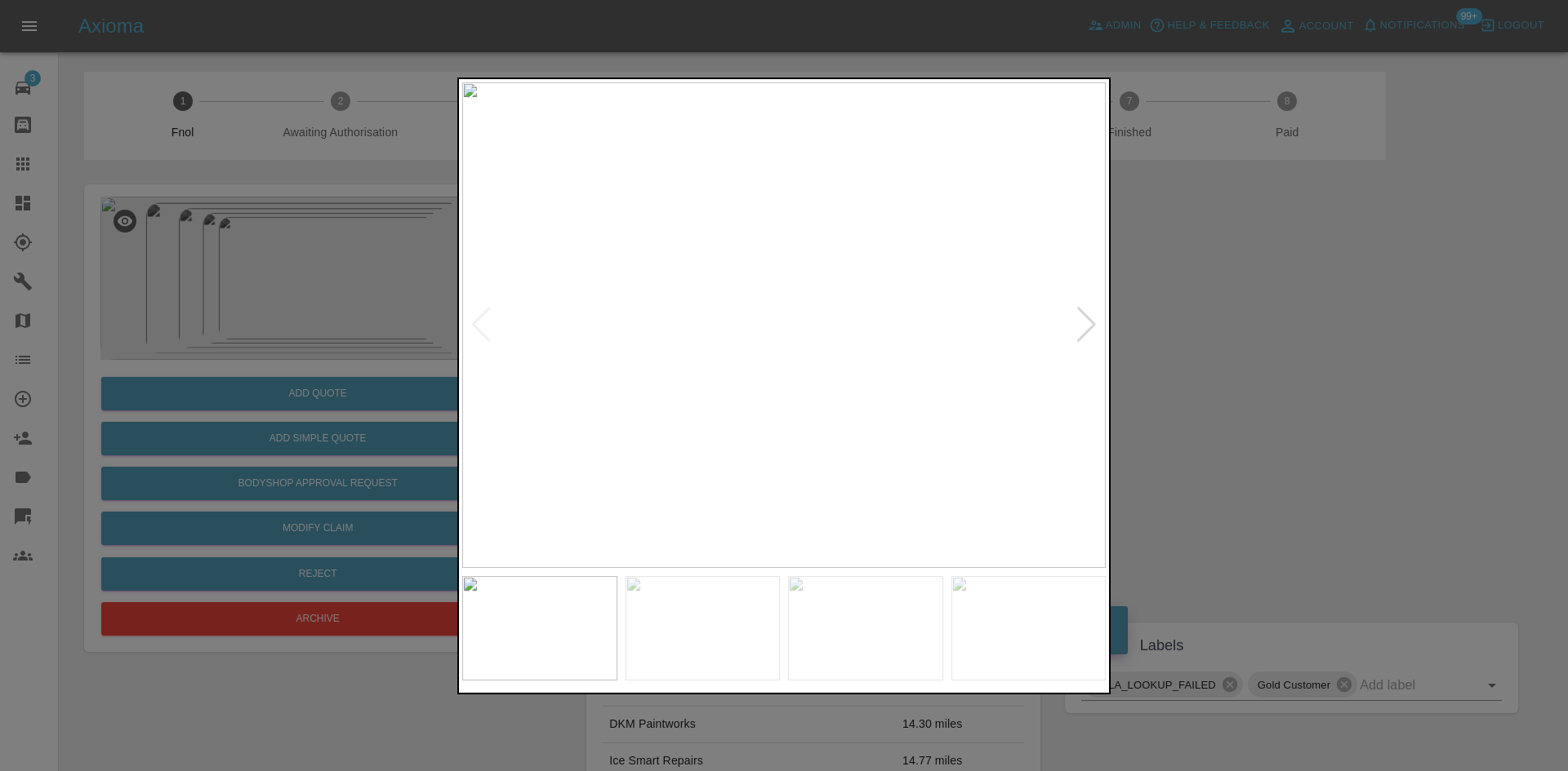
click at [1081, 332] on div at bounding box center [1086, 325] width 22 height 36
click at [1089, 331] on img at bounding box center [784, 325] width 643 height 485
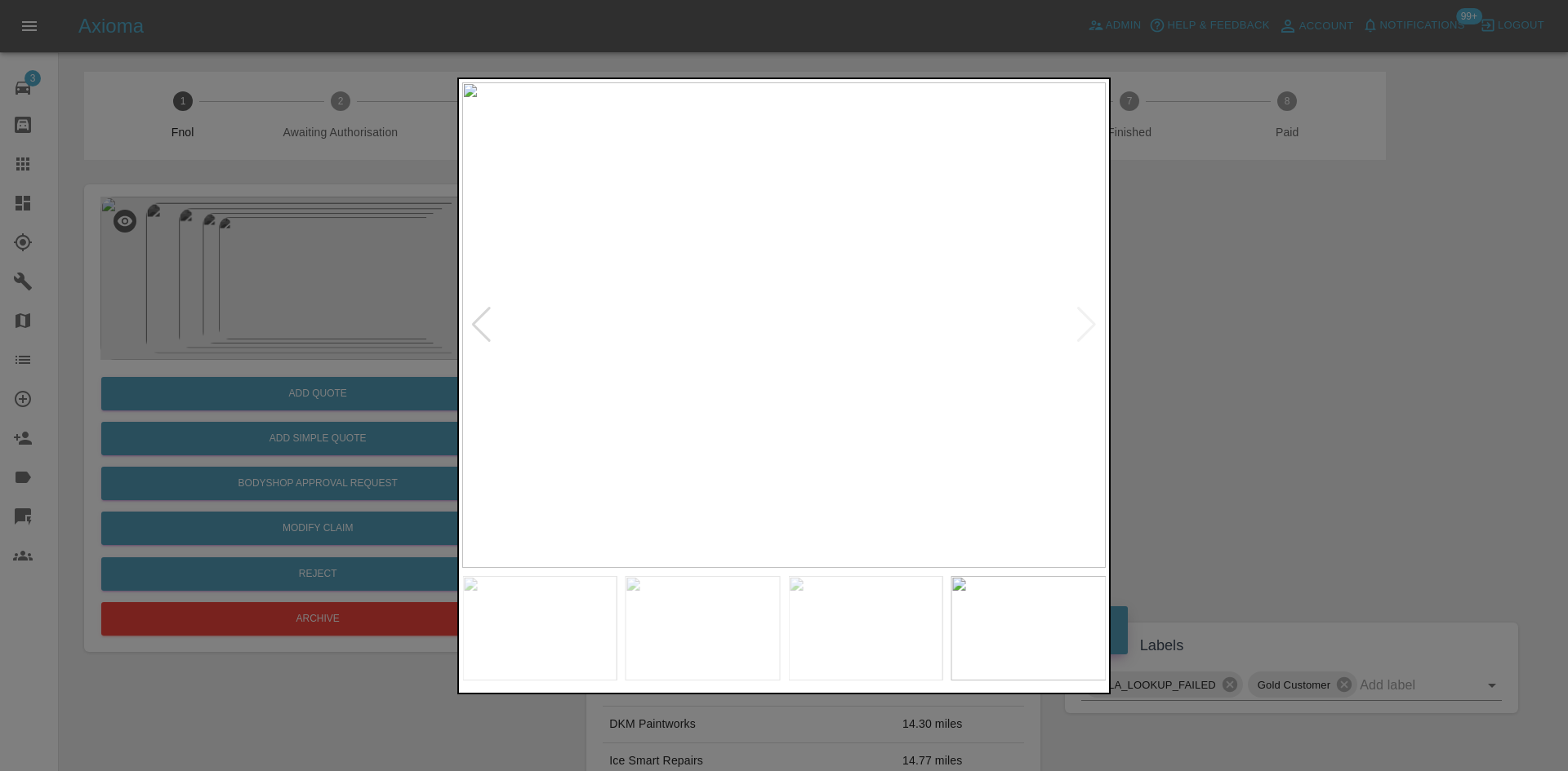
click at [1186, 342] on div at bounding box center [784, 385] width 1568 height 771
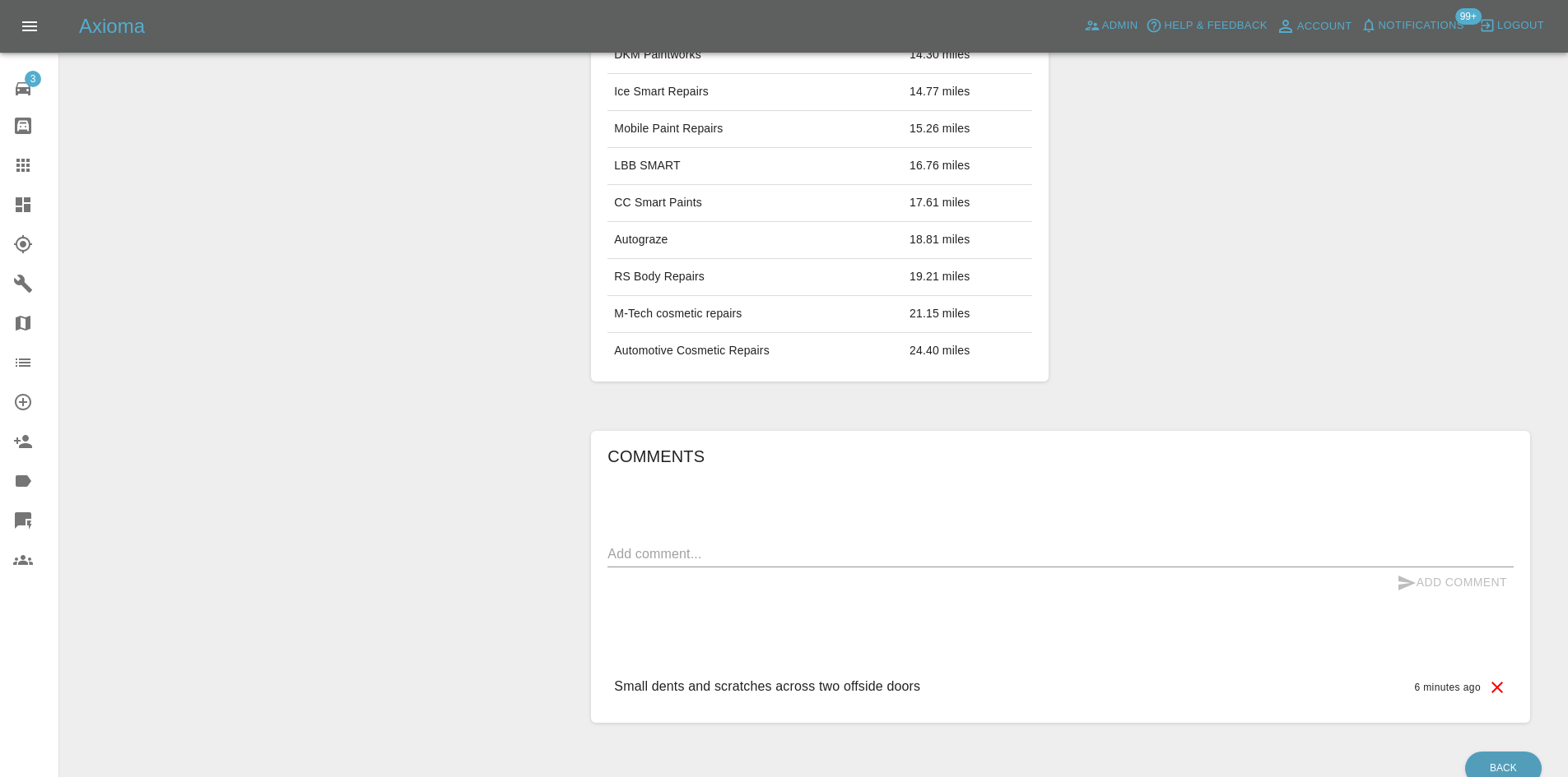
scroll to position [755, 0]
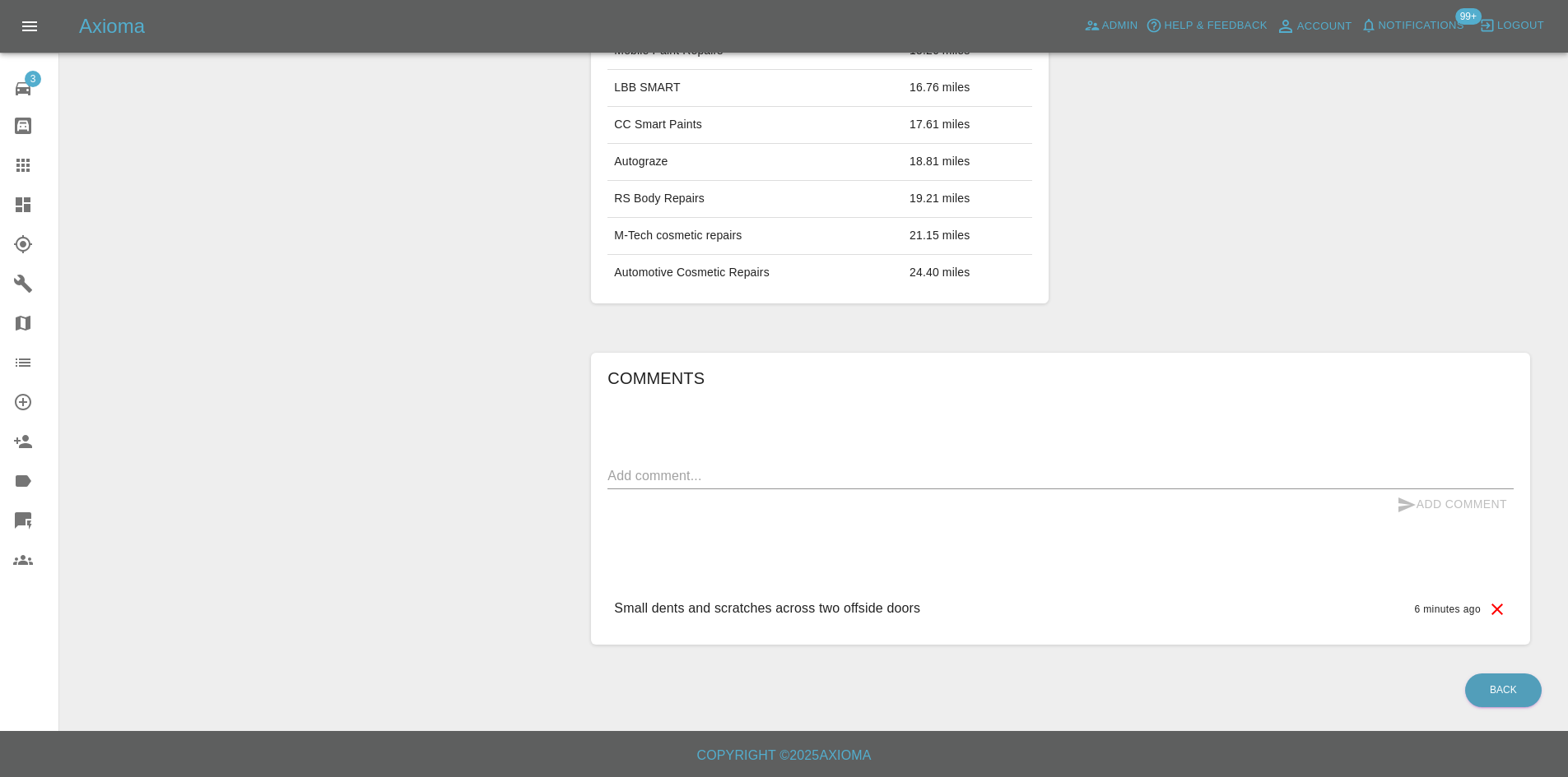
click at [13, 200] on icon at bounding box center [22, 204] width 20 height 20
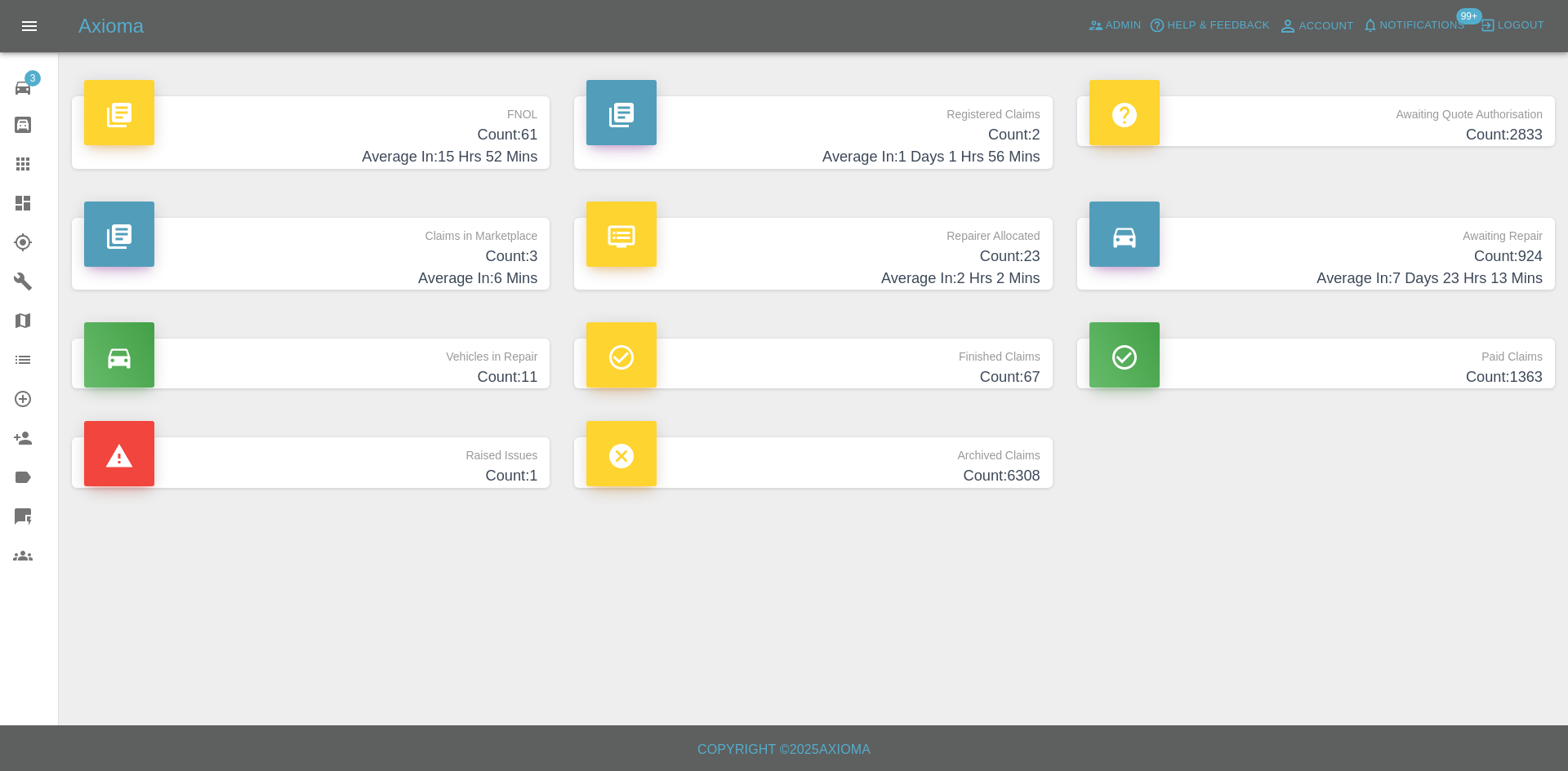
click at [457, 276] on h4 "Average In: 6 Mins" at bounding box center [311, 278] width 453 height 22
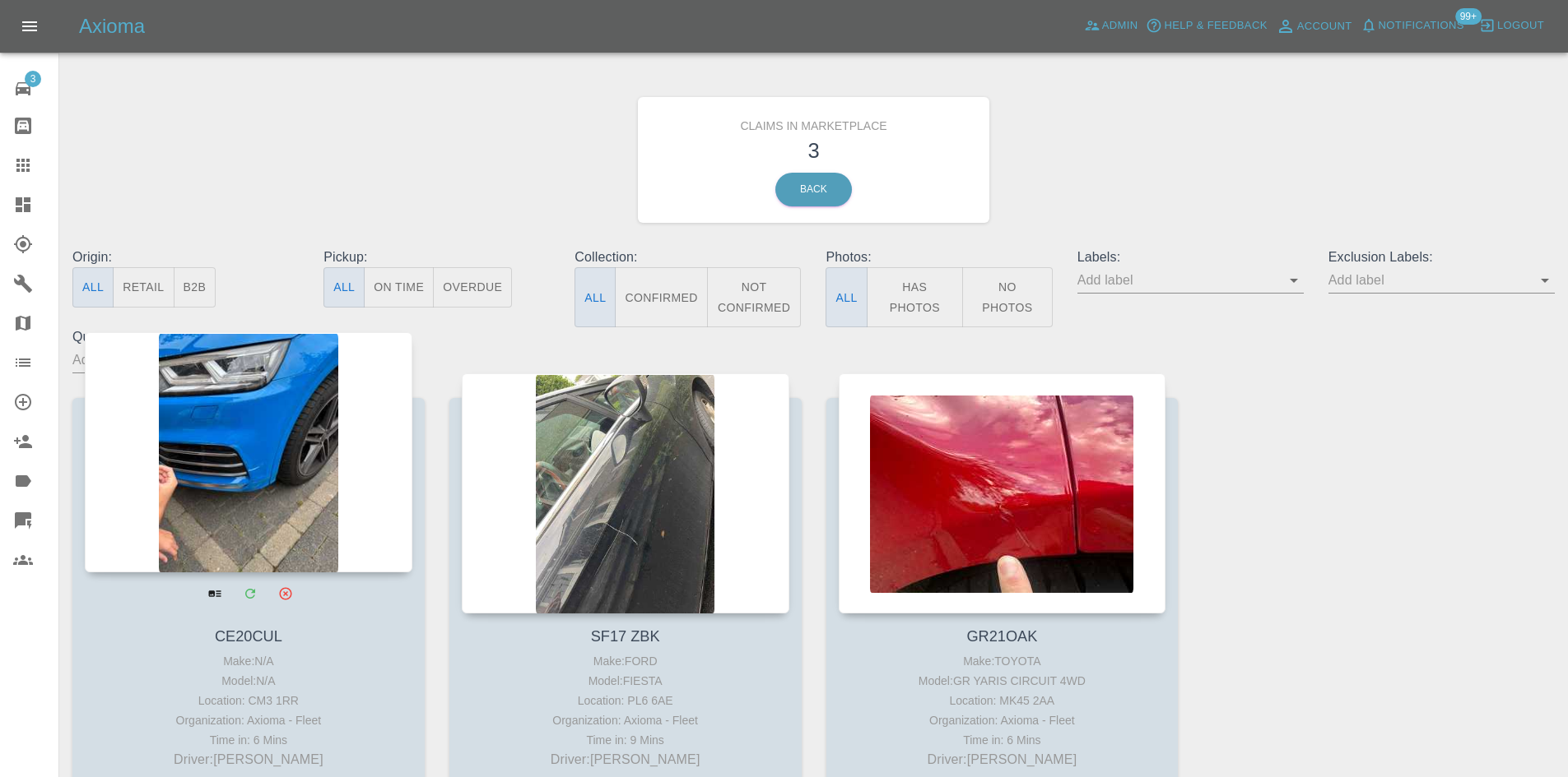
click at [301, 410] on div at bounding box center [249, 452] width 327 height 240
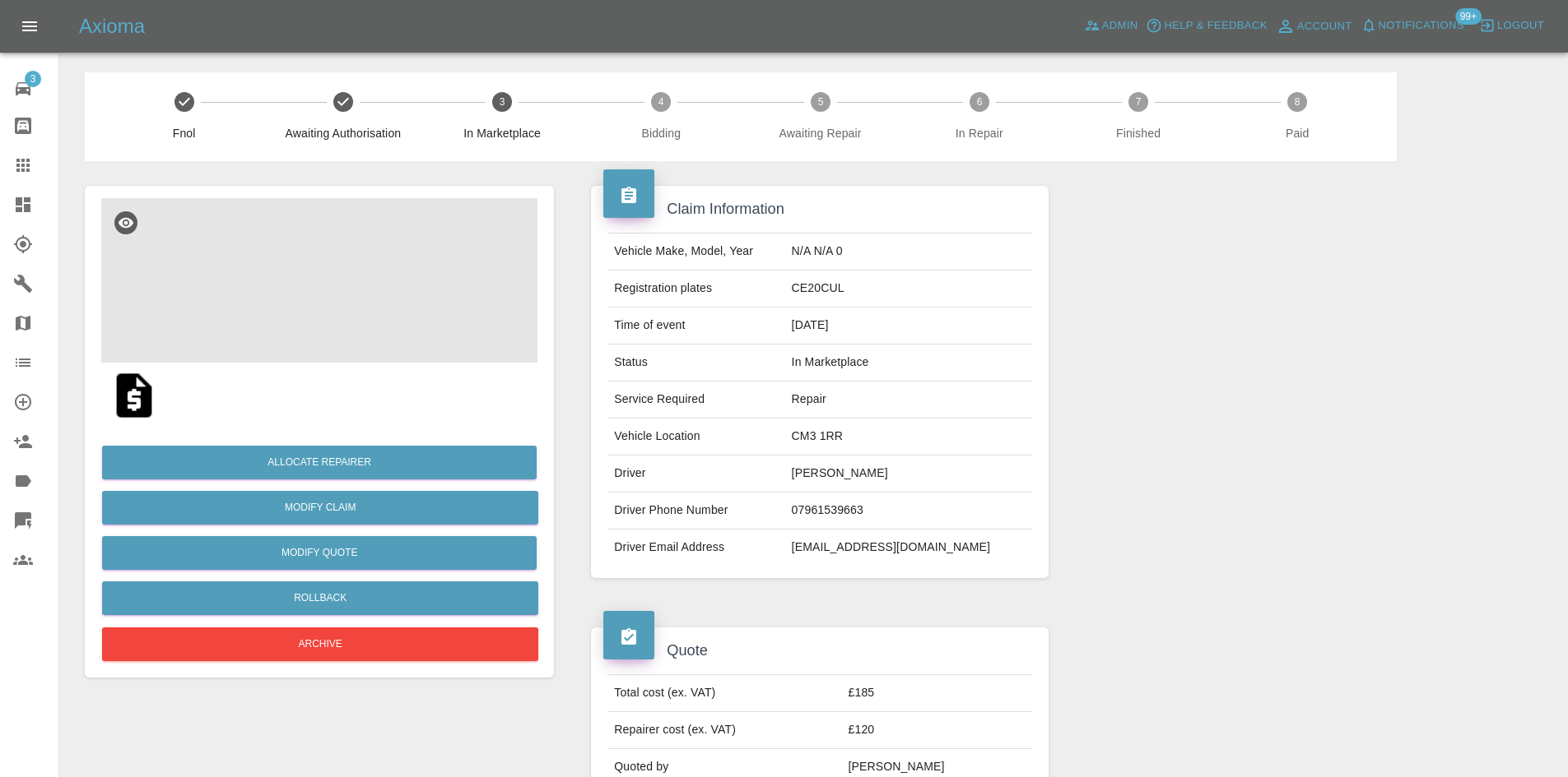
click at [320, 317] on img at bounding box center [319, 281] width 436 height 165
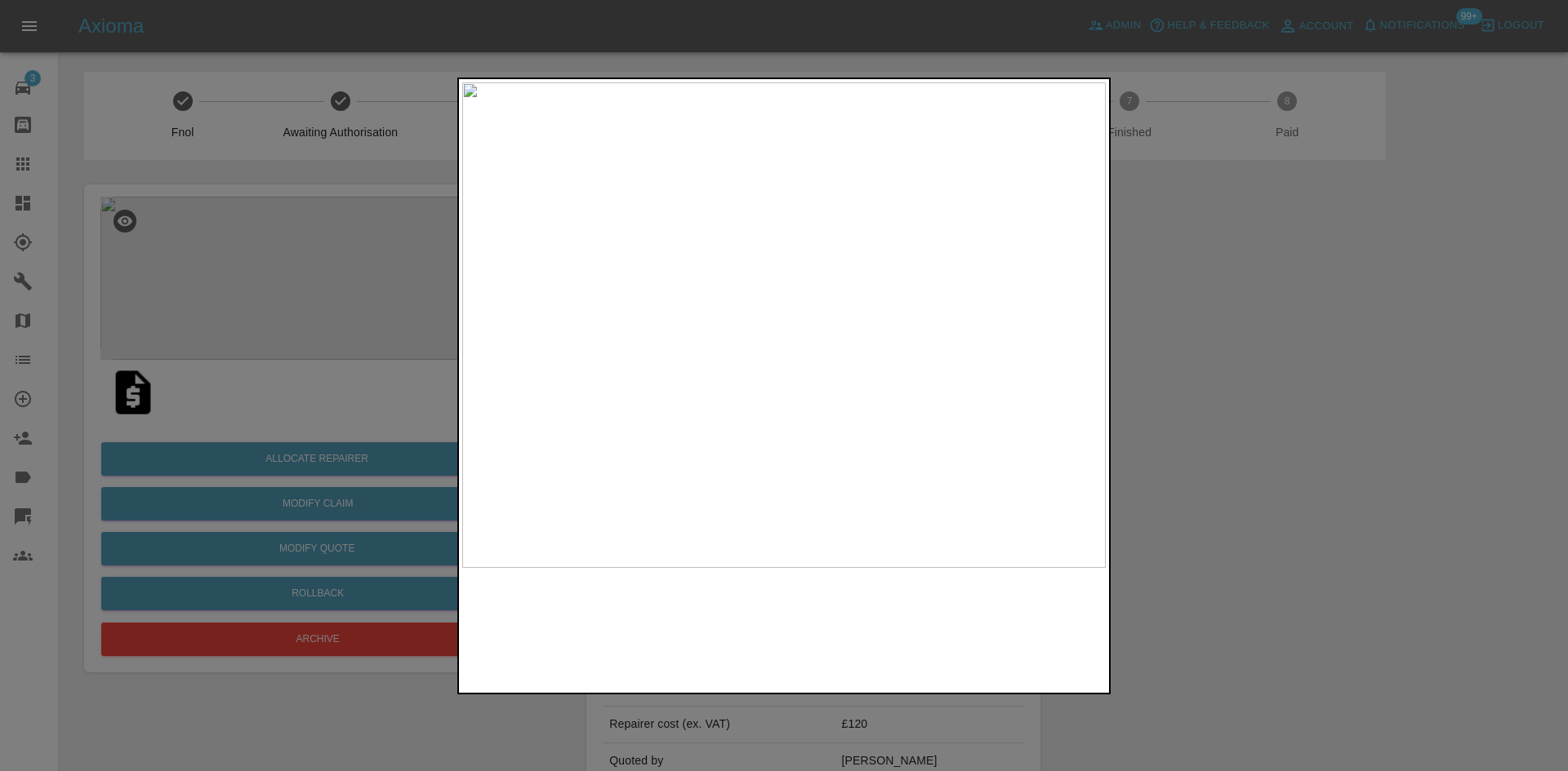
click at [799, 328] on img at bounding box center [784, 325] width 643 height 485
click at [1324, 324] on div at bounding box center [784, 385] width 1568 height 771
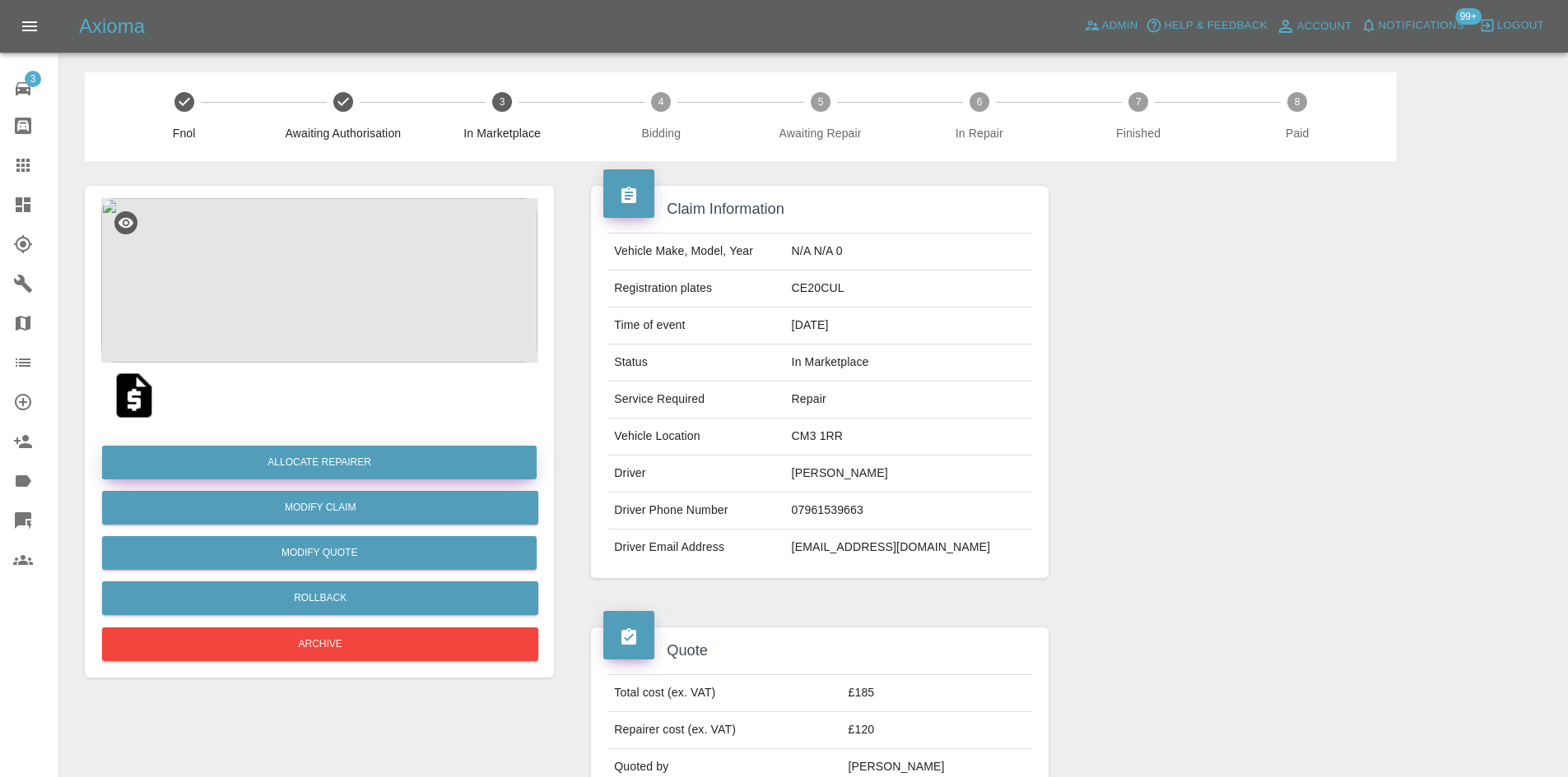
click at [414, 453] on button "Allocate Repairer" at bounding box center [319, 463] width 434 height 34
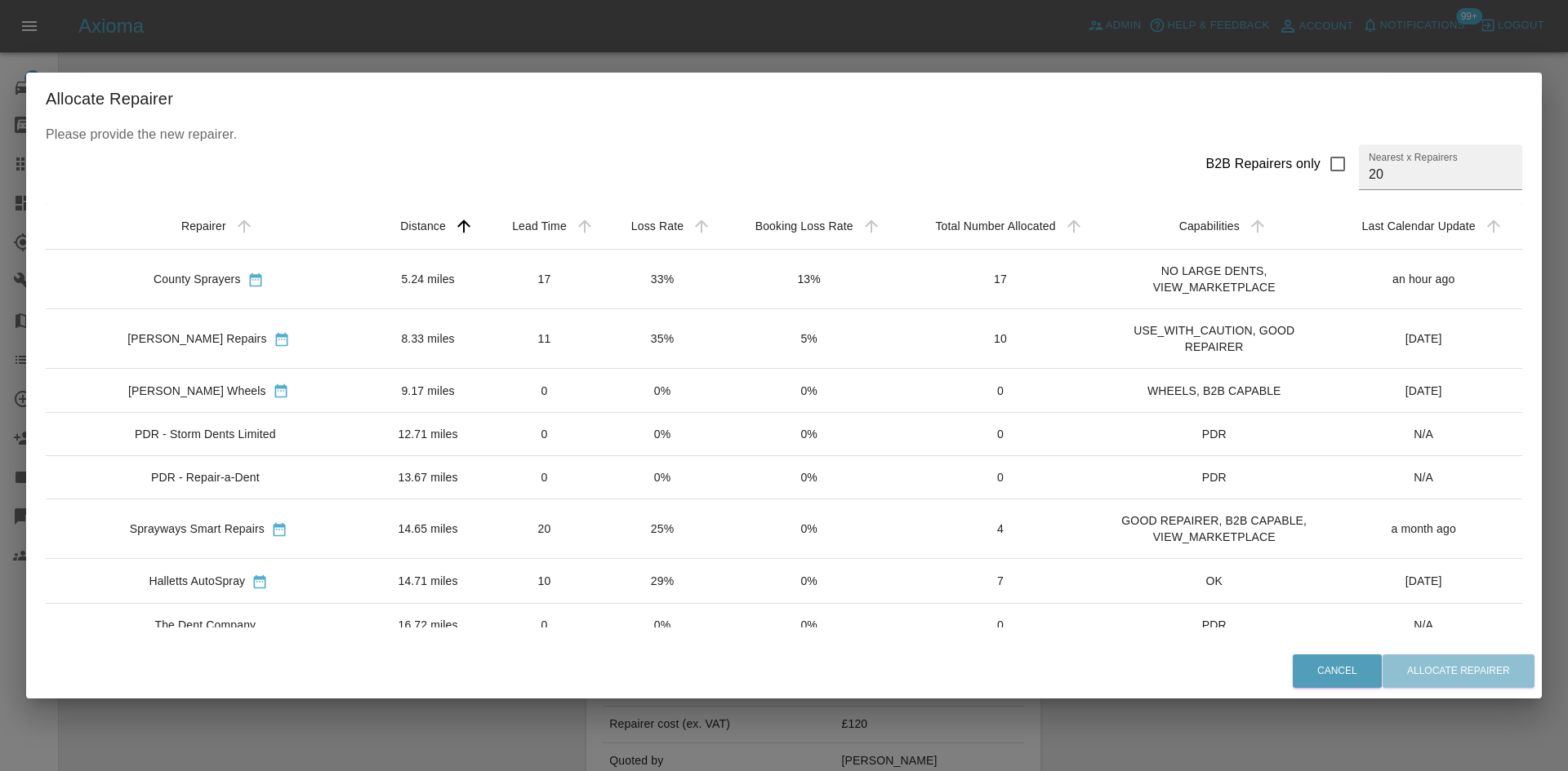
click at [255, 279] on icon "sortable table" at bounding box center [255, 280] width 17 height 17
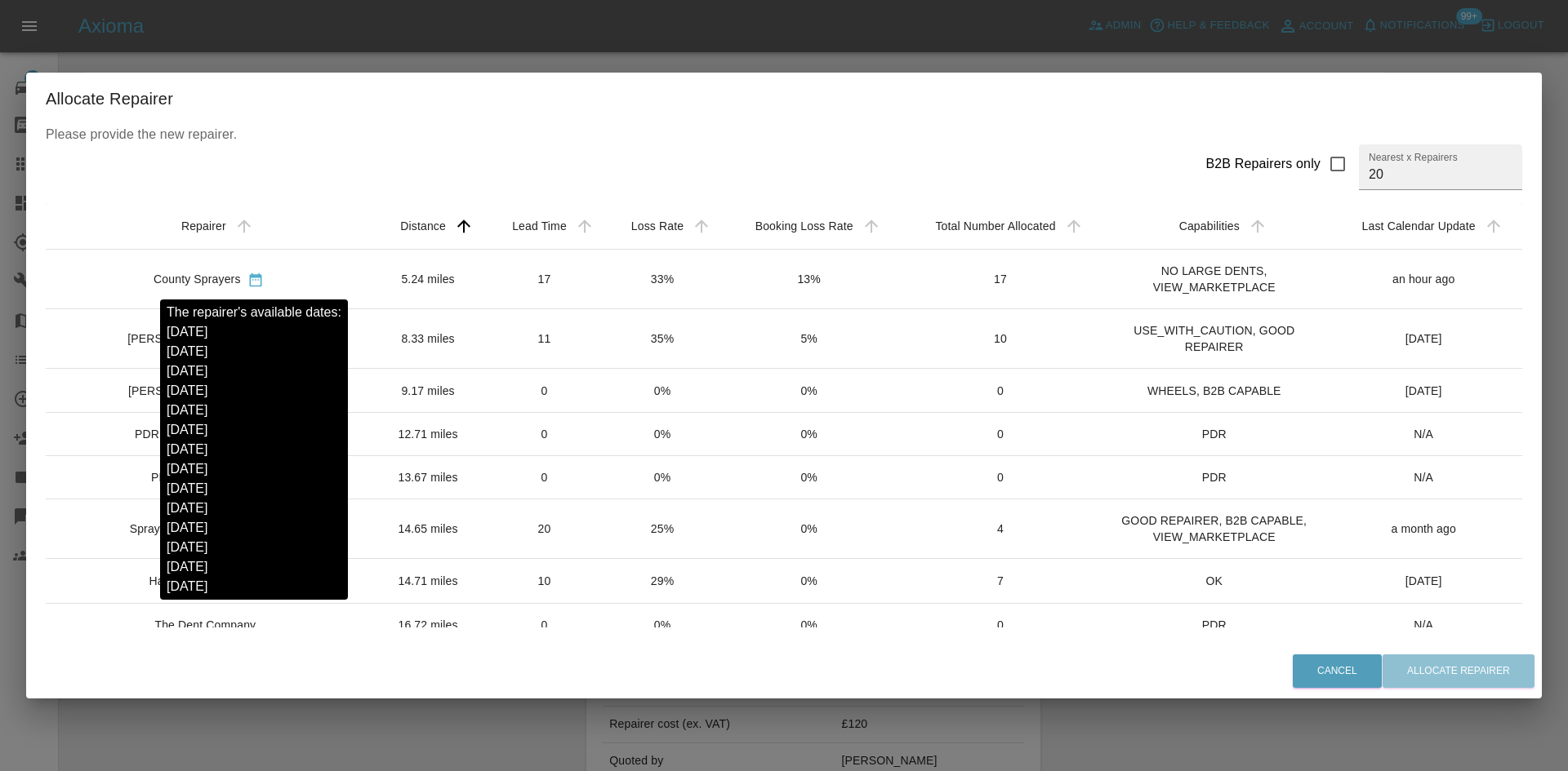
click at [261, 280] on icon "sortable table" at bounding box center [255, 280] width 17 height 17
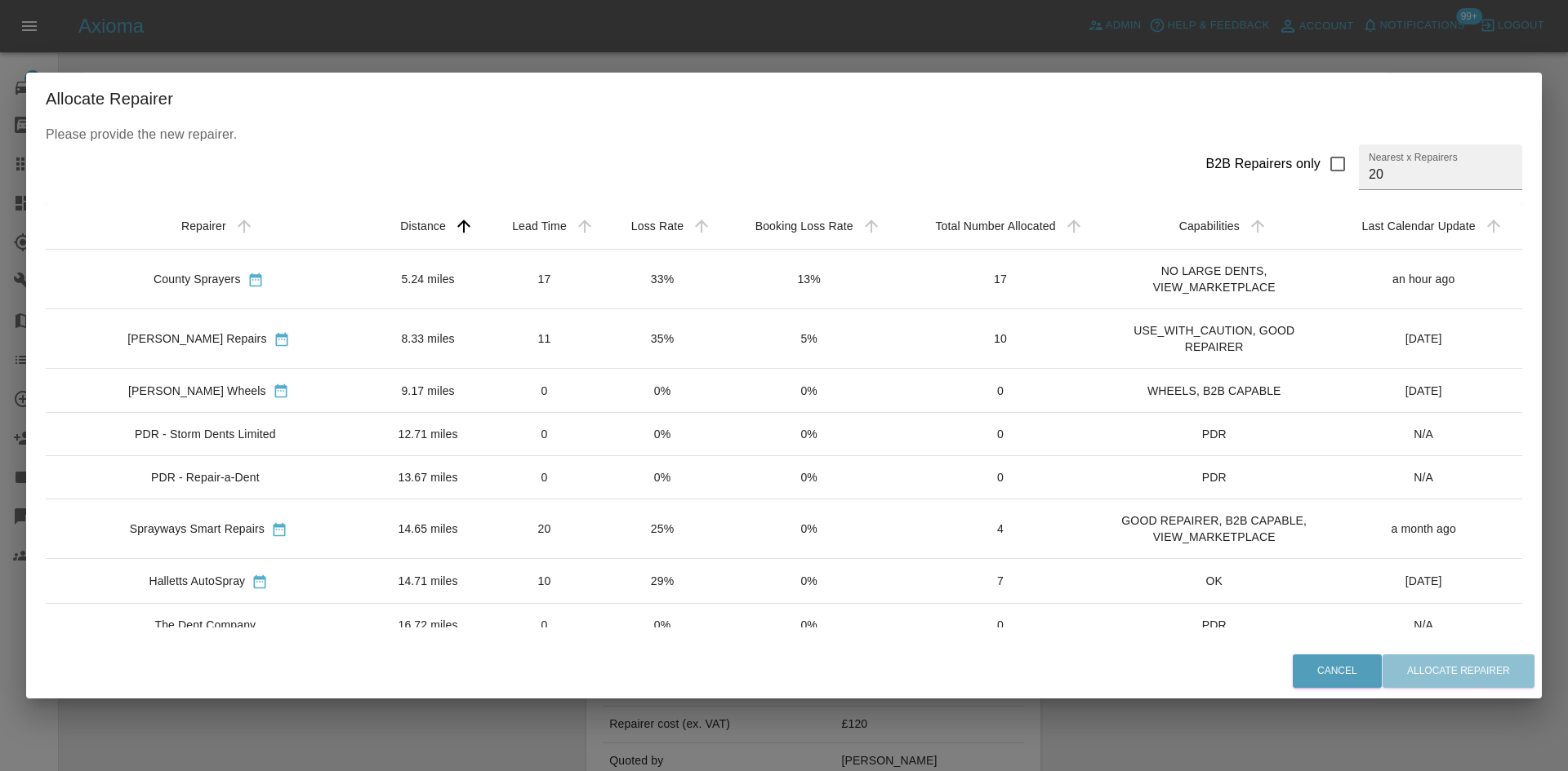
click at [67, 279] on div "County Sprayers" at bounding box center [208, 278] width 300 height 17
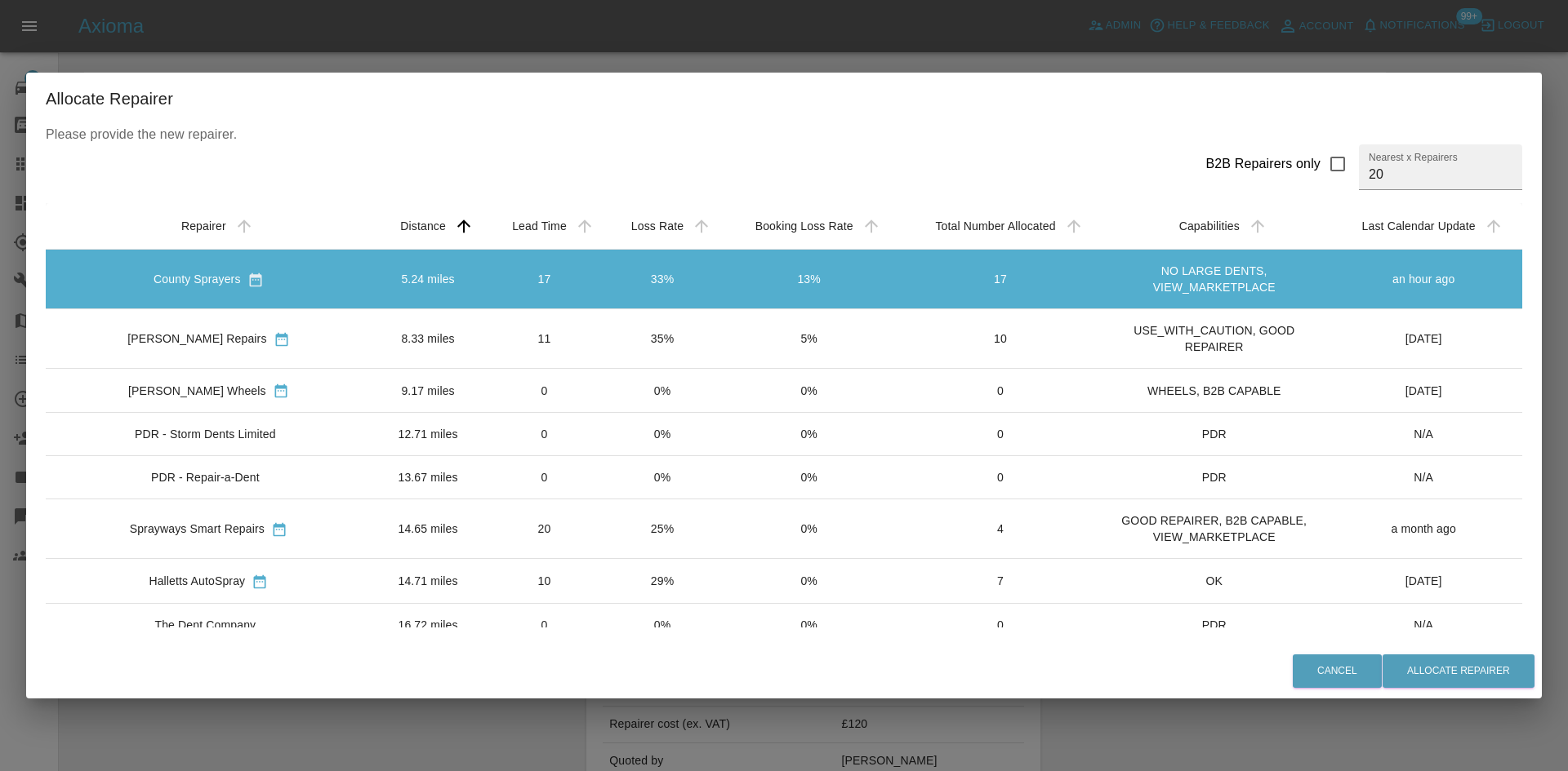
click at [127, 336] on div "J Freeman SMART Repairs" at bounding box center [197, 339] width 139 height 17
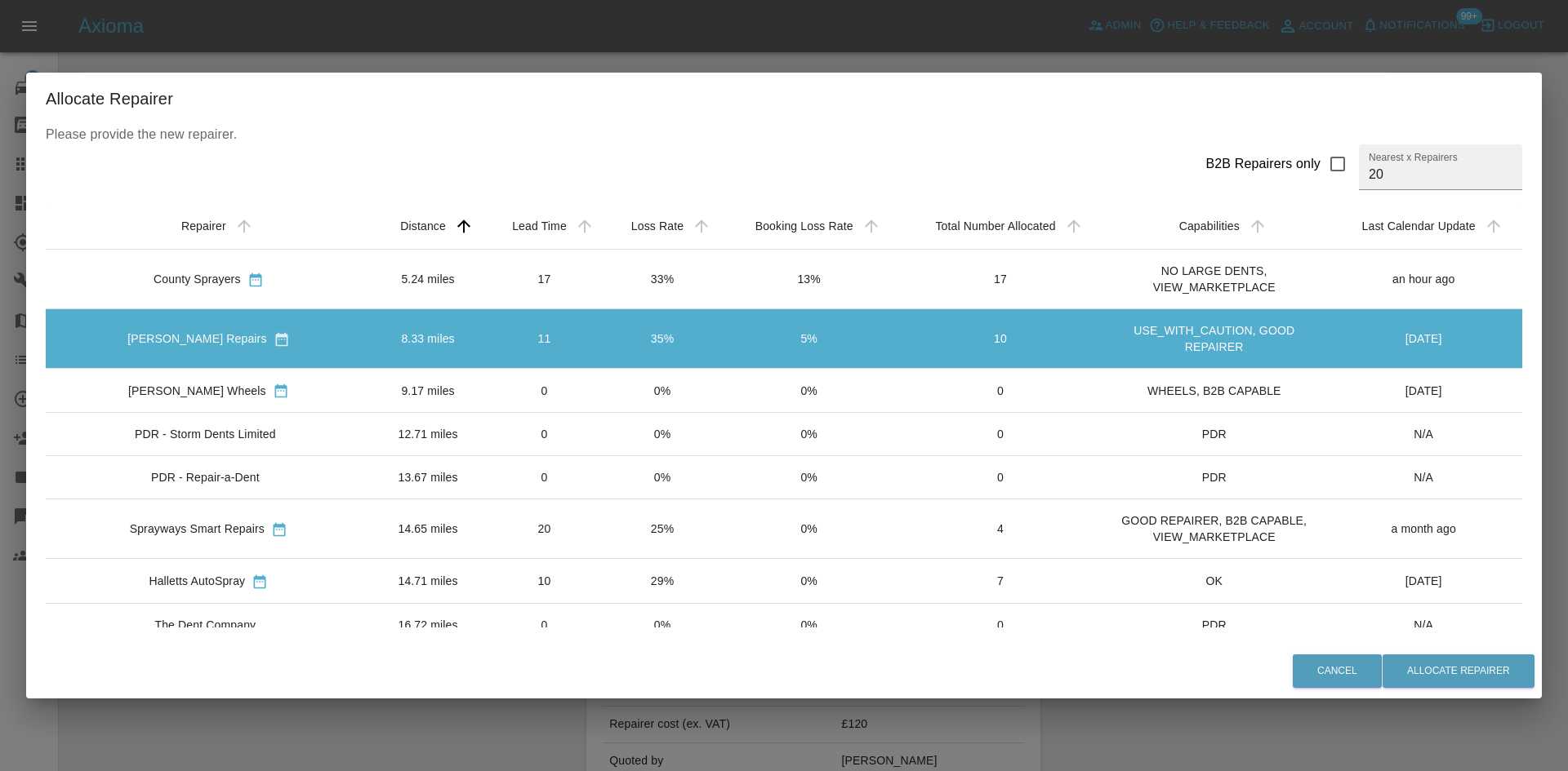
click at [285, 341] on icon "sortable table" at bounding box center [282, 340] width 17 height 17
click at [380, 330] on td "8.33 miles" at bounding box center [428, 339] width 113 height 59
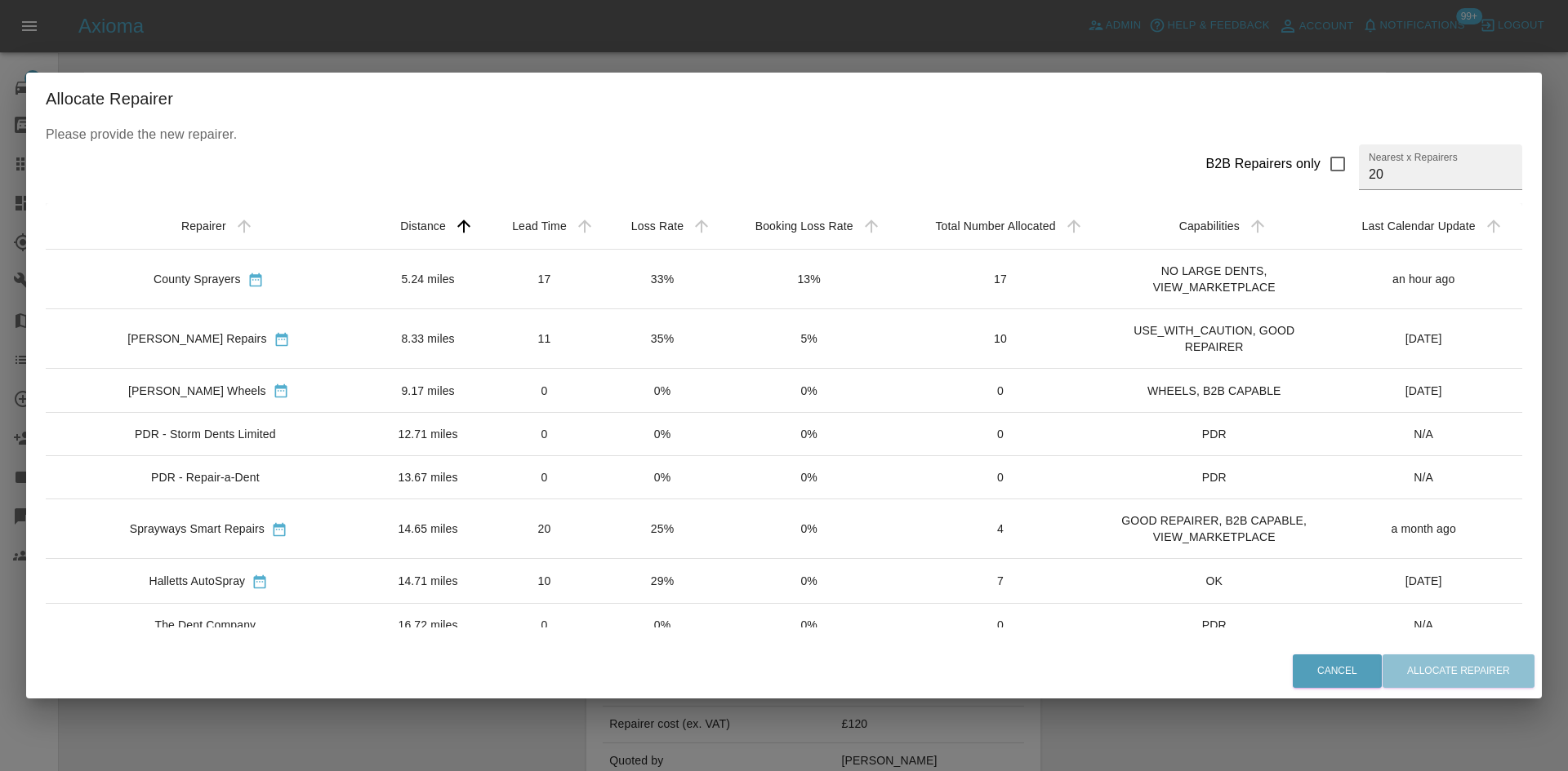
click at [380, 330] on td "8.33 miles" at bounding box center [428, 339] width 113 height 59
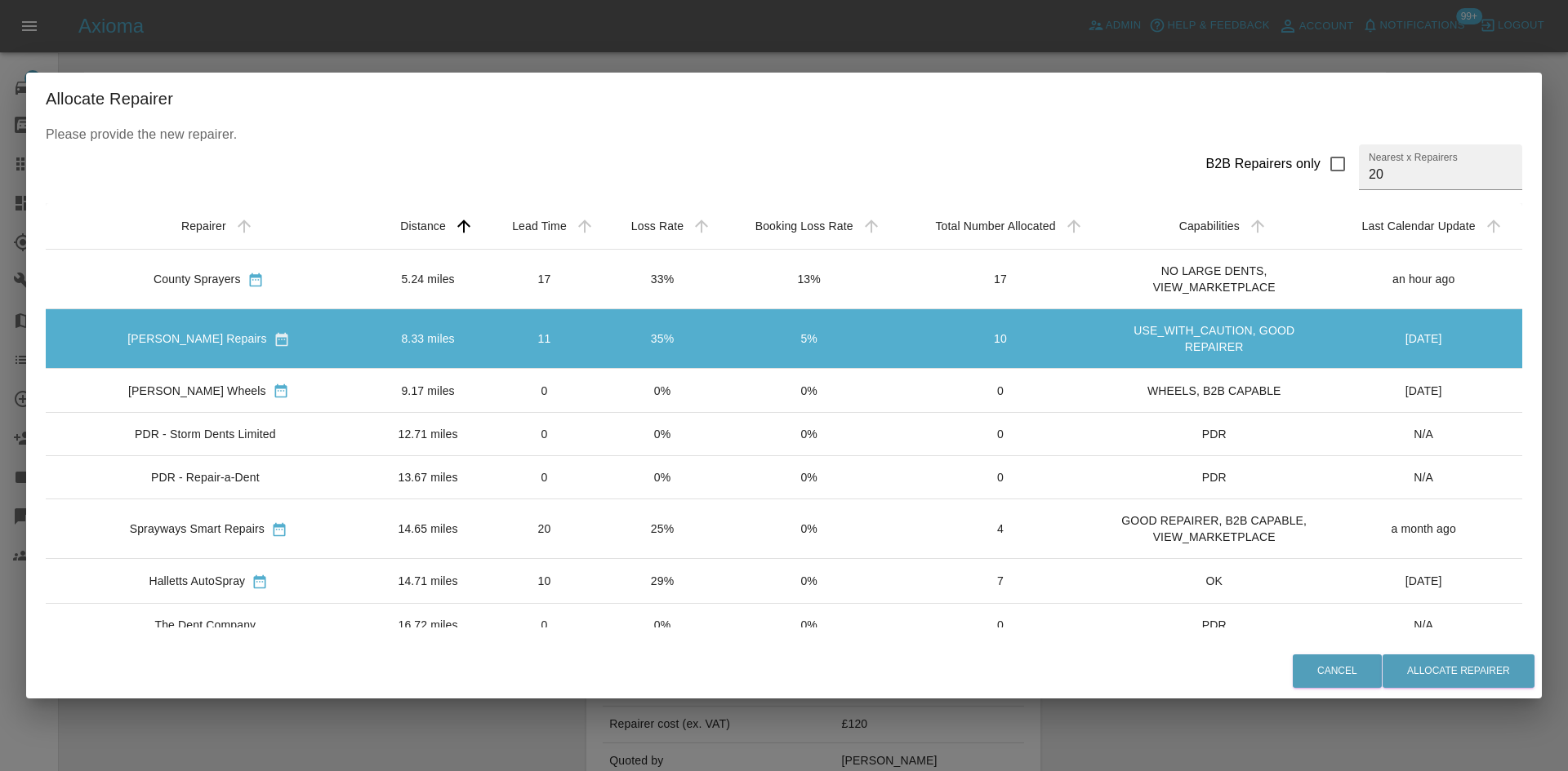
click at [1399, 651] on div "Cancel Allocate Repairer" at bounding box center [784, 671] width 1515 height 55
click at [1425, 674] on button "Allocate Repairer" at bounding box center [1458, 671] width 152 height 33
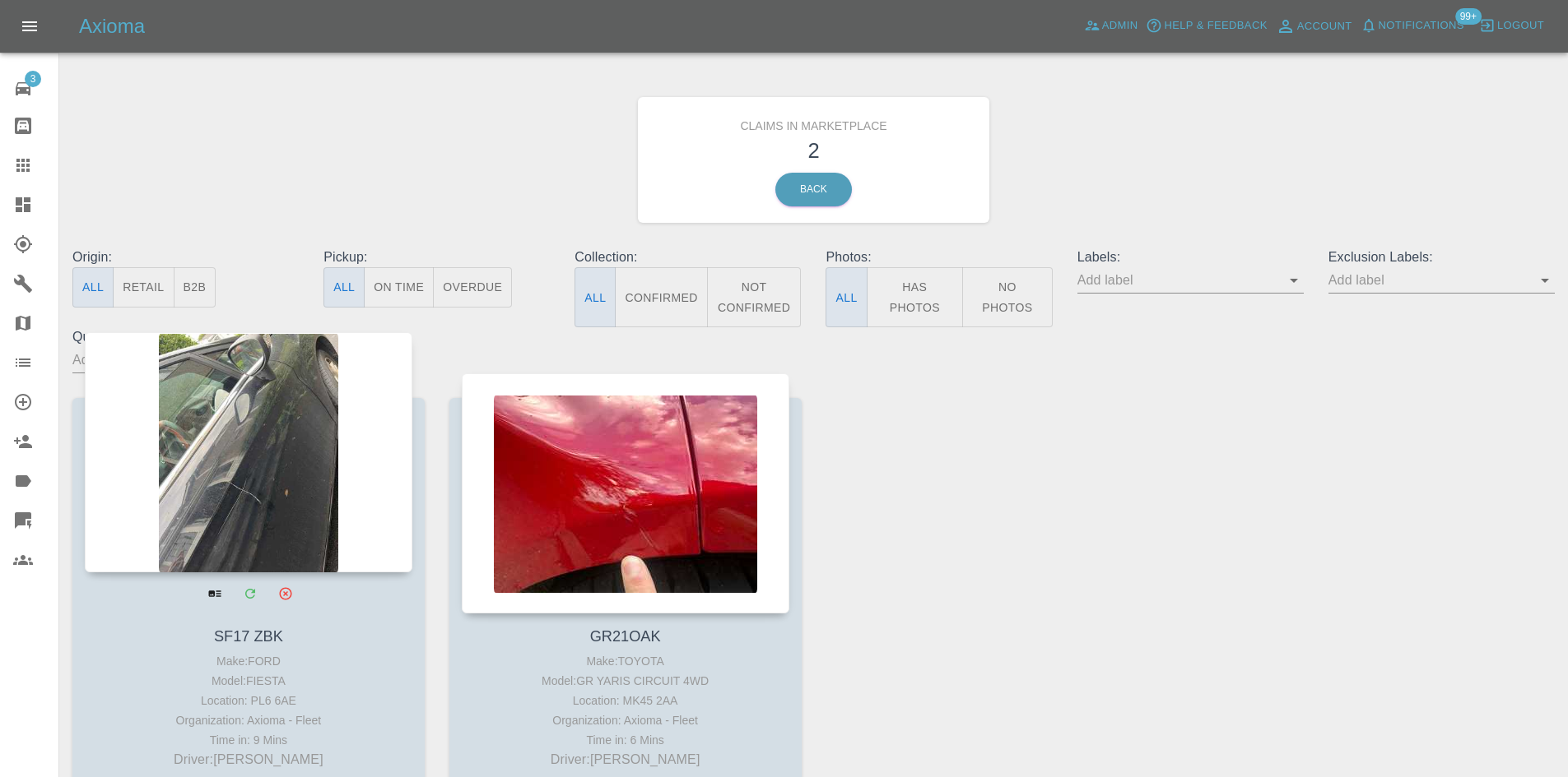
click at [261, 461] on div at bounding box center [249, 452] width 327 height 240
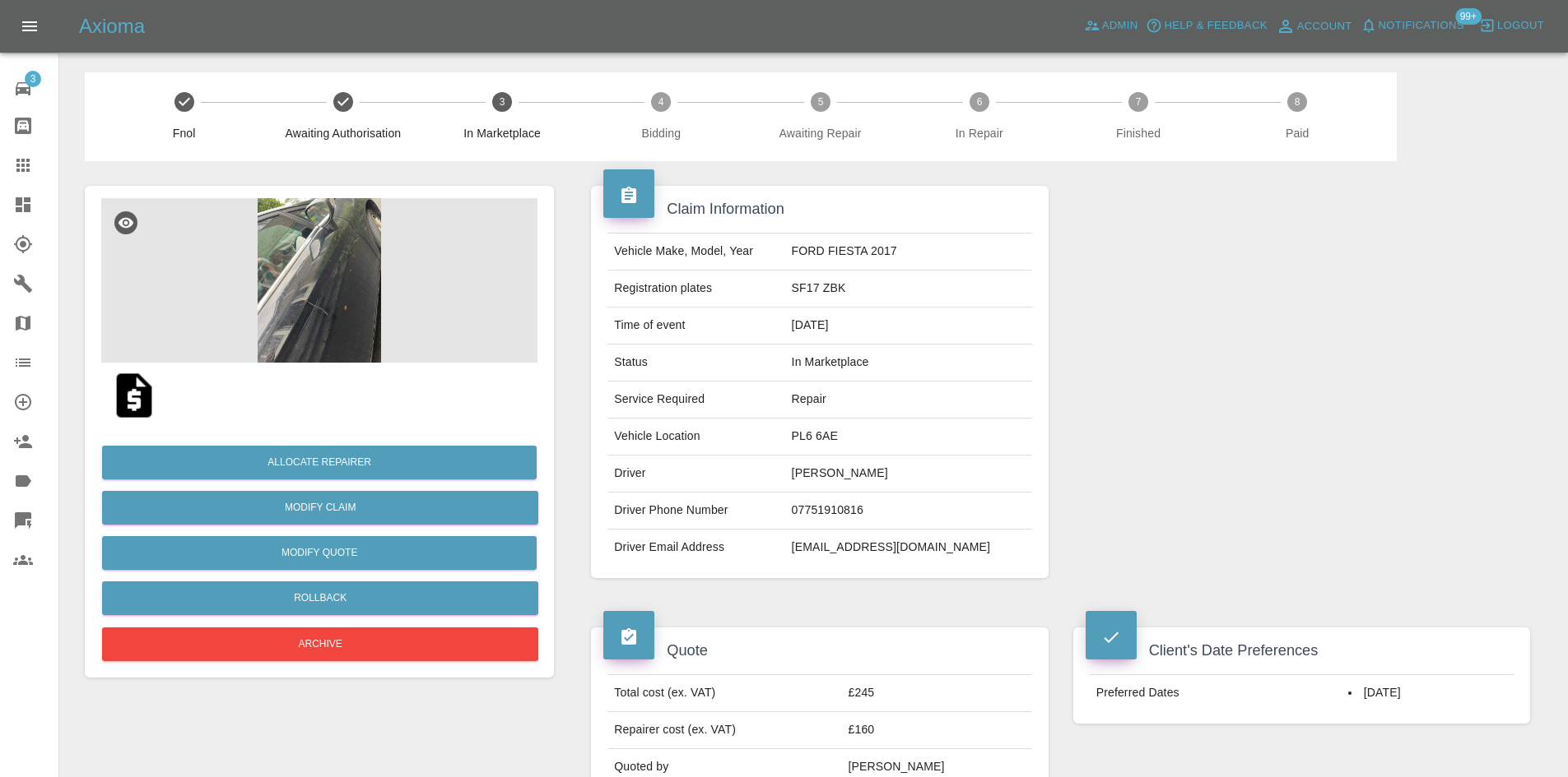
click at [358, 312] on img at bounding box center [319, 281] width 436 height 165
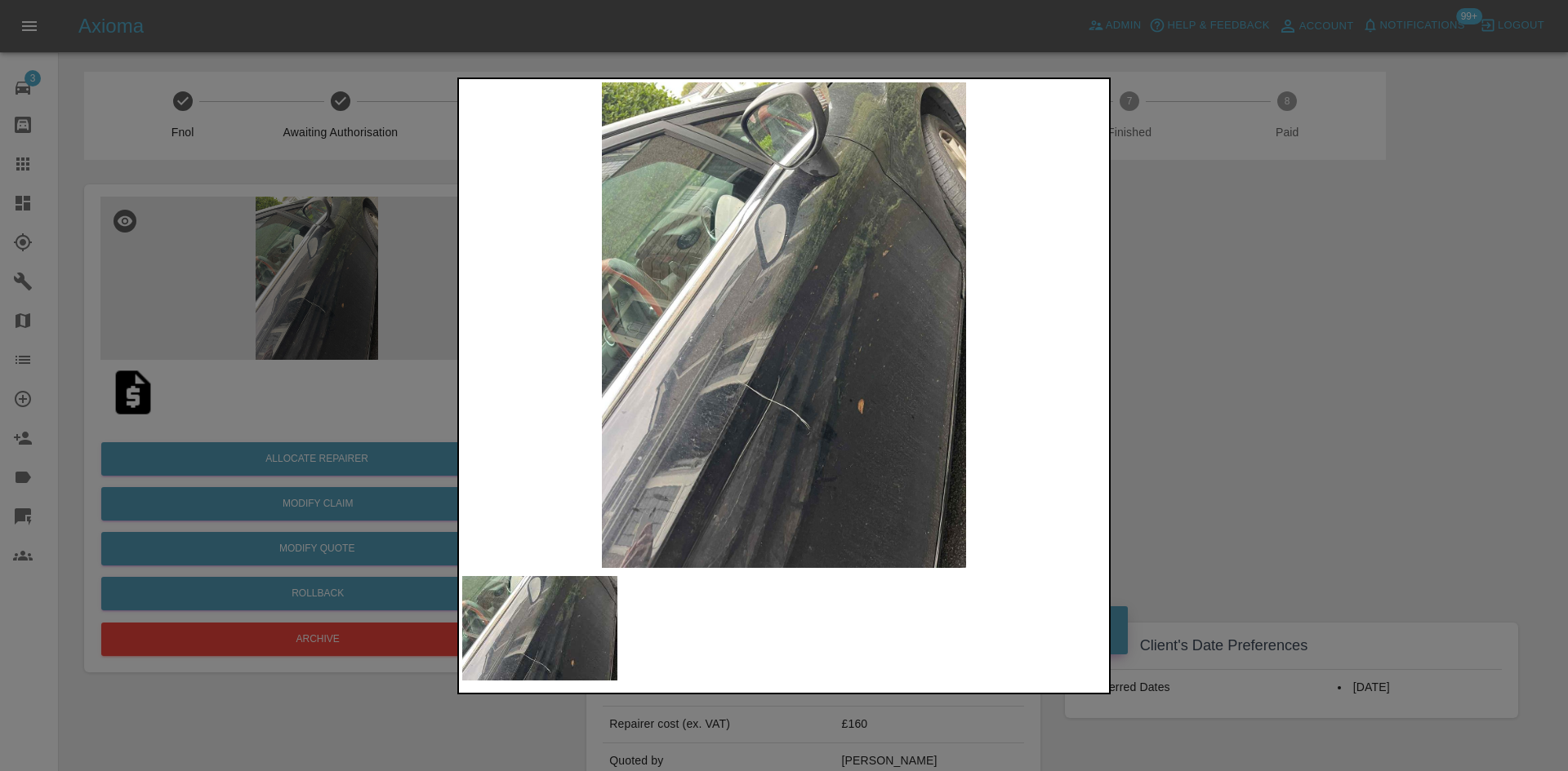
click at [659, 418] on img at bounding box center [784, 325] width 643 height 485
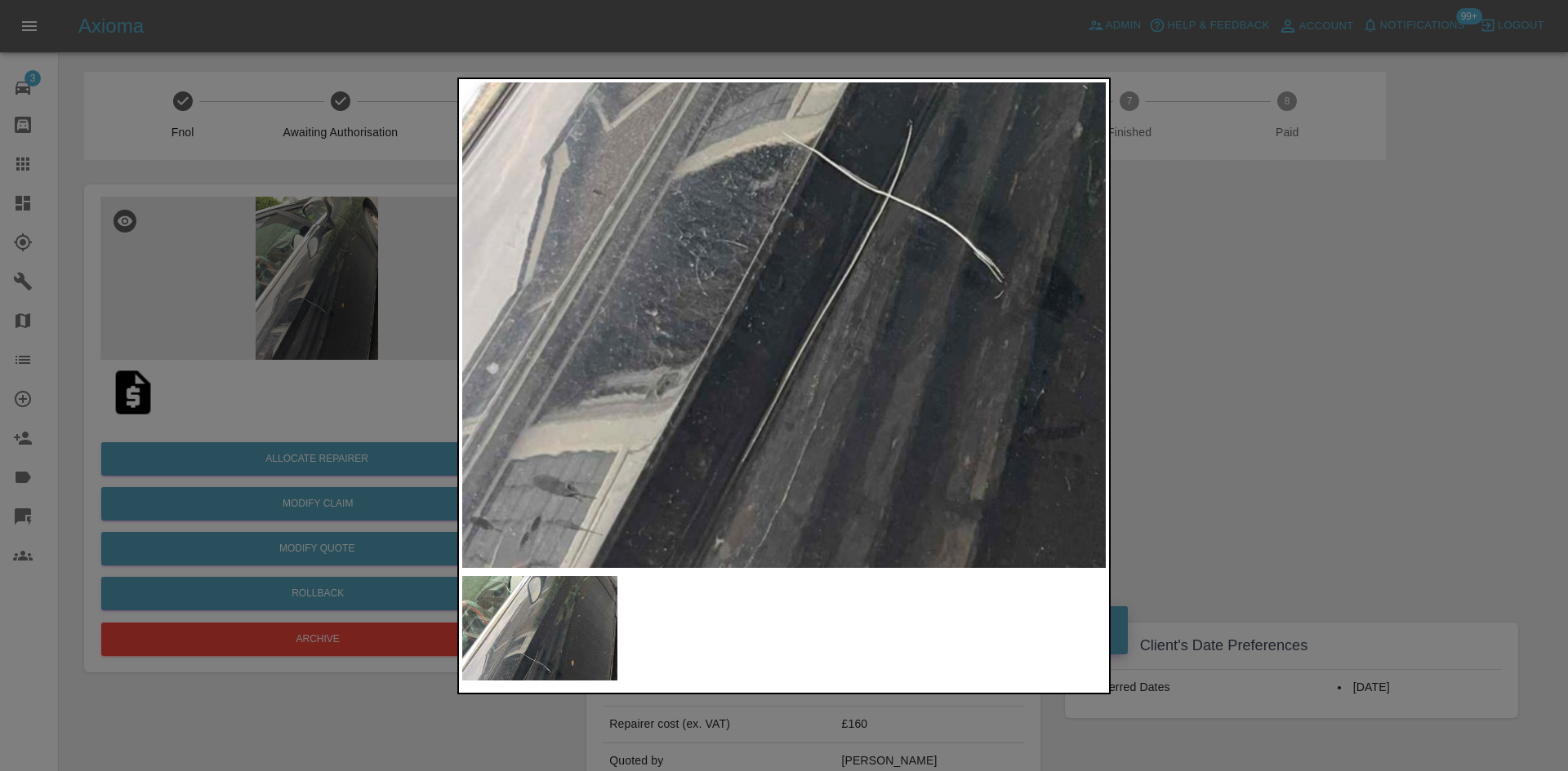
click at [1282, 282] on div at bounding box center [784, 385] width 1568 height 771
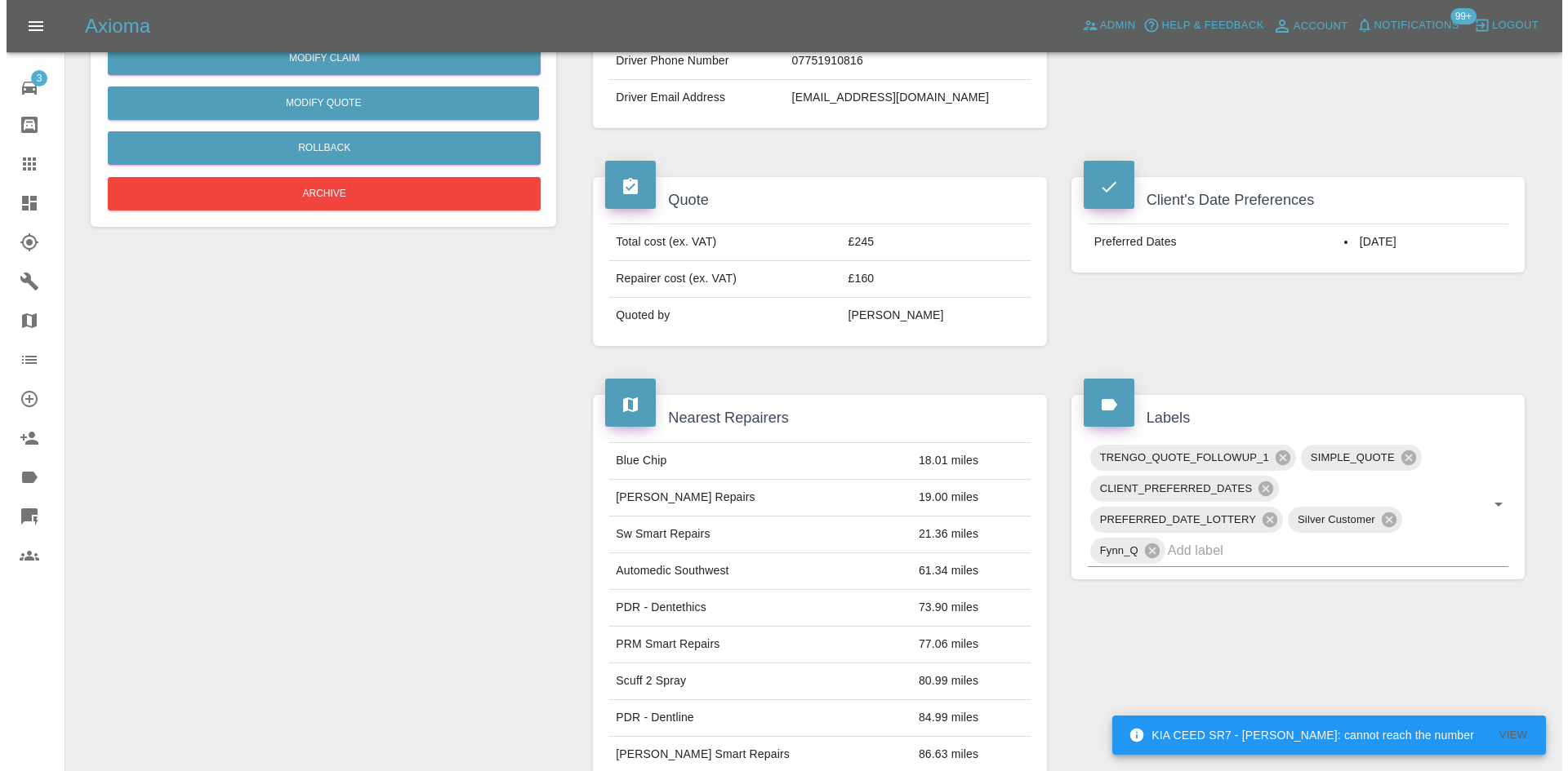
scroll to position [327, 0]
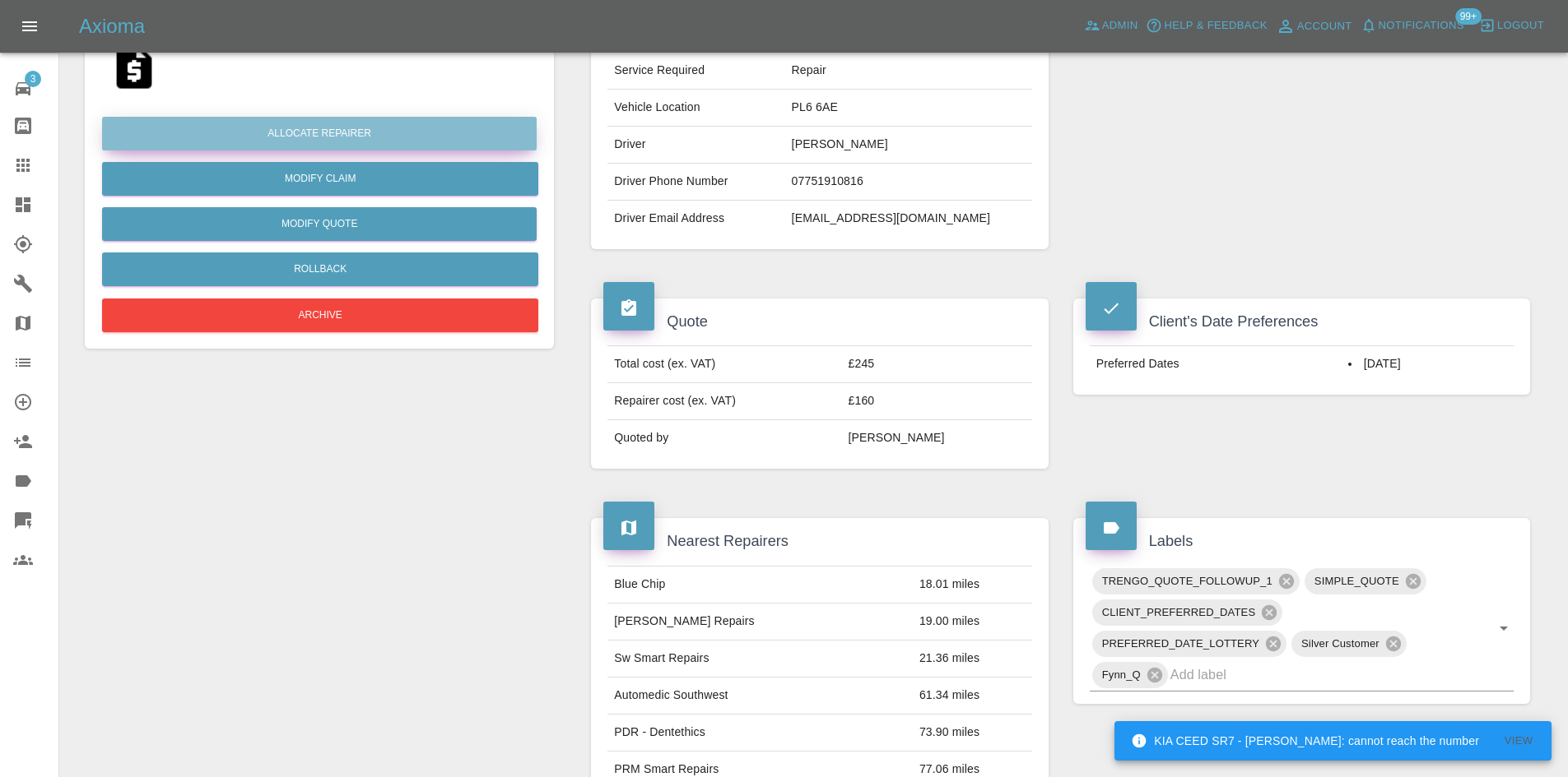
click at [374, 148] on button "Allocate Repairer" at bounding box center [319, 134] width 434 height 34
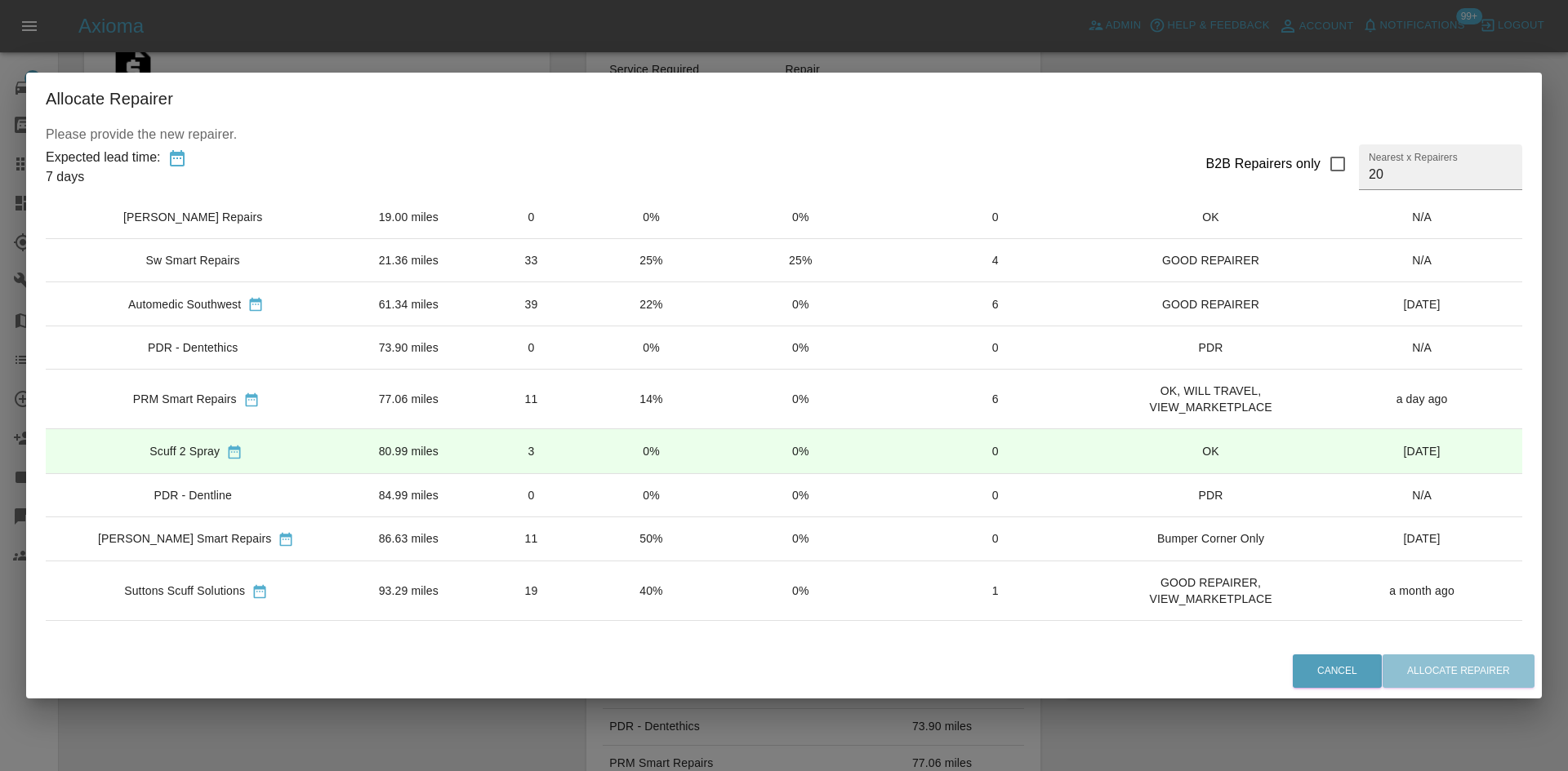
scroll to position [0, 0]
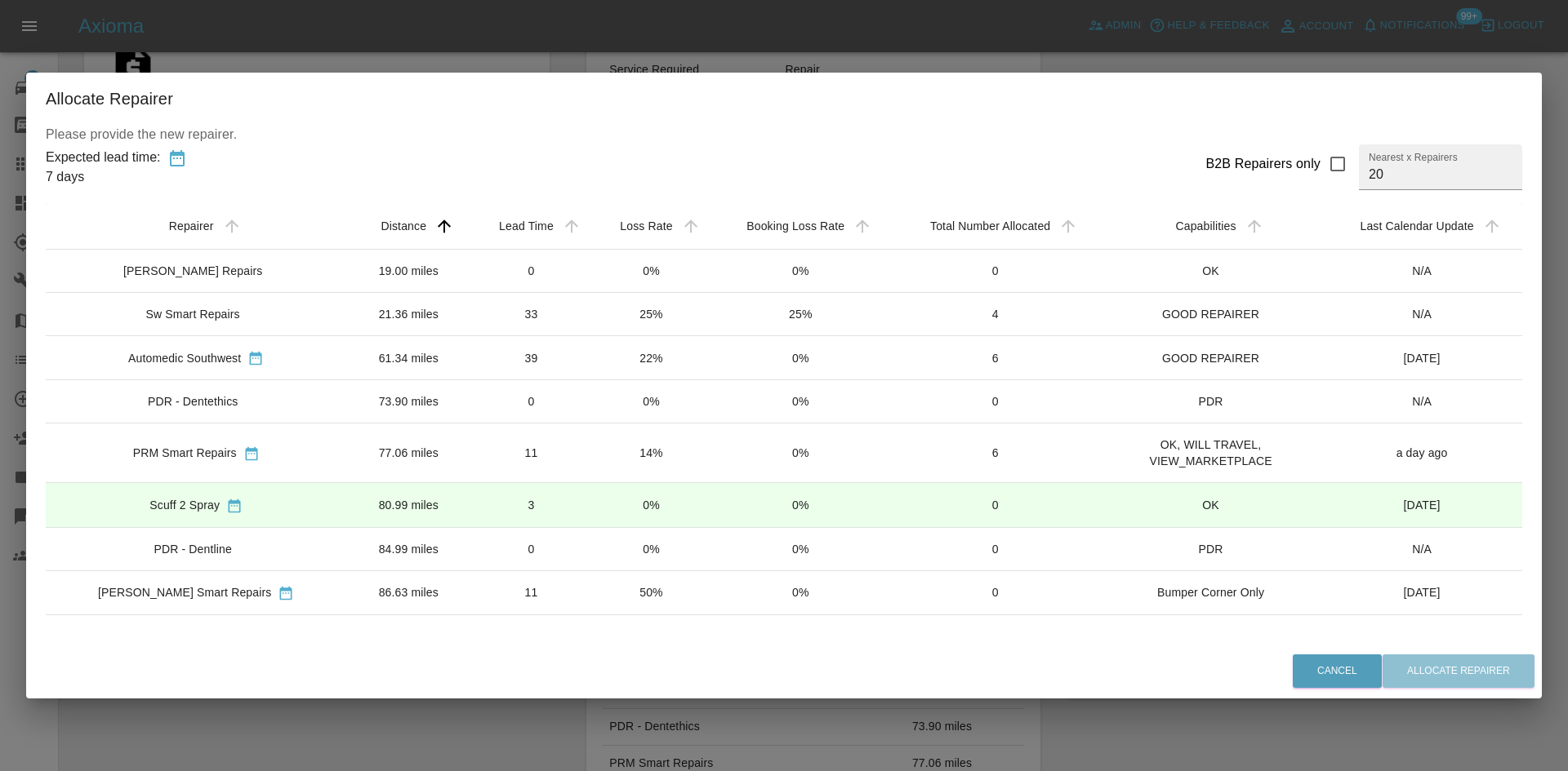
click at [1415, 164] on label "Nearest x Repairers" at bounding box center [1413, 157] width 89 height 14
click at [1415, 164] on input "20" at bounding box center [1441, 167] width 163 height 45
click at [1415, 164] on label "Nearest x Repairers" at bounding box center [1413, 157] width 89 height 14
click at [1415, 164] on input "20" at bounding box center [1441, 167] width 163 height 45
click at [1415, 164] on label "Nearest x Repairers" at bounding box center [1413, 157] width 89 height 14
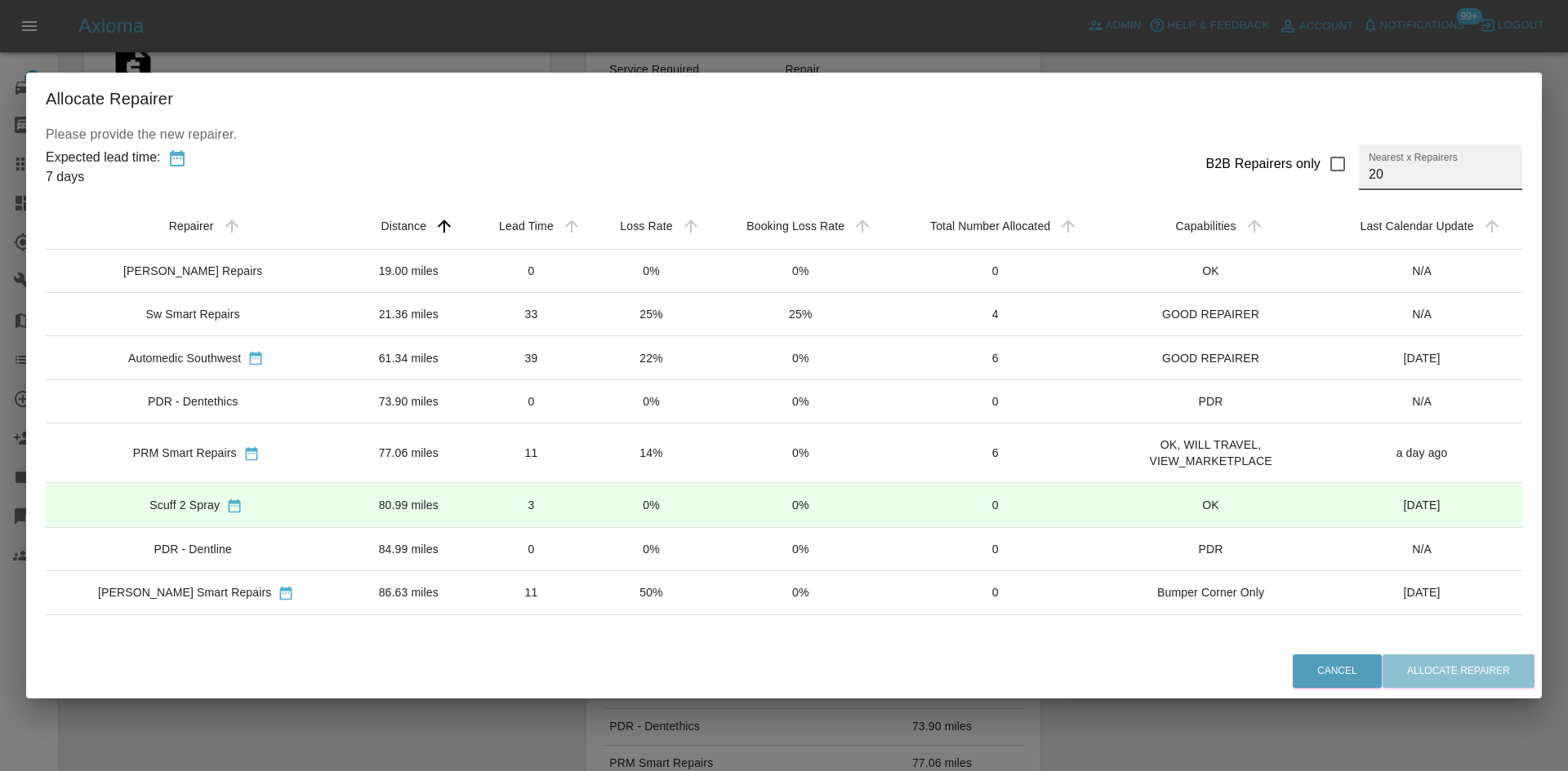
click at [1415, 164] on input "20" at bounding box center [1441, 167] width 163 height 45
click at [1406, 179] on input "20" at bounding box center [1441, 167] width 163 height 45
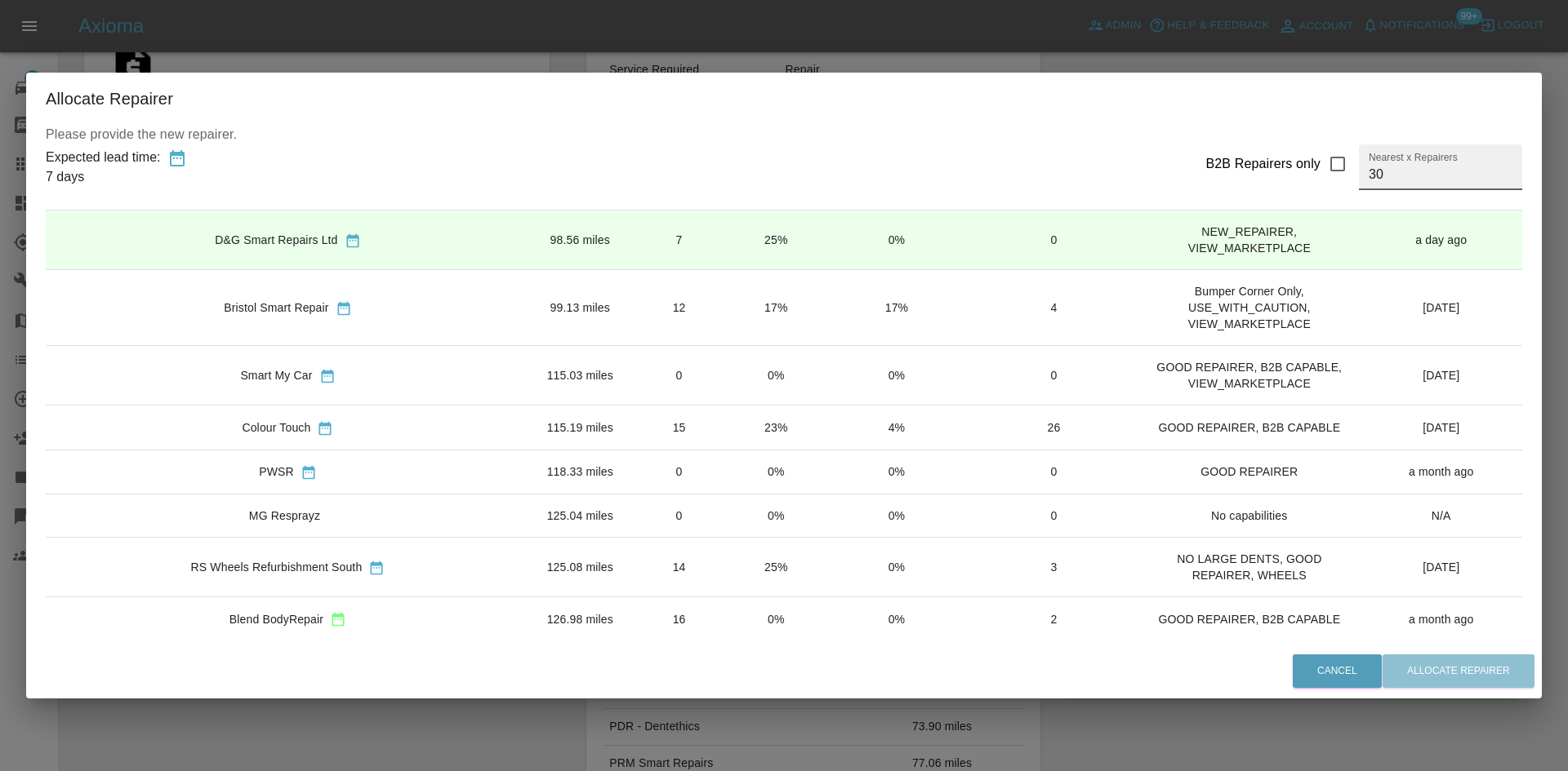
scroll to position [1060, 0]
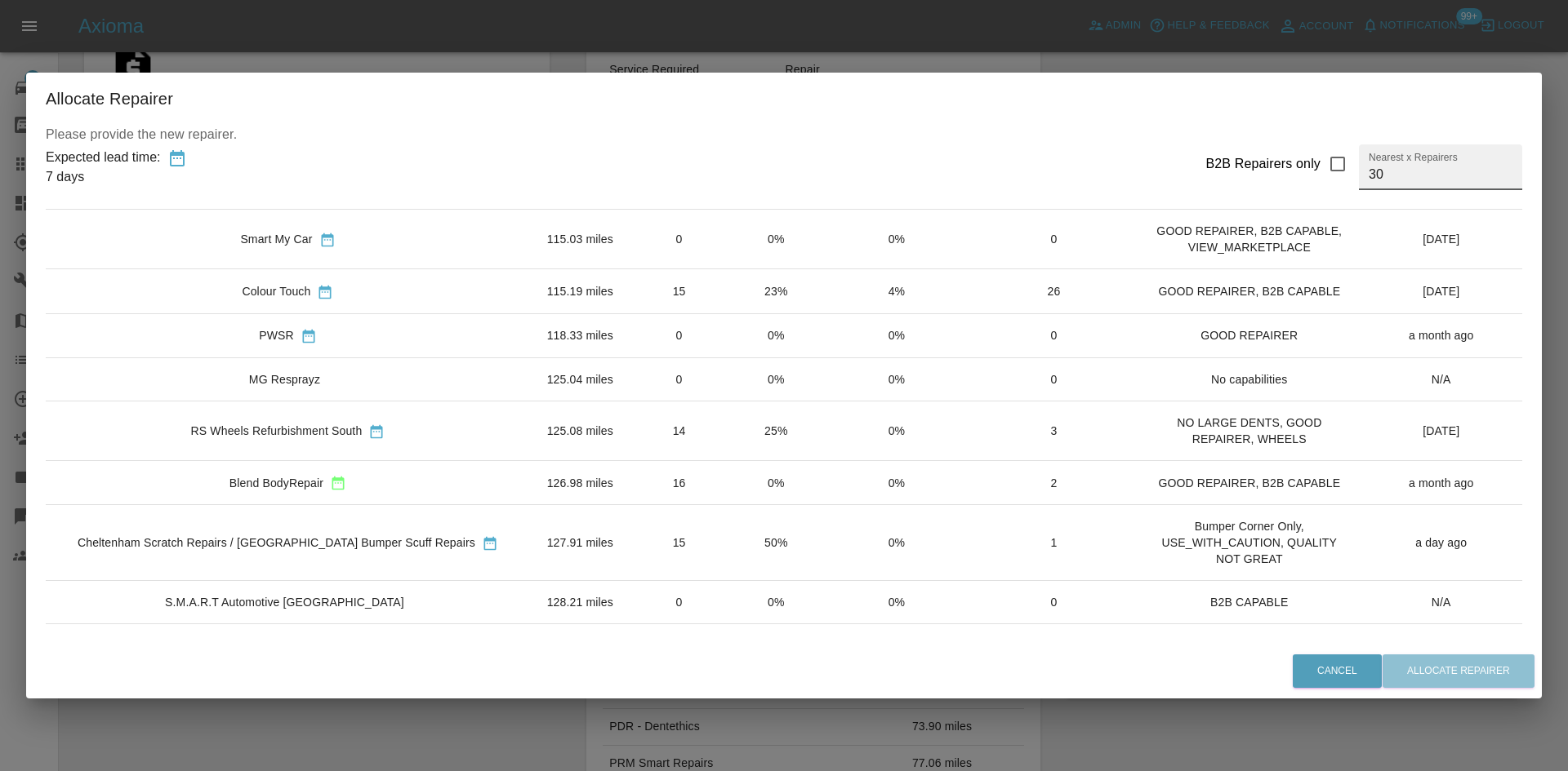
type input "30"
click at [322, 430] on div "RS Wheels Refurbishment South" at bounding box center [277, 431] width 172 height 17
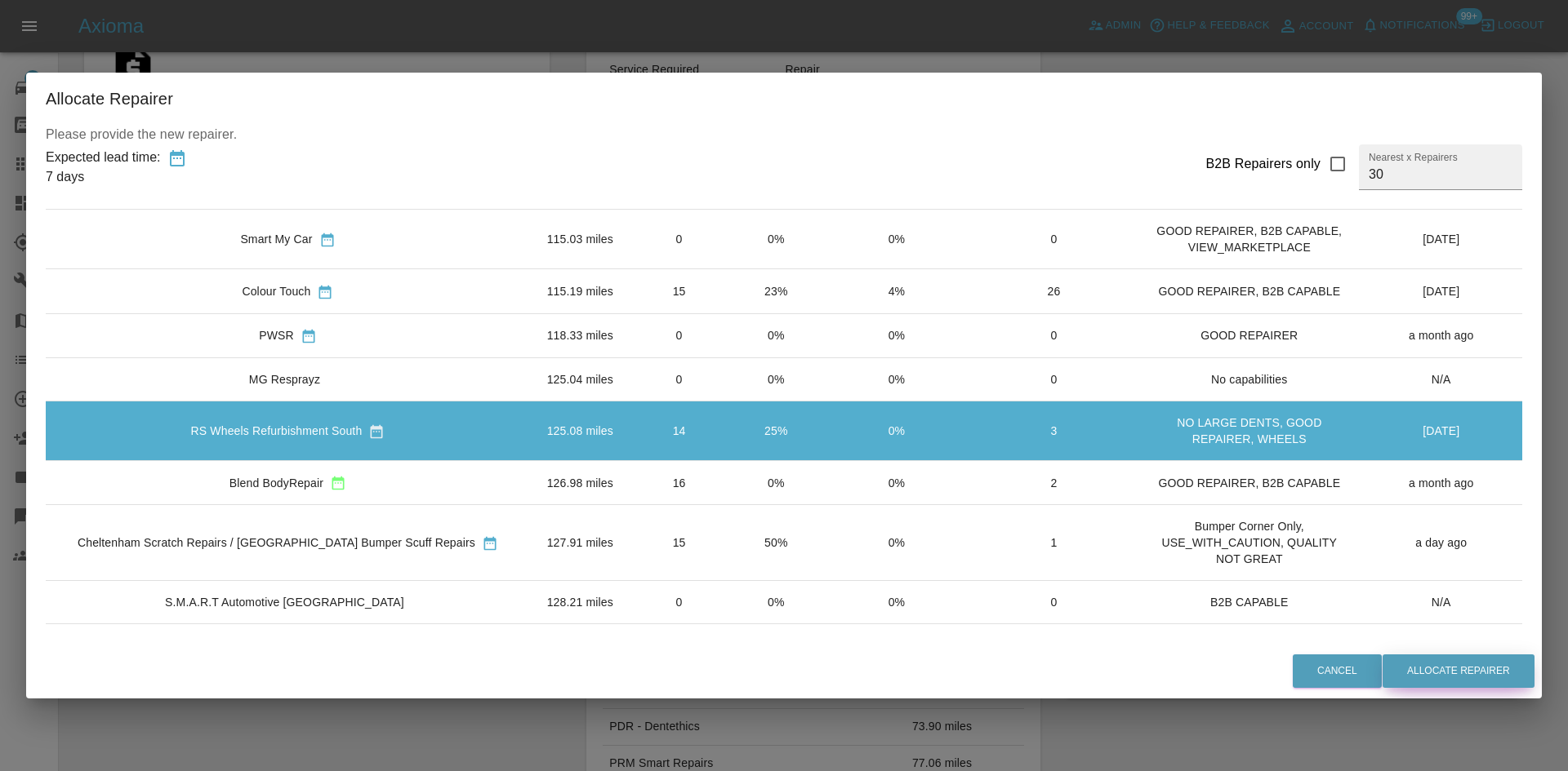
click at [1451, 667] on button "Allocate Repairer" at bounding box center [1458, 671] width 152 height 33
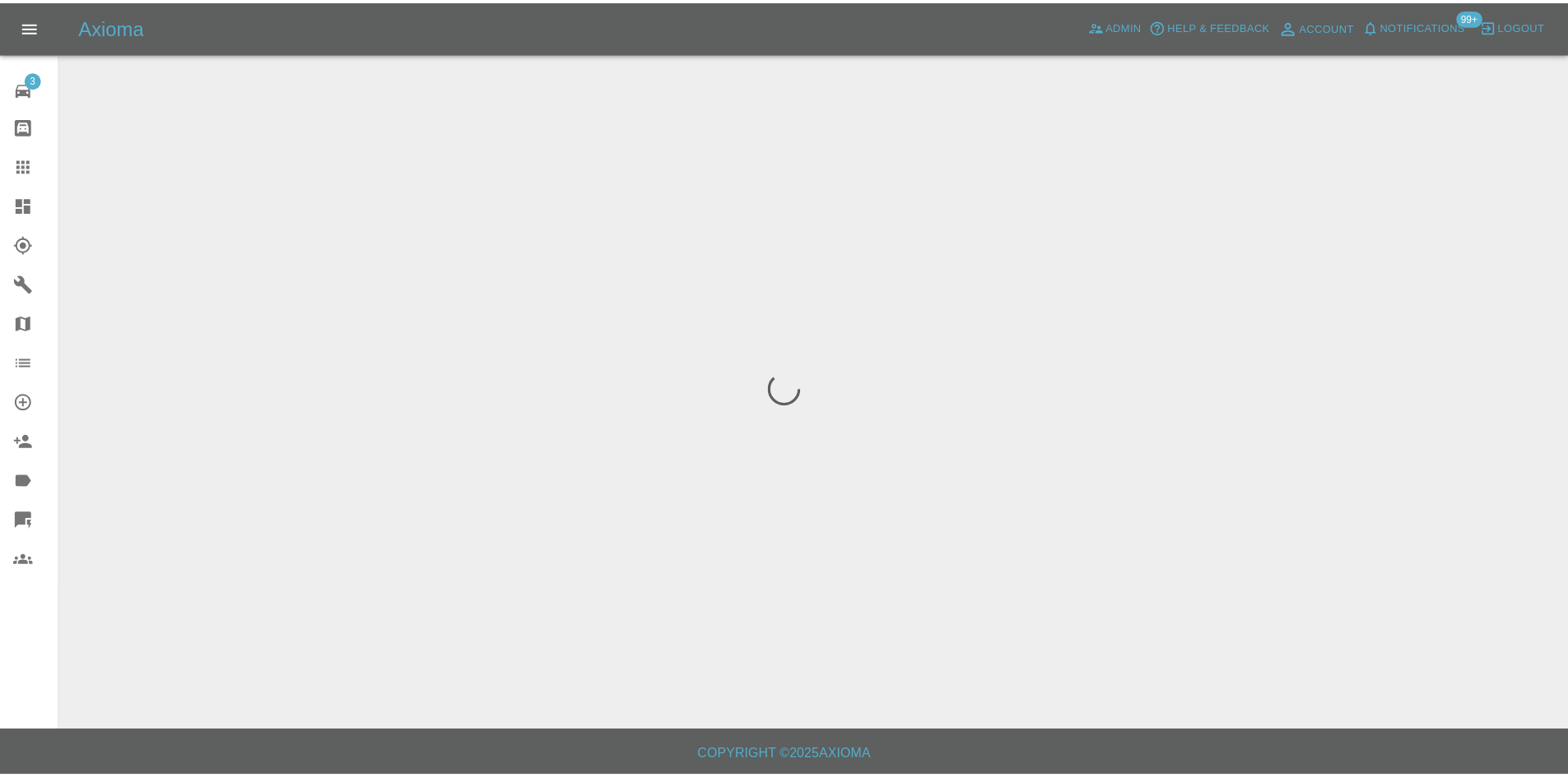
scroll to position [0, 0]
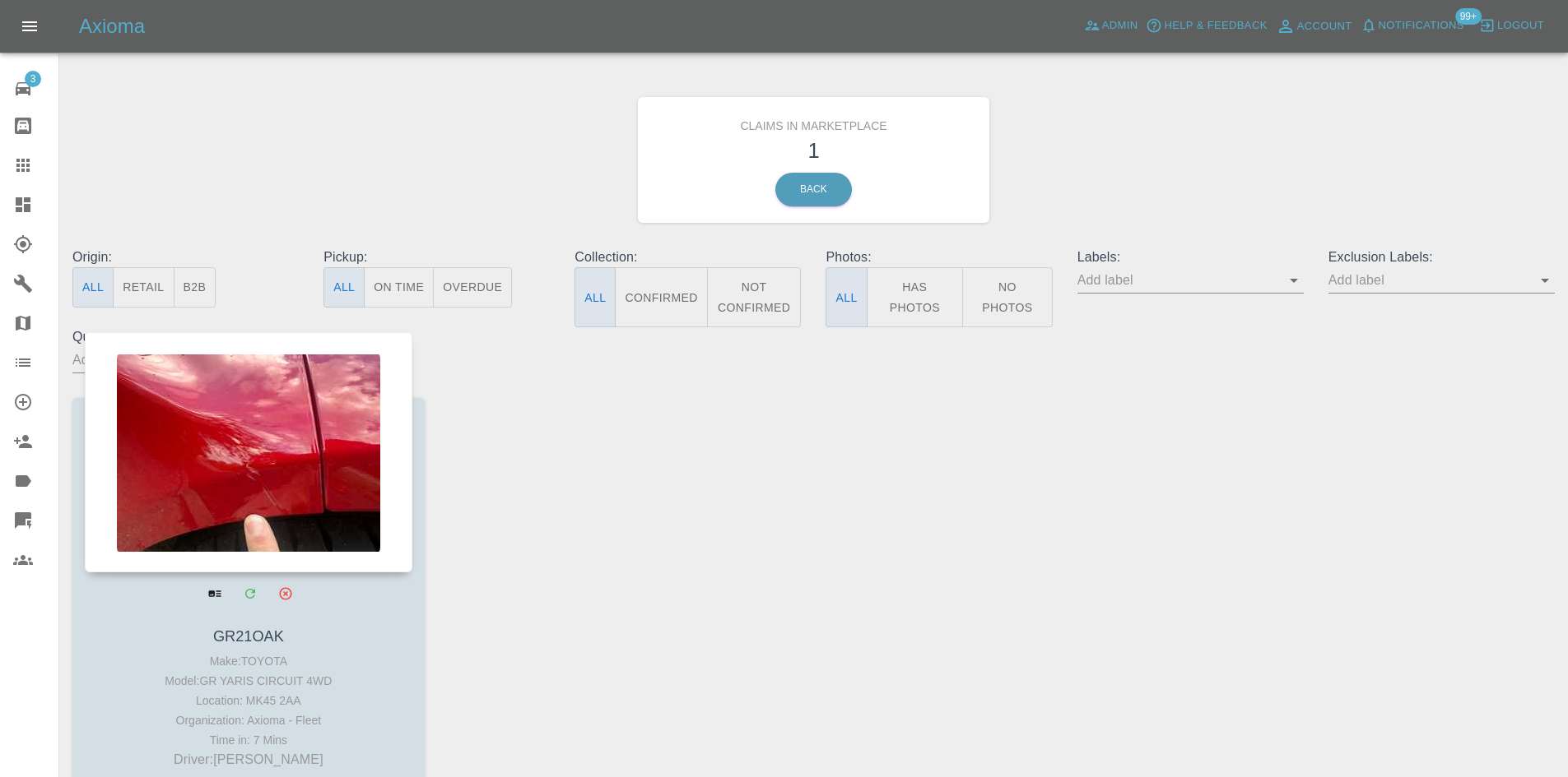
click at [226, 442] on div at bounding box center [249, 452] width 327 height 240
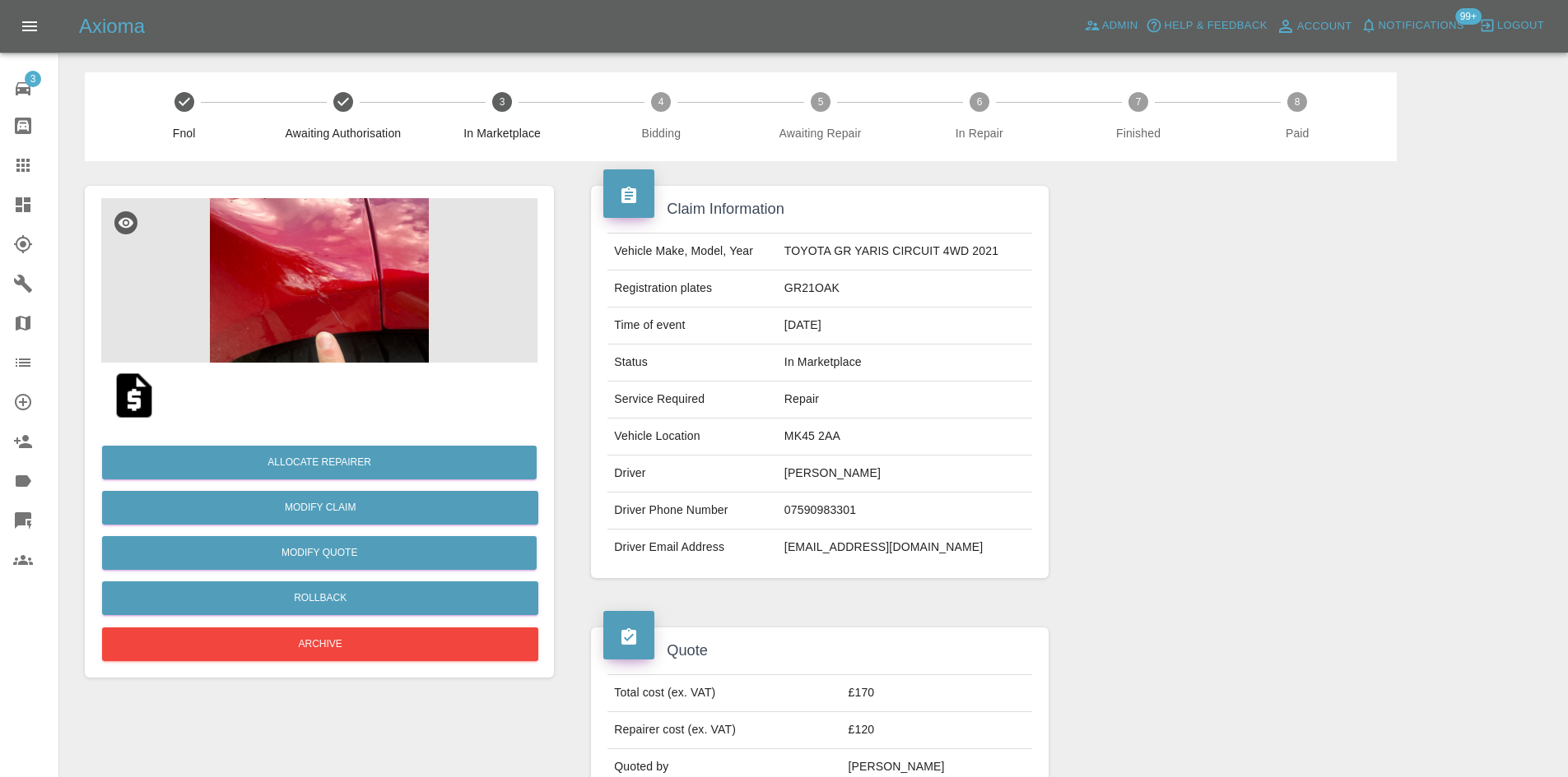
click at [354, 324] on img at bounding box center [319, 281] width 436 height 165
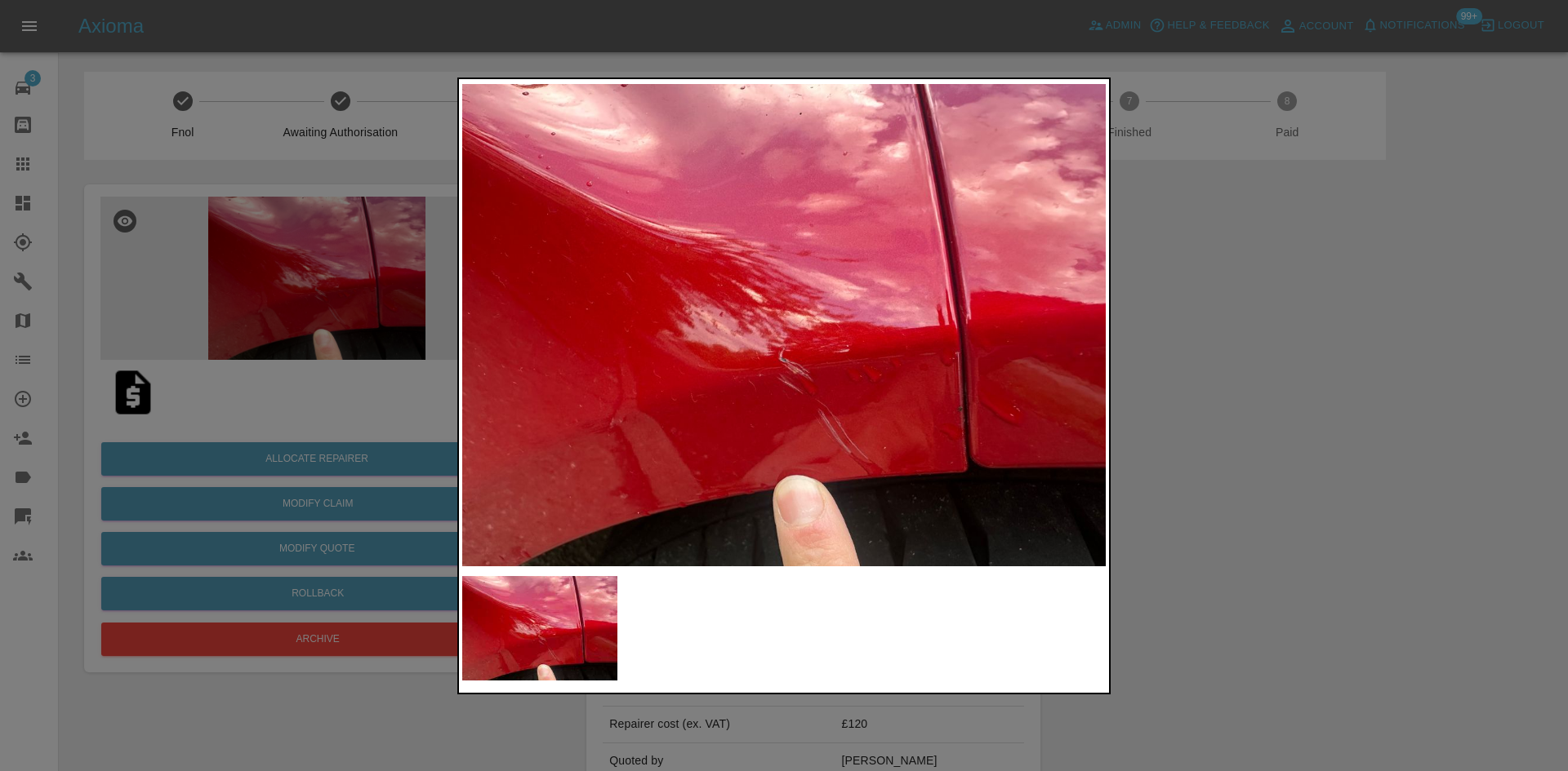
click at [1046, 429] on img at bounding box center [784, 325] width 643 height 485
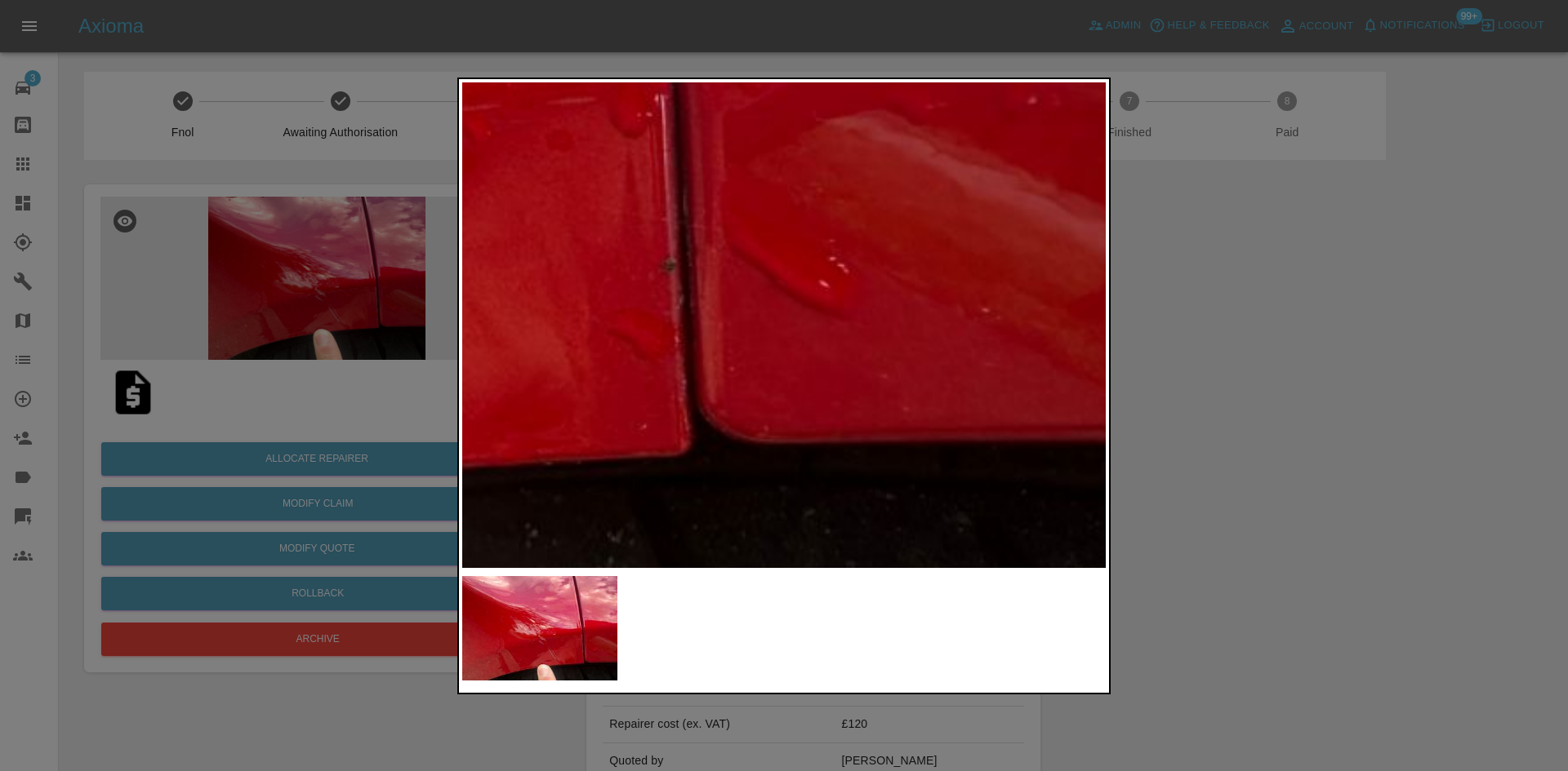
click at [1043, 427] on img at bounding box center [140, 14] width 1930 height 1458
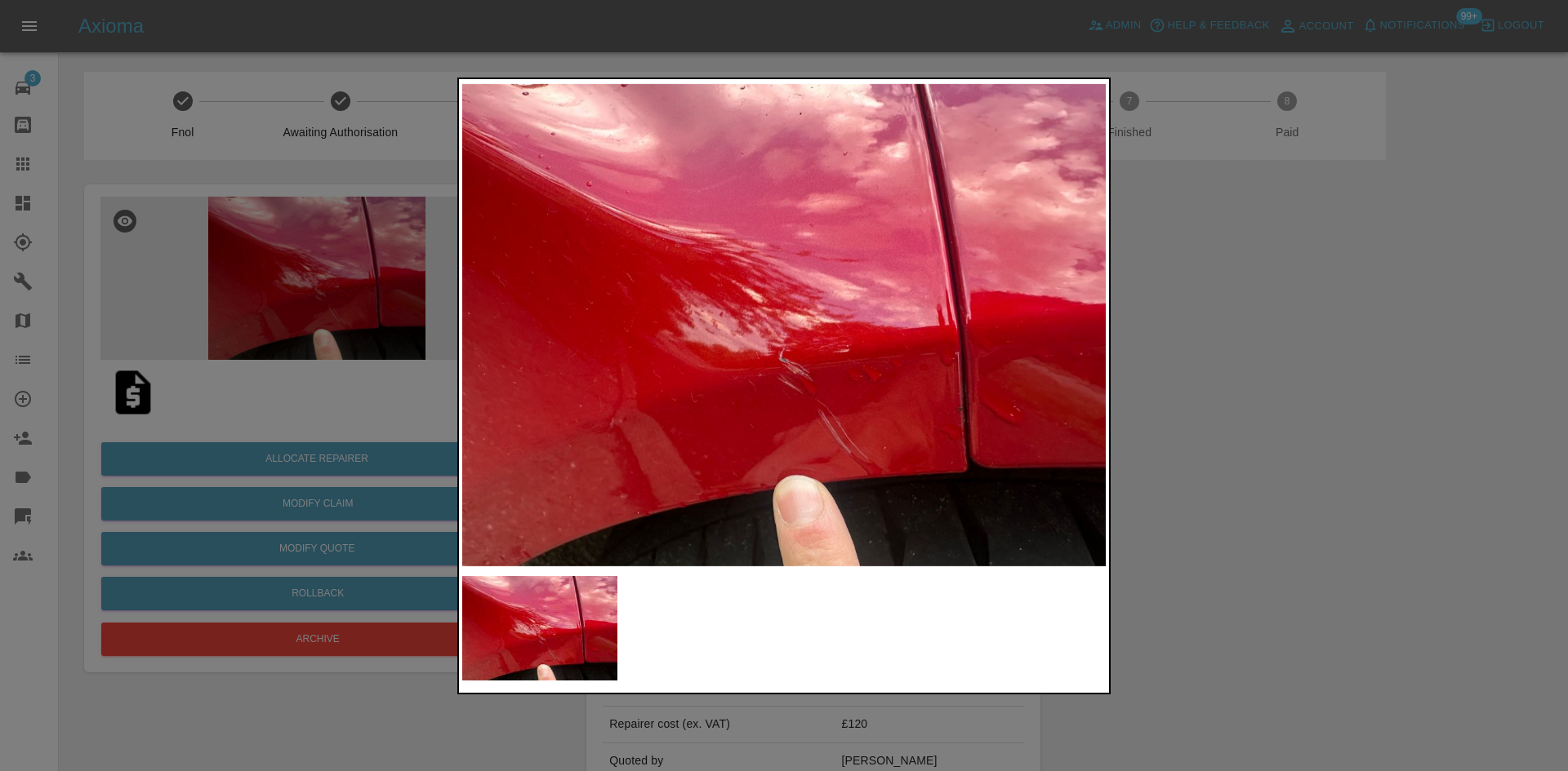
click at [1293, 336] on div at bounding box center [784, 385] width 1568 height 771
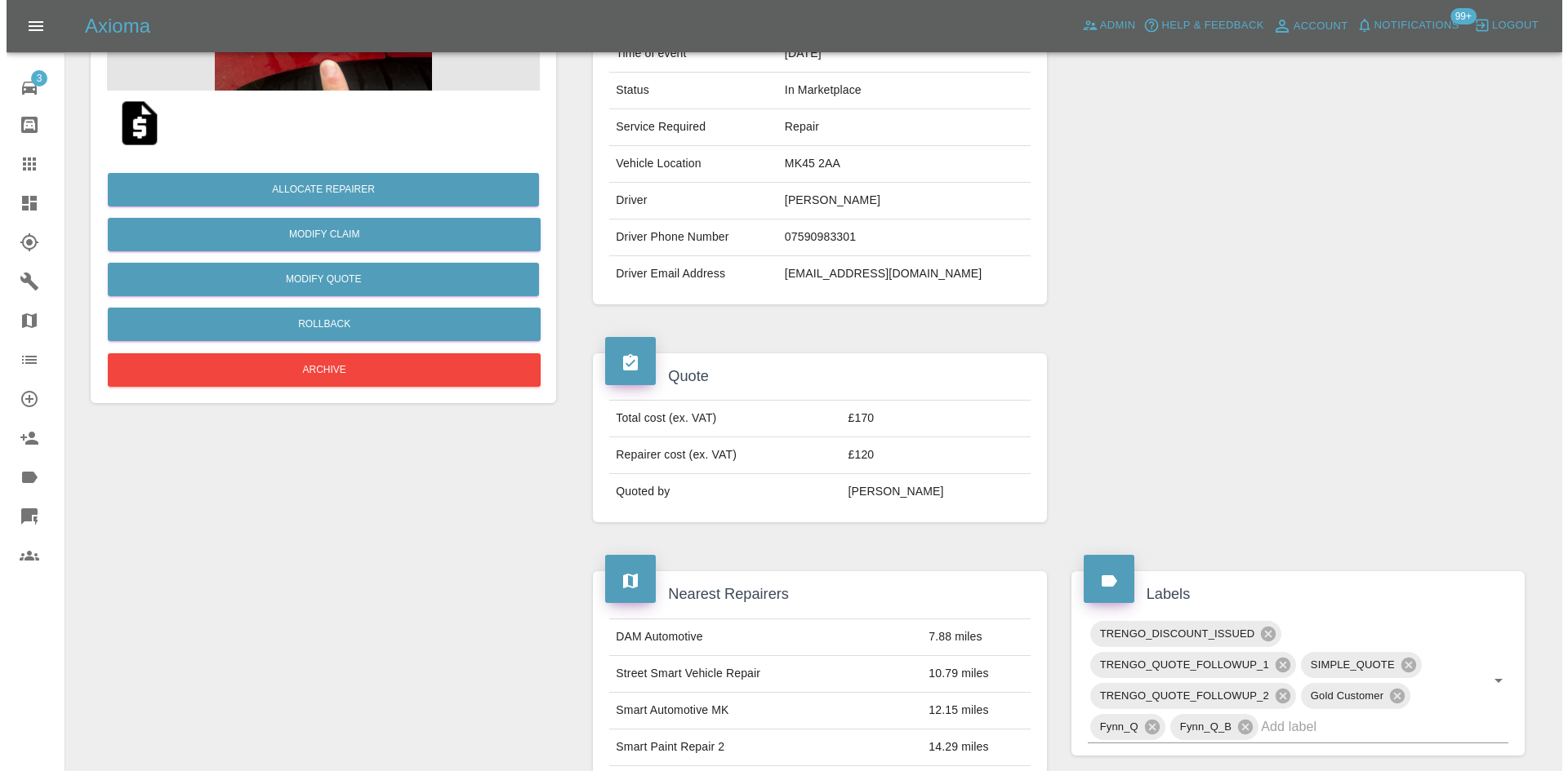
scroll to position [82, 0]
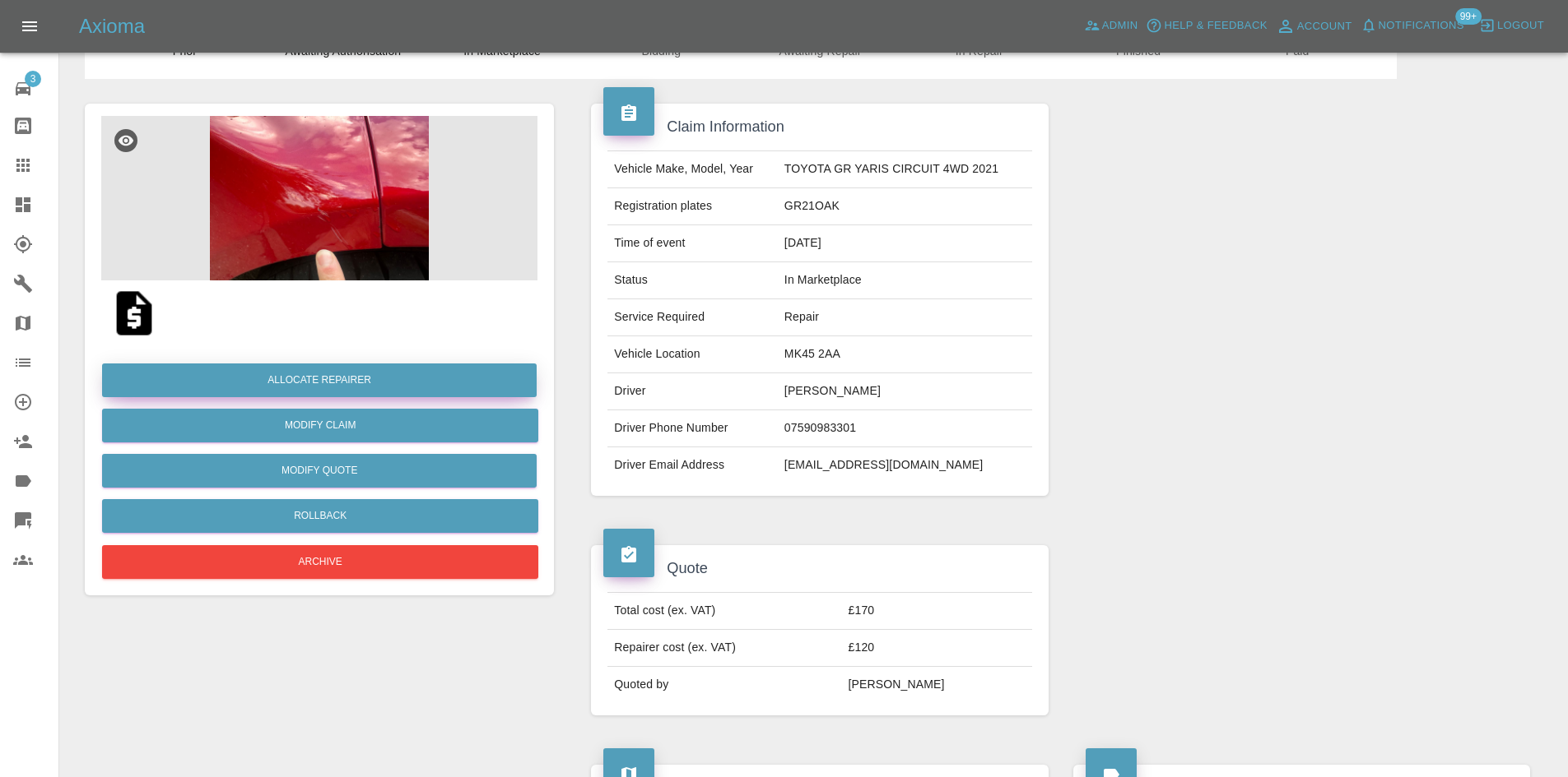
click at [406, 372] on button "Allocate Repairer" at bounding box center [319, 381] width 434 height 34
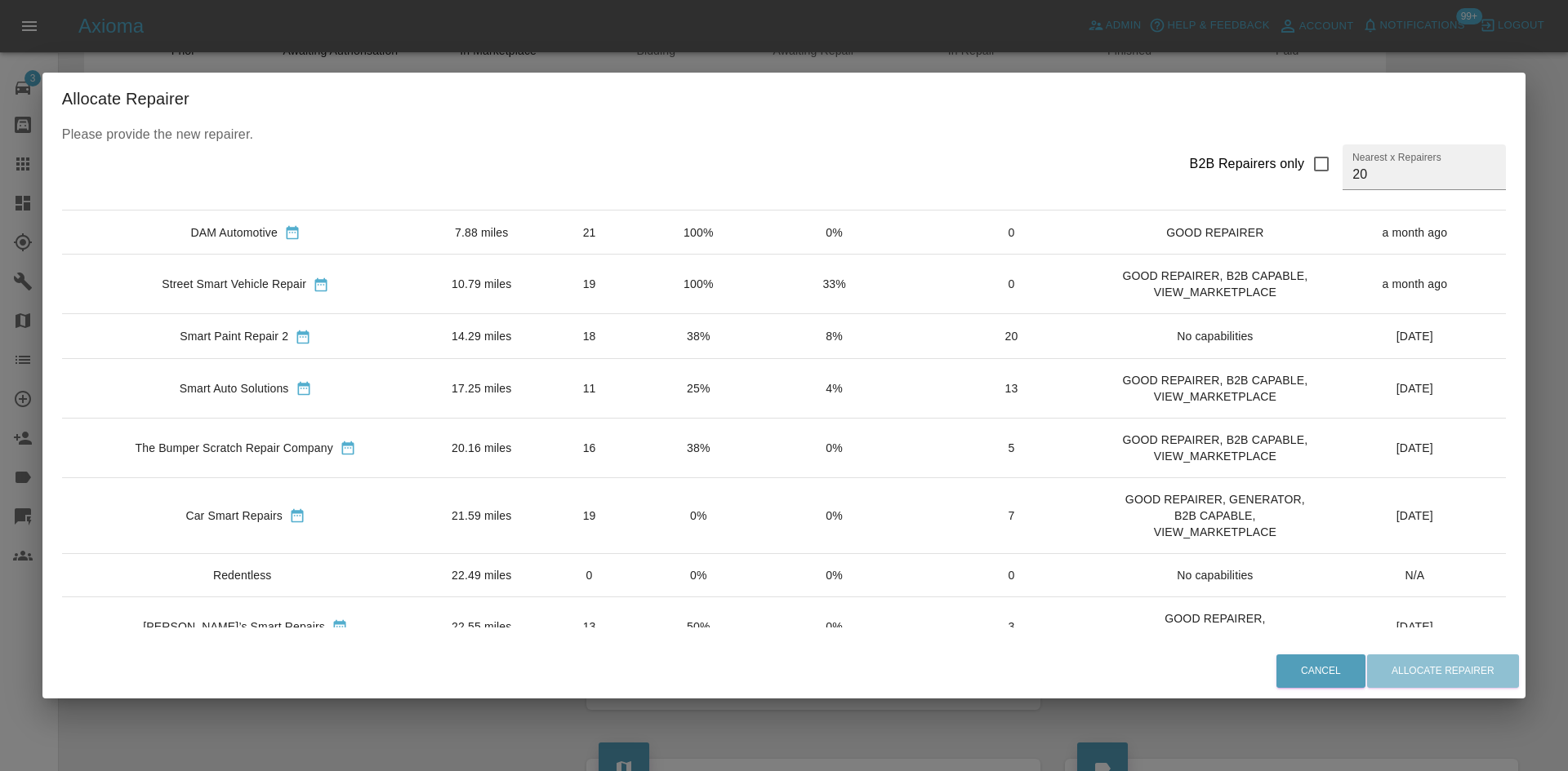
scroll to position [0, 0]
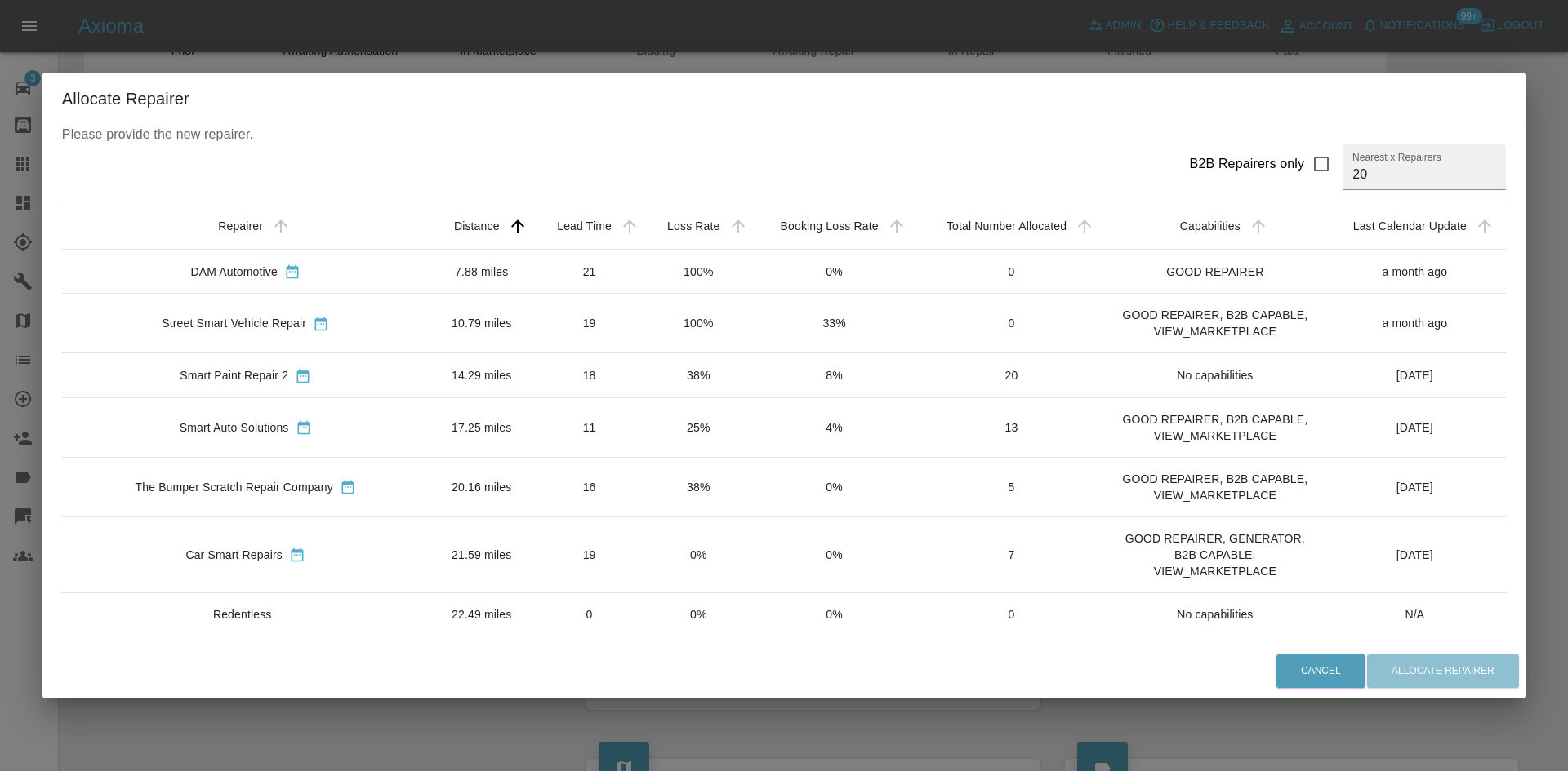
click at [253, 424] on div "Smart Auto Solutions" at bounding box center [234, 428] width 110 height 17
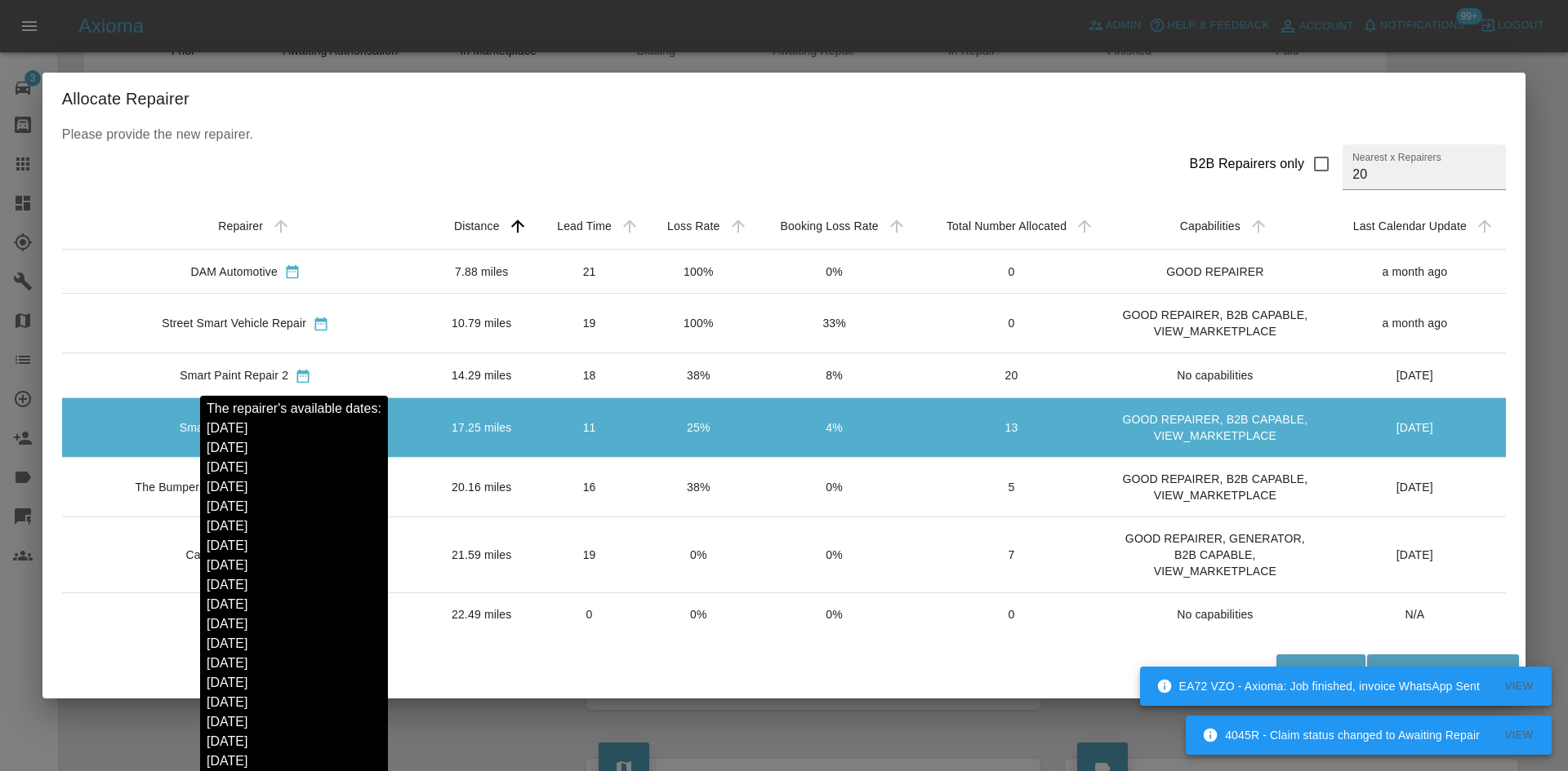
click at [295, 377] on icon "sortable table" at bounding box center [304, 377] width 17 height 17
click at [297, 376] on icon "sortable table" at bounding box center [303, 376] width 12 height 14
click at [296, 376] on icon "sortable table" at bounding box center [304, 377] width 17 height 17
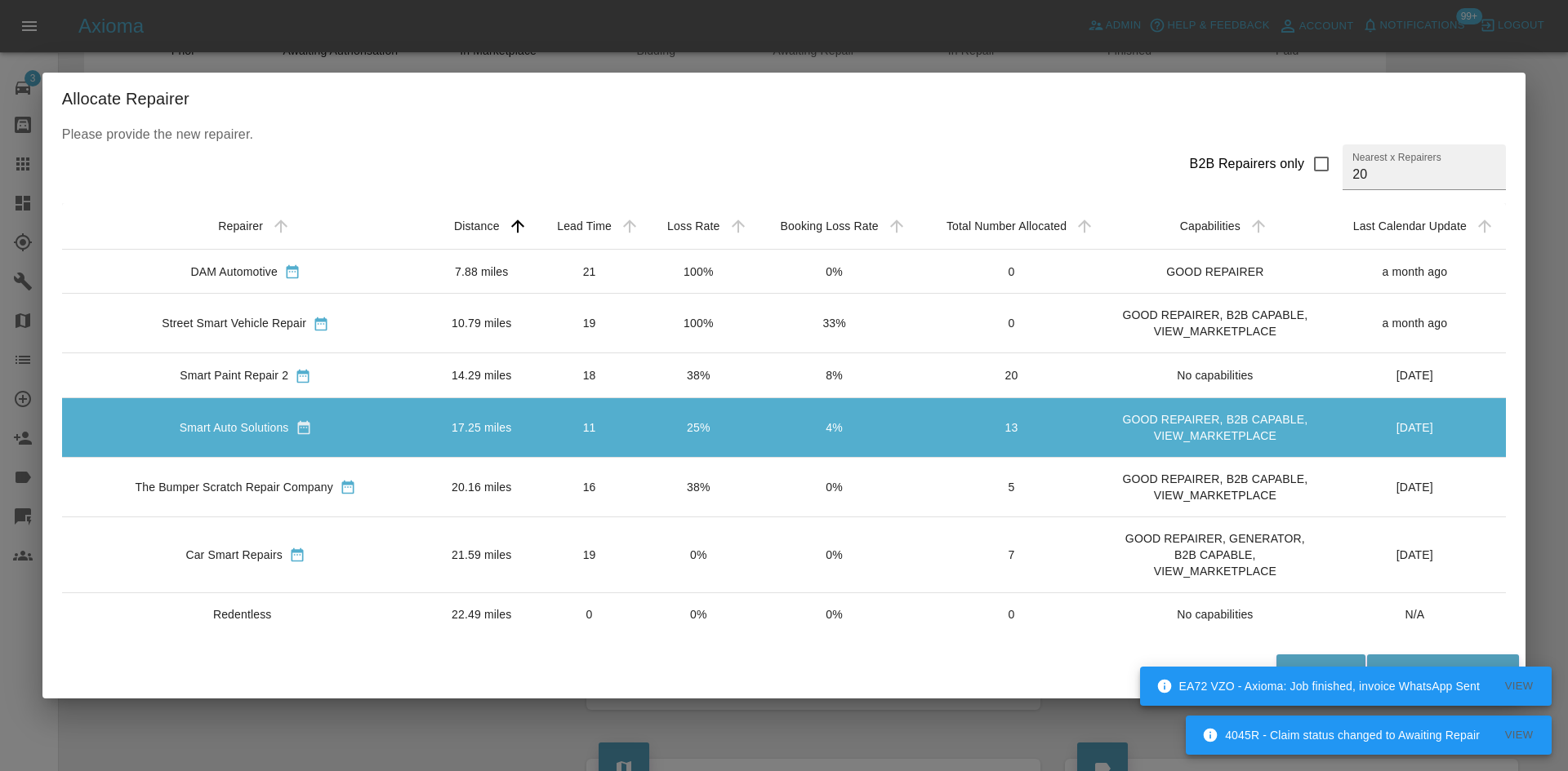
click at [321, 367] on div "Smart Paint Repair 2" at bounding box center [246, 375] width 342 height 17
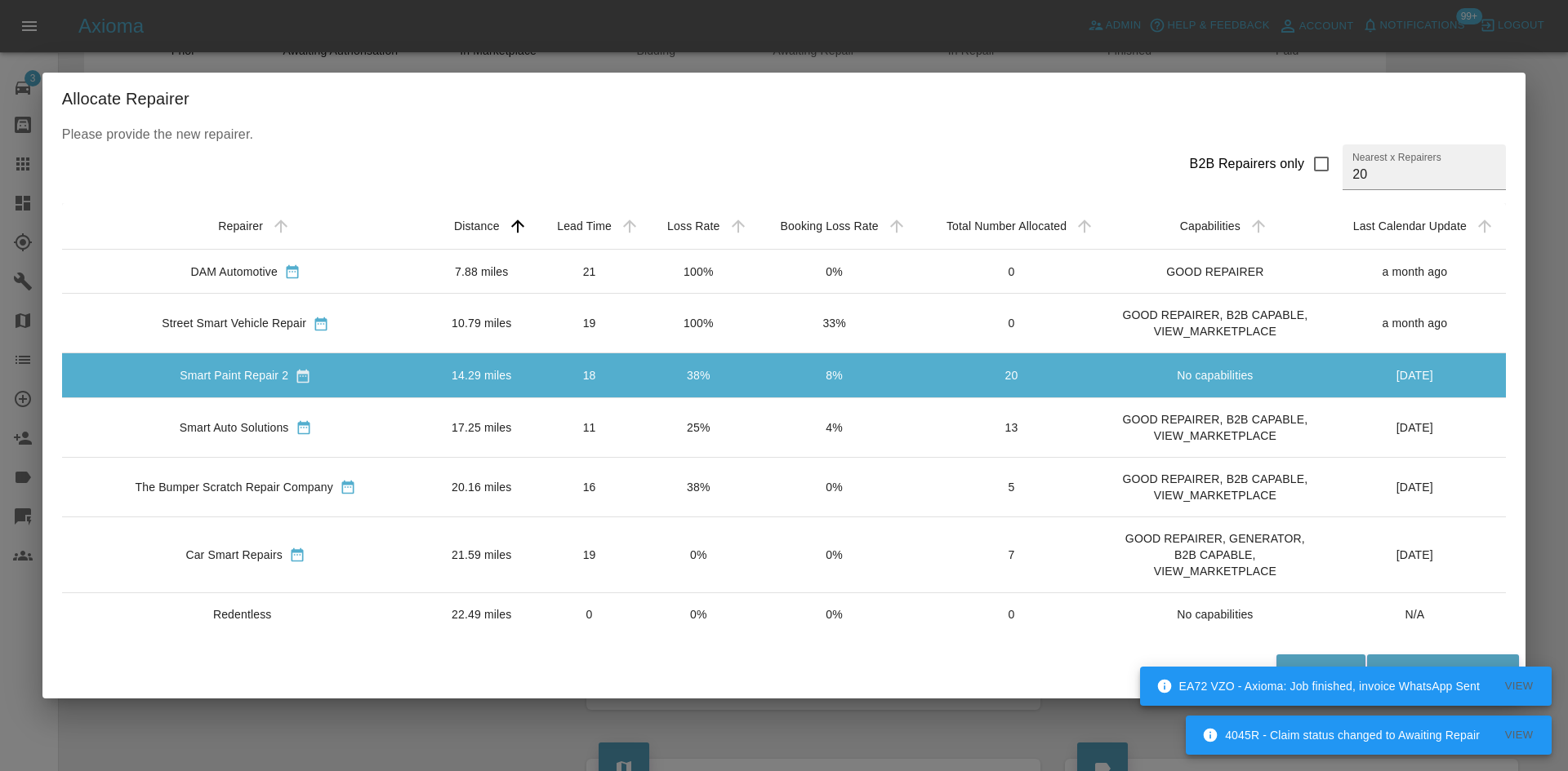
click at [1406, 663] on div "EA72 VZO - Axioma: Job finished, invoice WhatsApp Sent View" at bounding box center [1345, 686] width 411 height 49
click at [1413, 659] on button "Allocate Repairer" at bounding box center [1443, 671] width 152 height 33
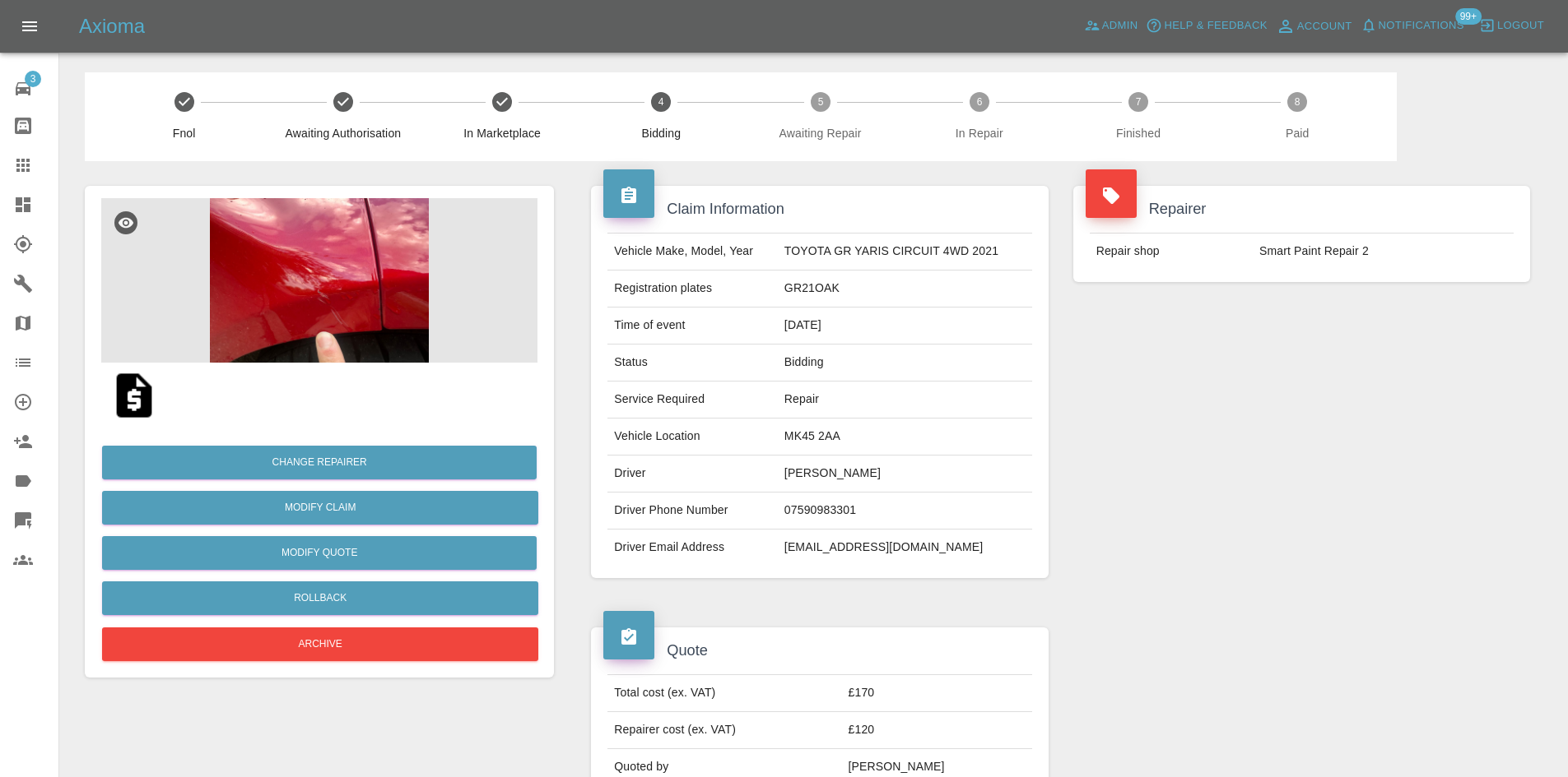
click at [32, 215] on link "Dashboard" at bounding box center [29, 205] width 58 height 39
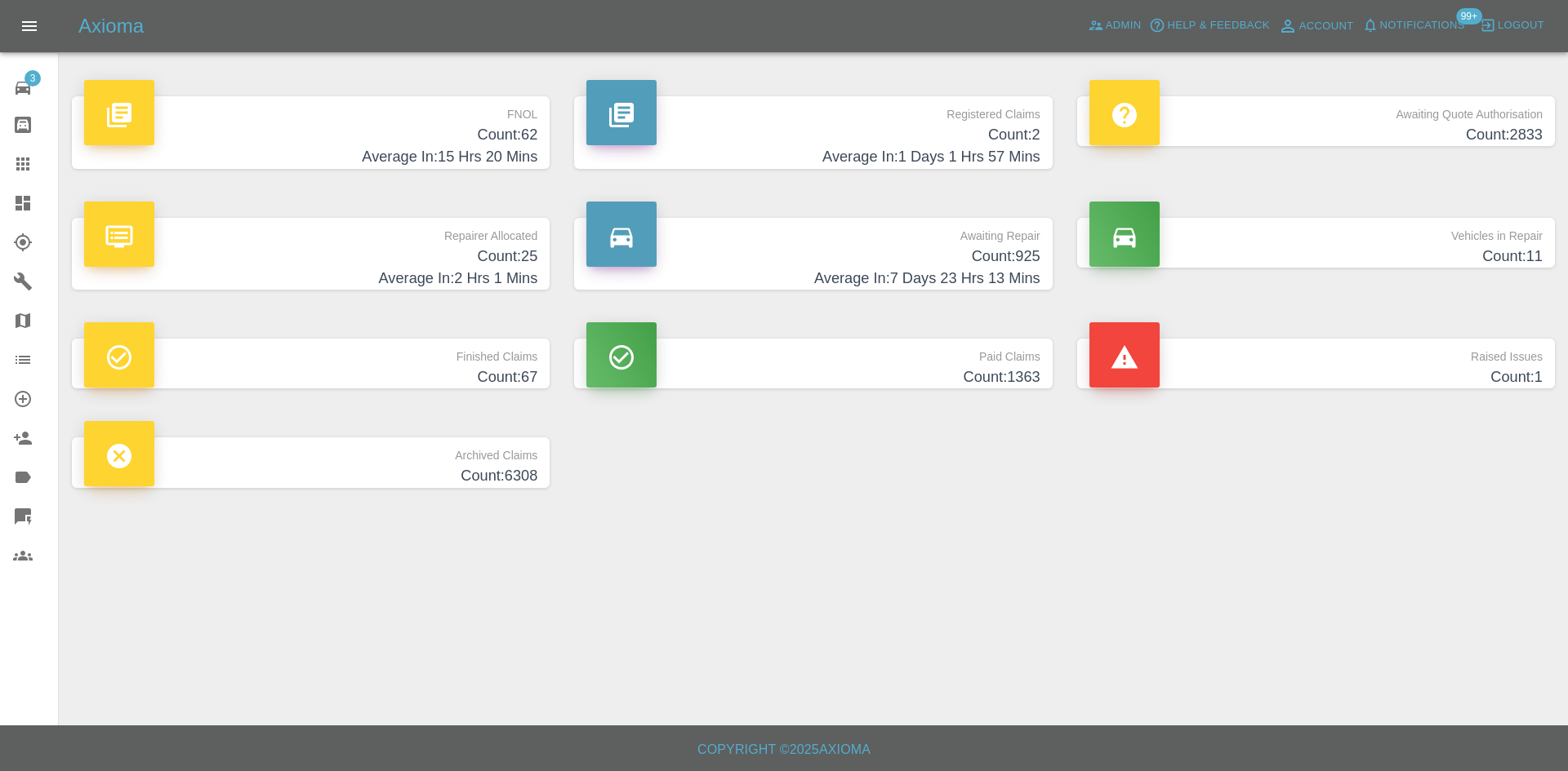
click at [888, 121] on p "Registered Claims" at bounding box center [813, 110] width 453 height 28
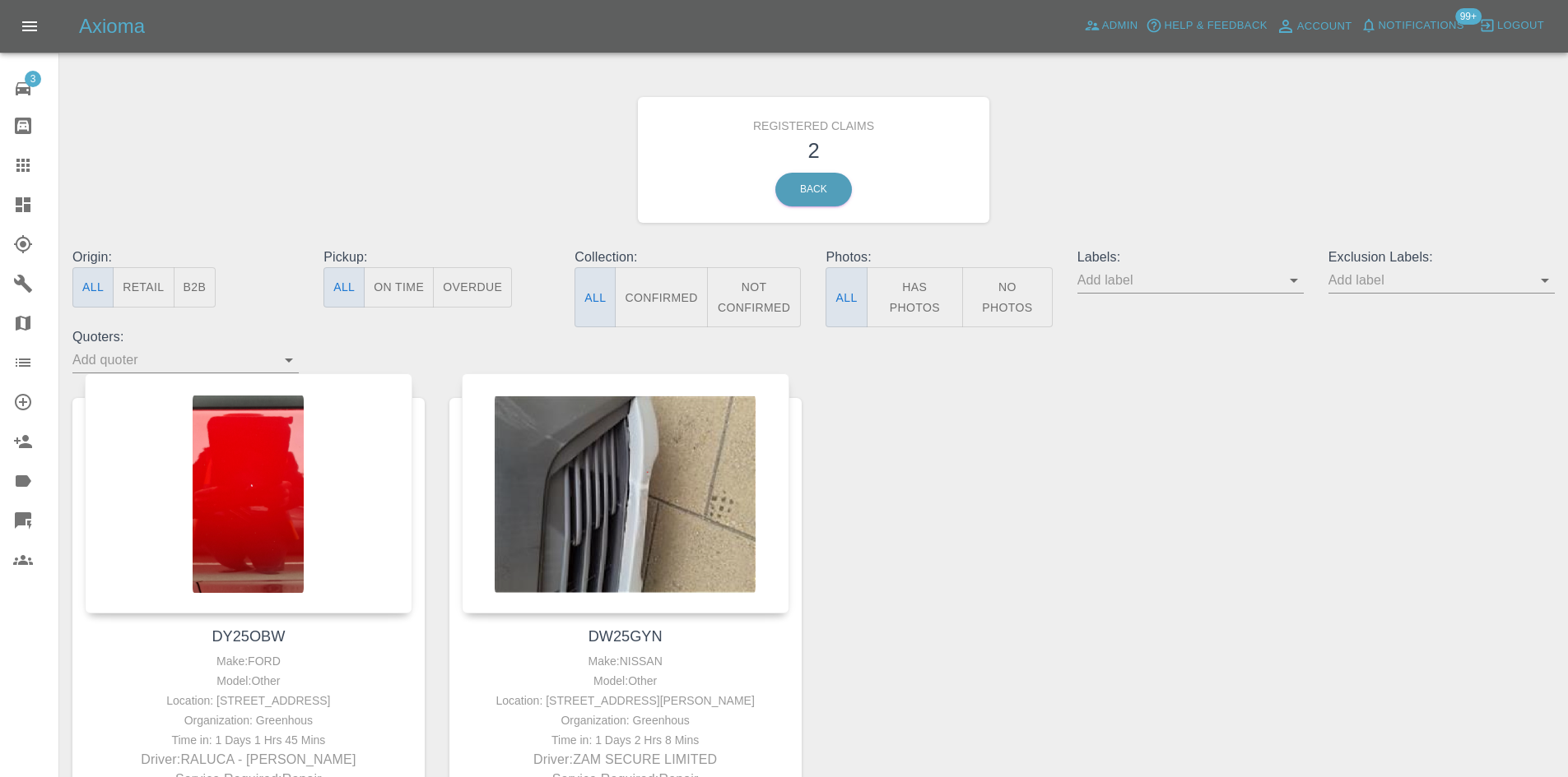
click at [34, 202] on div at bounding box center [36, 204] width 46 height 20
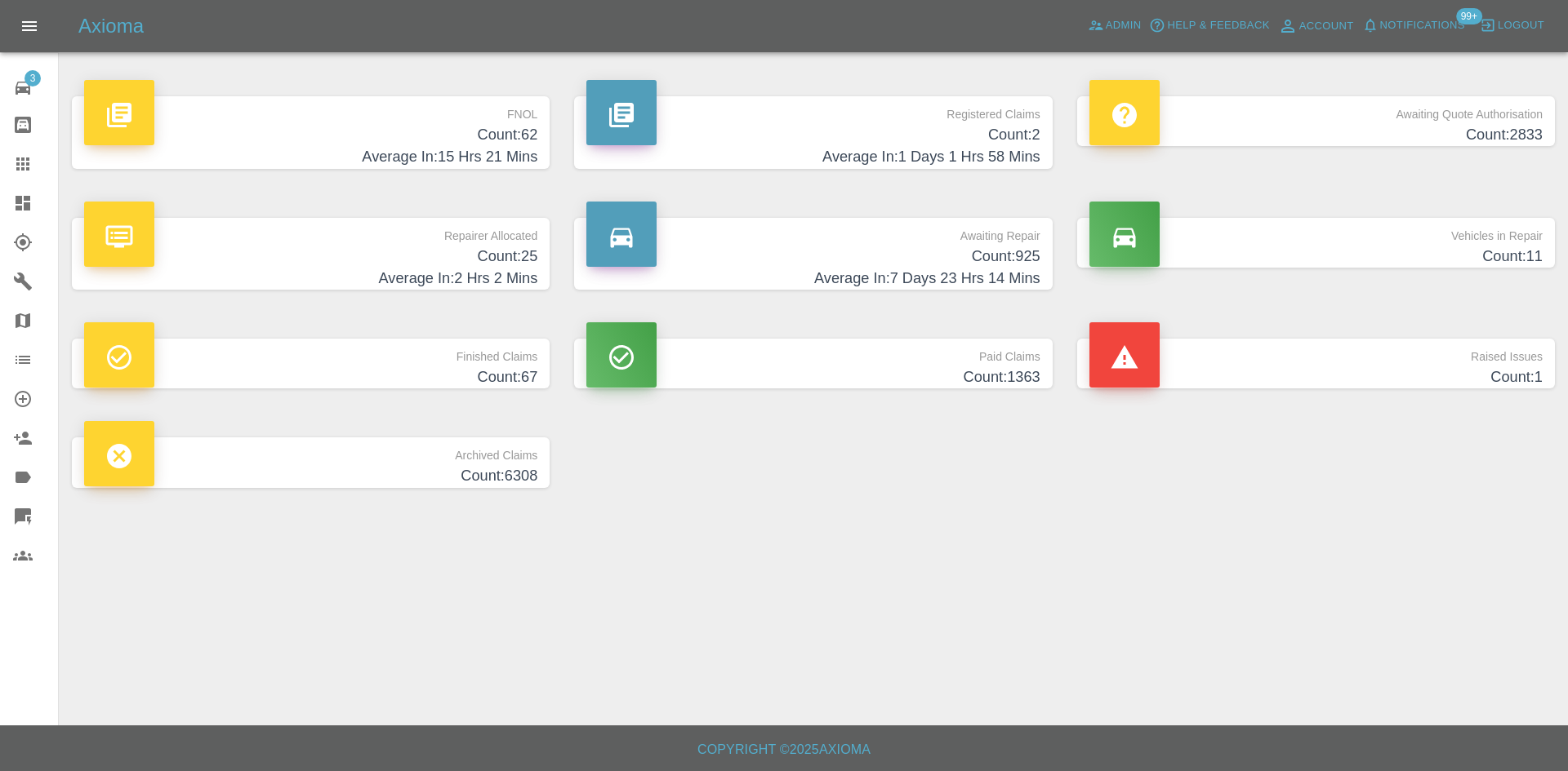
click at [1145, 27] on button "Help & Feedback" at bounding box center [1209, 25] width 128 height 25
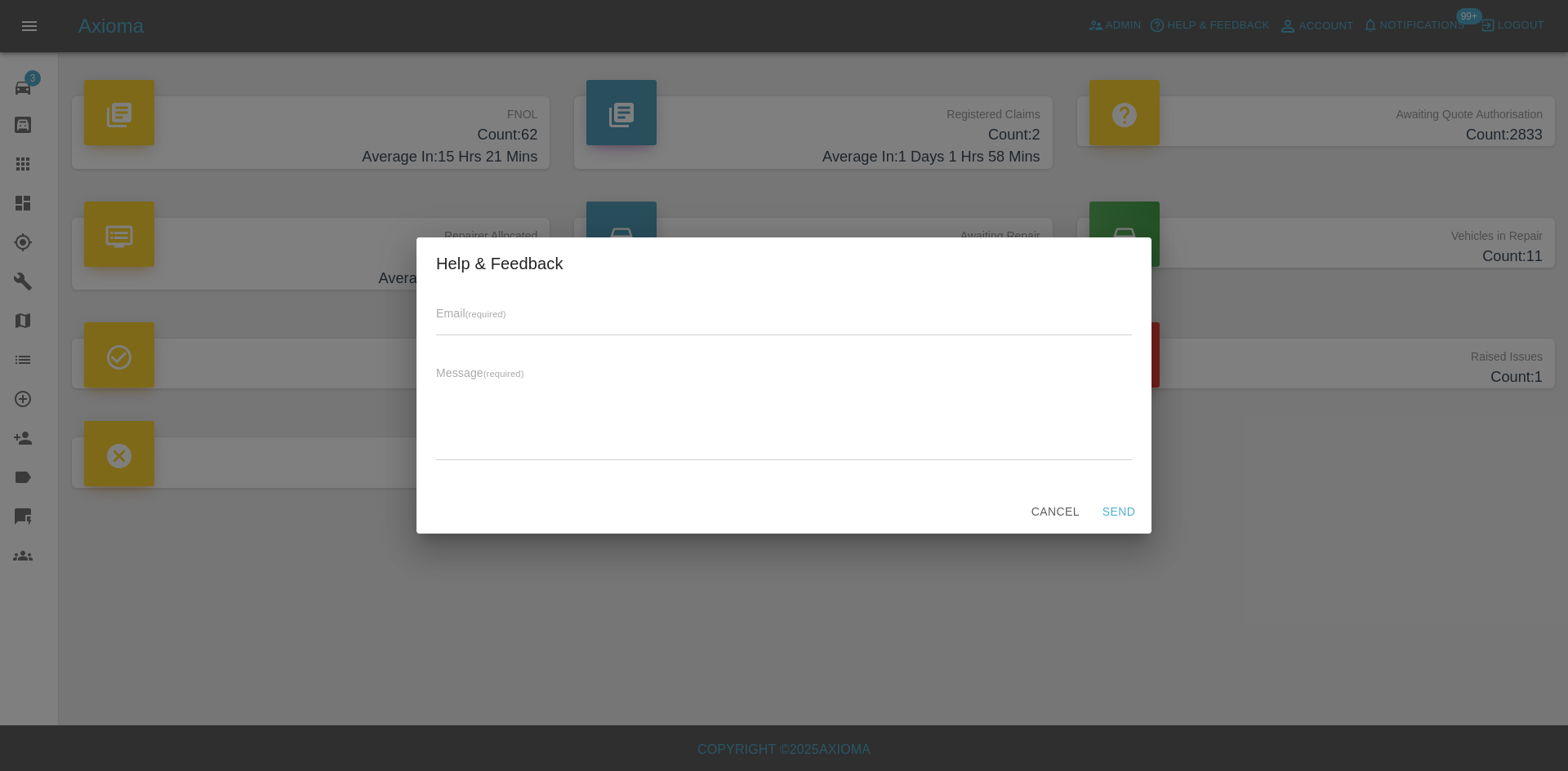
click at [1137, 23] on div "Help & Feedback Email (required) Message (required) x Cancel Send" at bounding box center [784, 385] width 1568 height 771
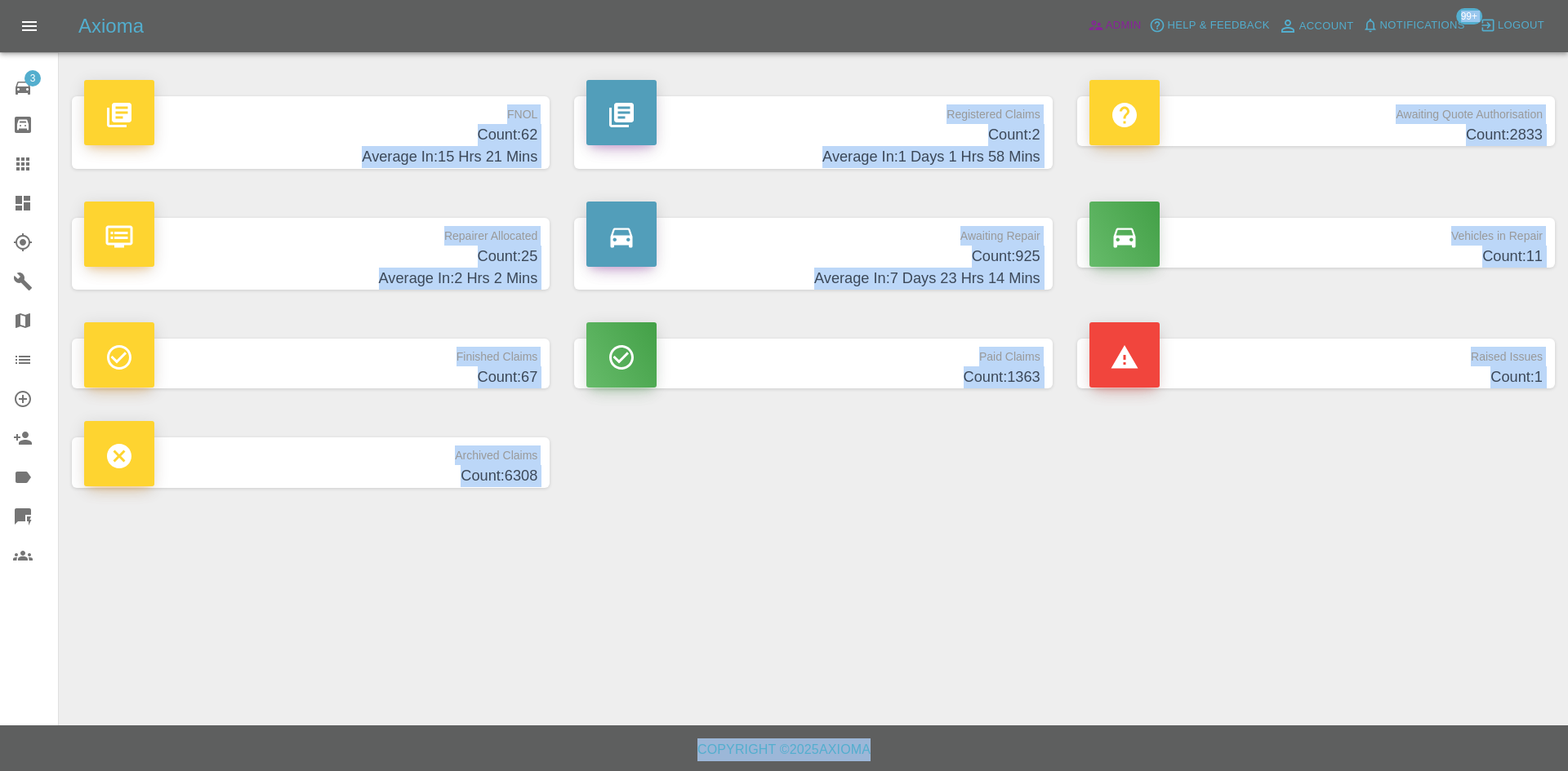
click at [1134, 23] on span "Admin" at bounding box center [1123, 26] width 36 height 19
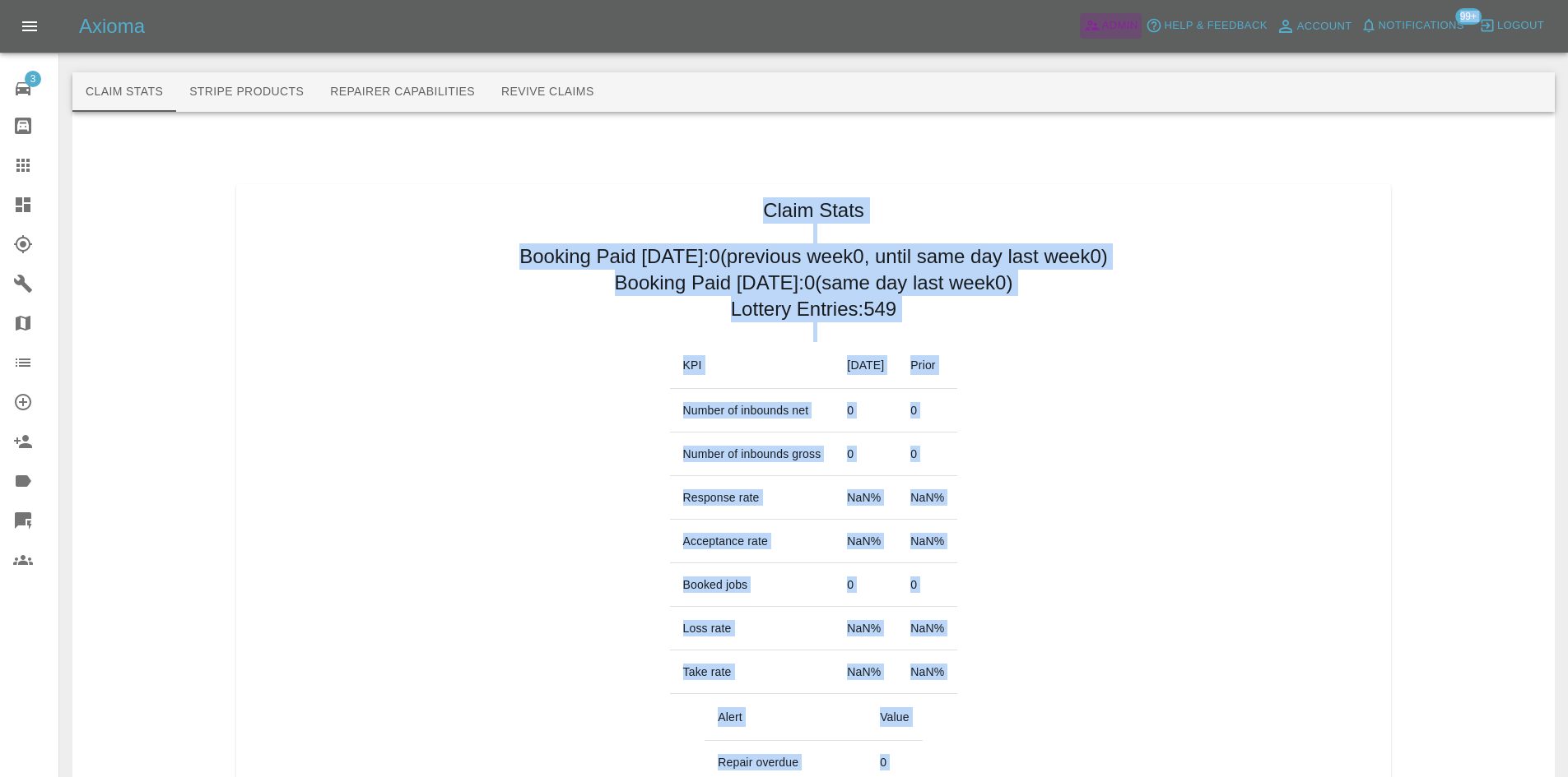
click at [1116, 26] on span "Admin" at bounding box center [1120, 26] width 36 height 19
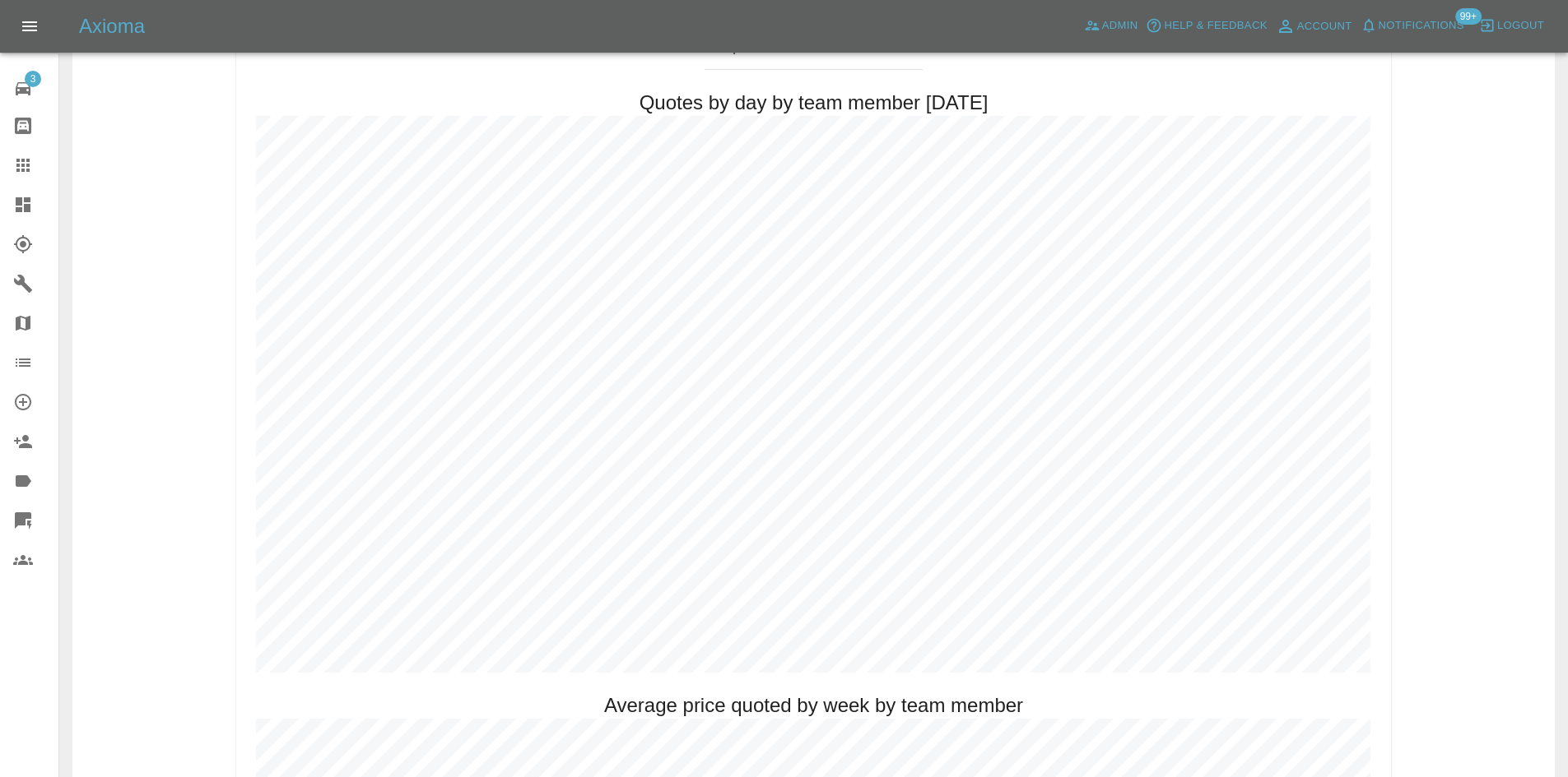
scroll to position [658, 0]
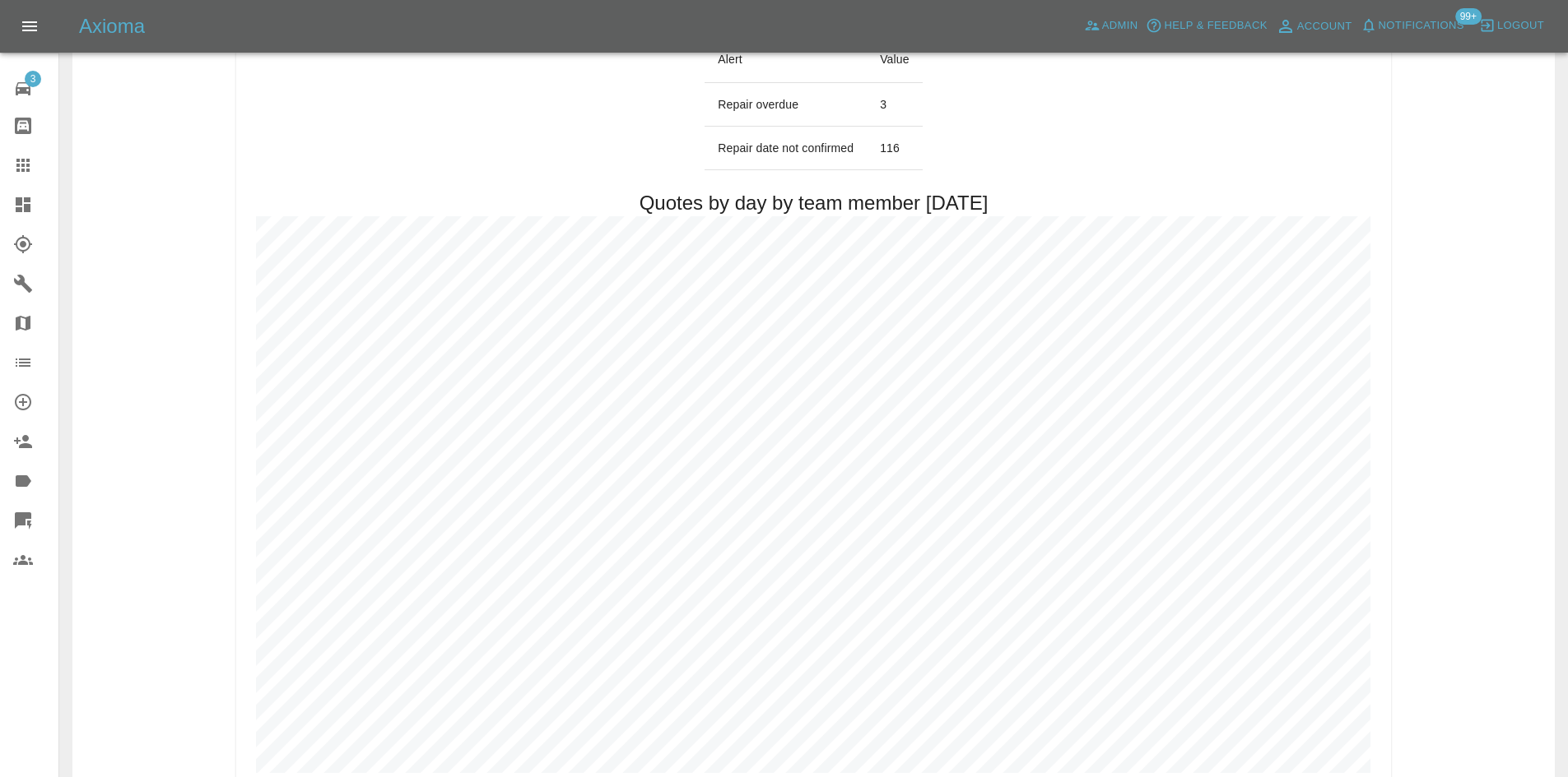
click at [47, 206] on div at bounding box center [36, 204] width 46 height 20
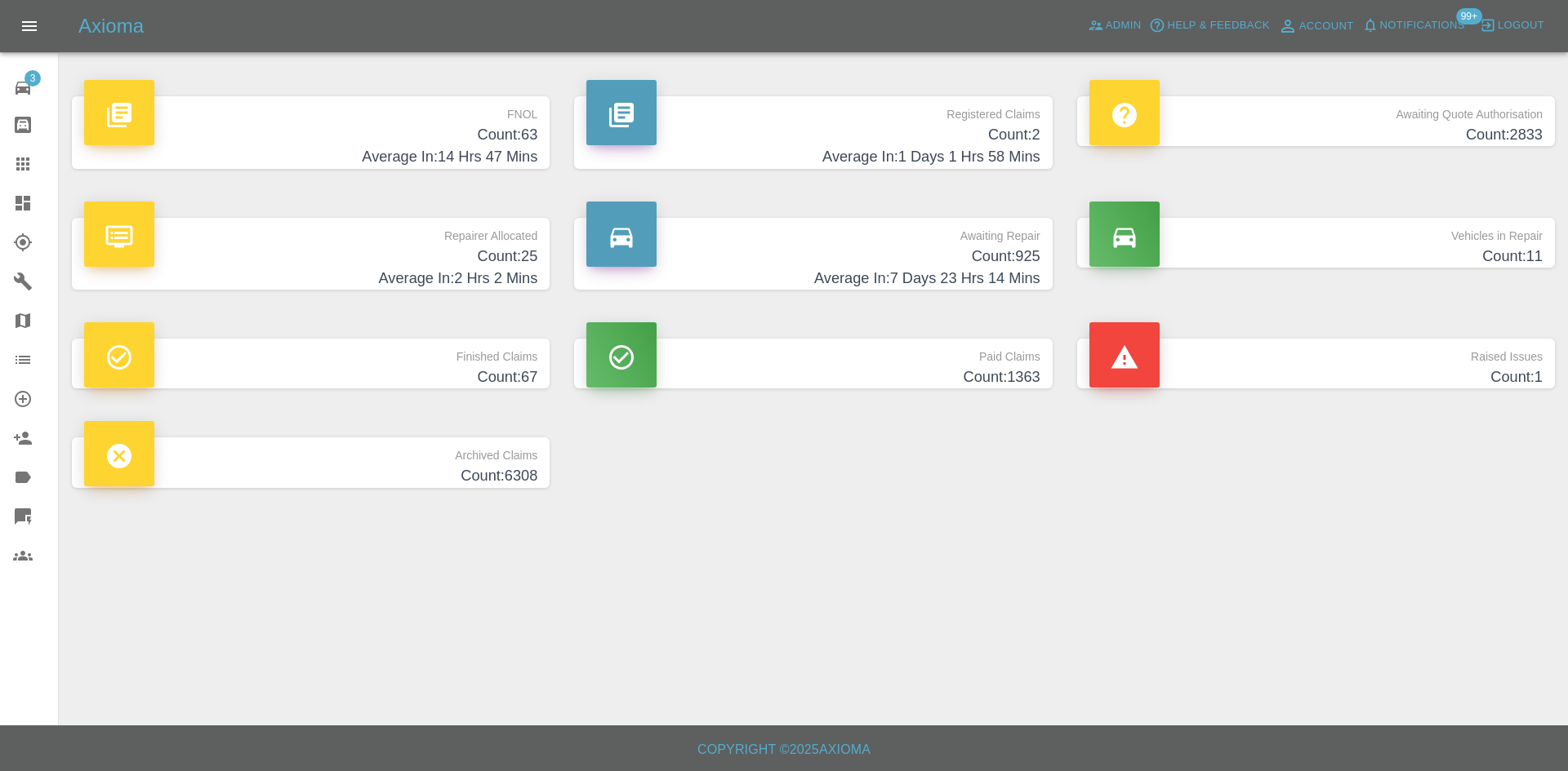
click at [888, 294] on div "Awaiting Repair Count: 925 Average In: 7 Days 23 Hrs 14 Mins" at bounding box center [812, 253] width 502 height 122
click at [865, 276] on h4 "Average In: 7 Days 23 Hrs 14 Mins" at bounding box center [813, 278] width 453 height 22
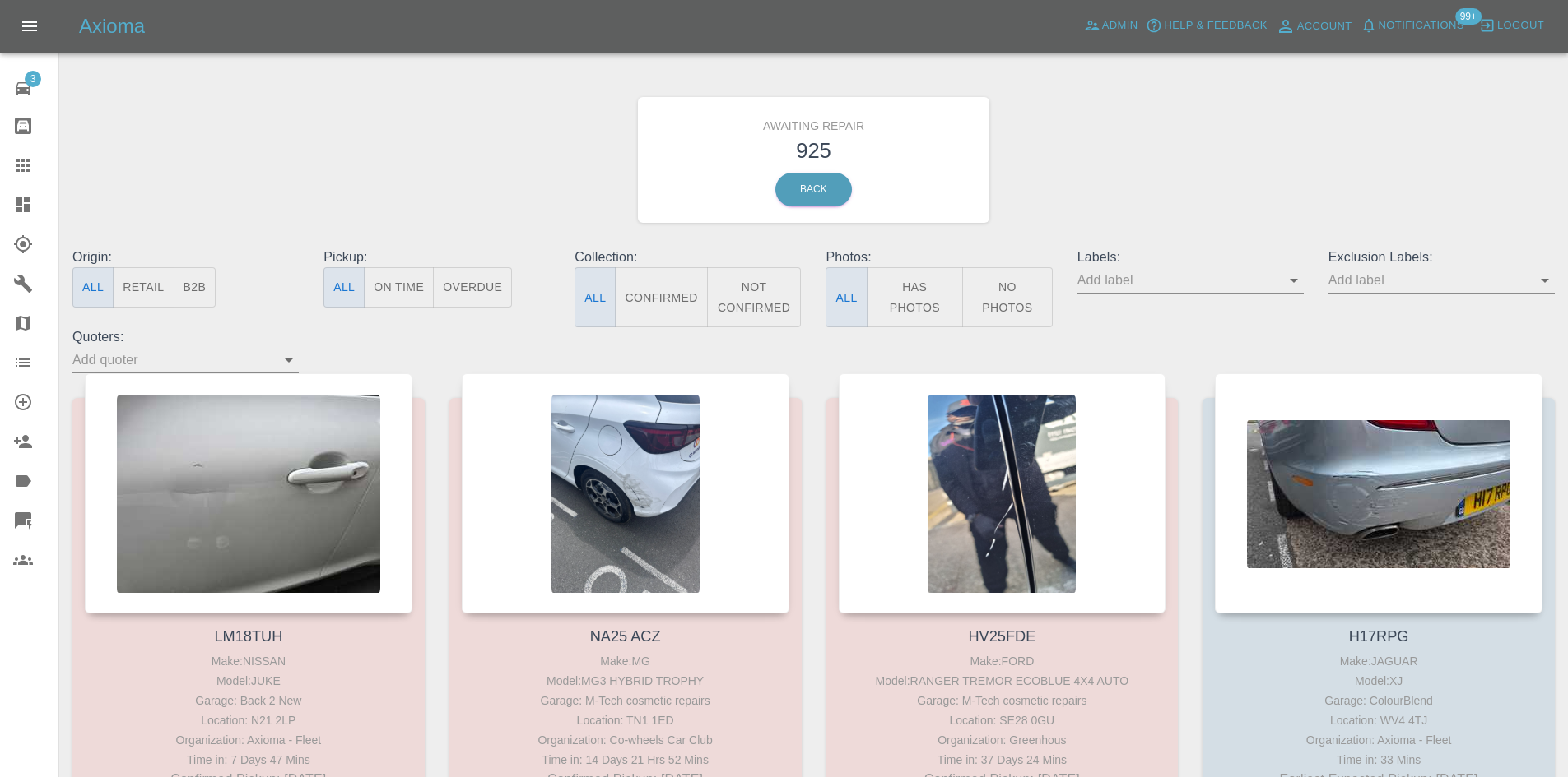
click at [199, 281] on button "B2B" at bounding box center [196, 287] width 43 height 40
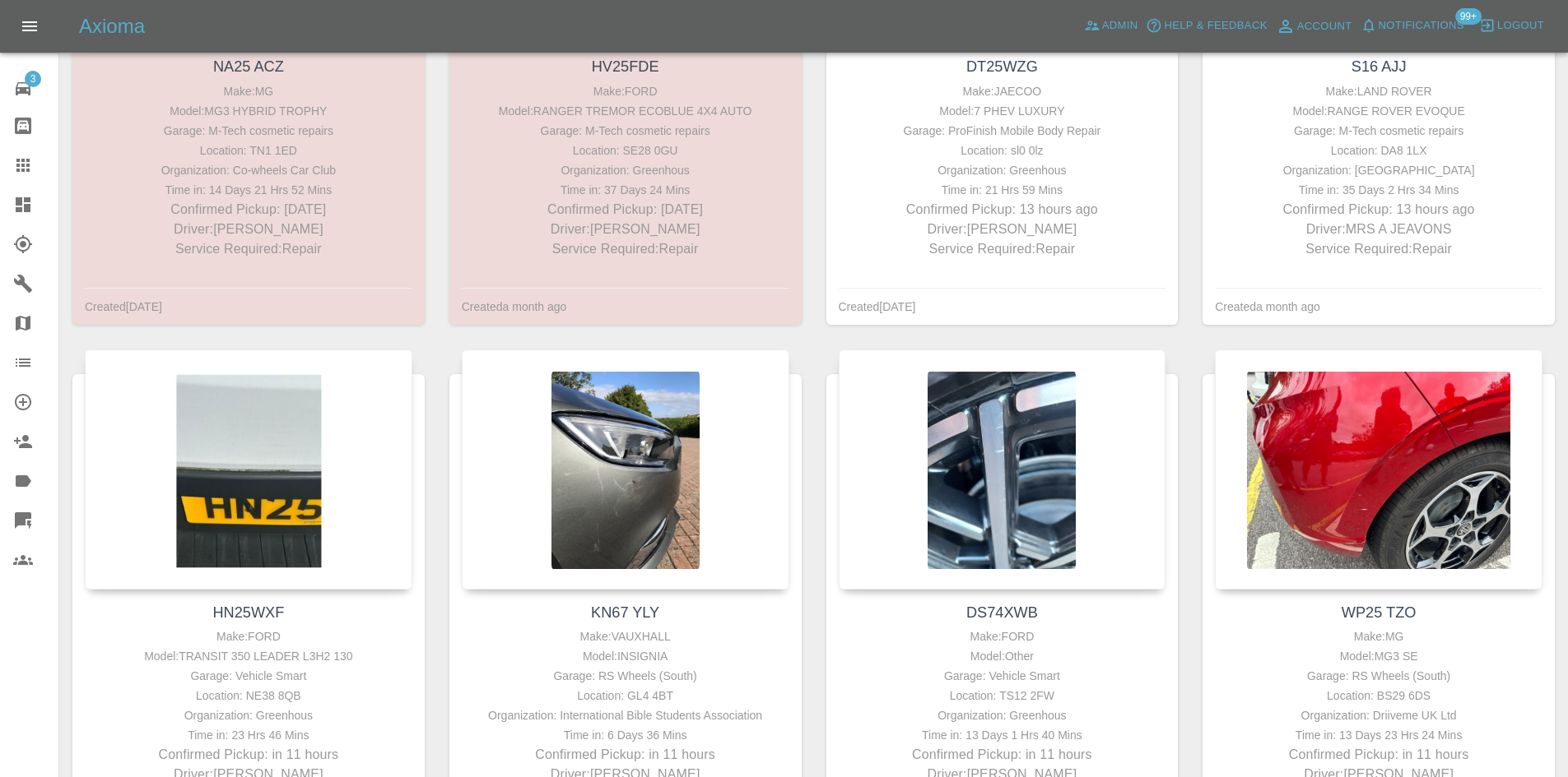
scroll to position [576, 0]
